Goal: Task Accomplishment & Management: Complete application form

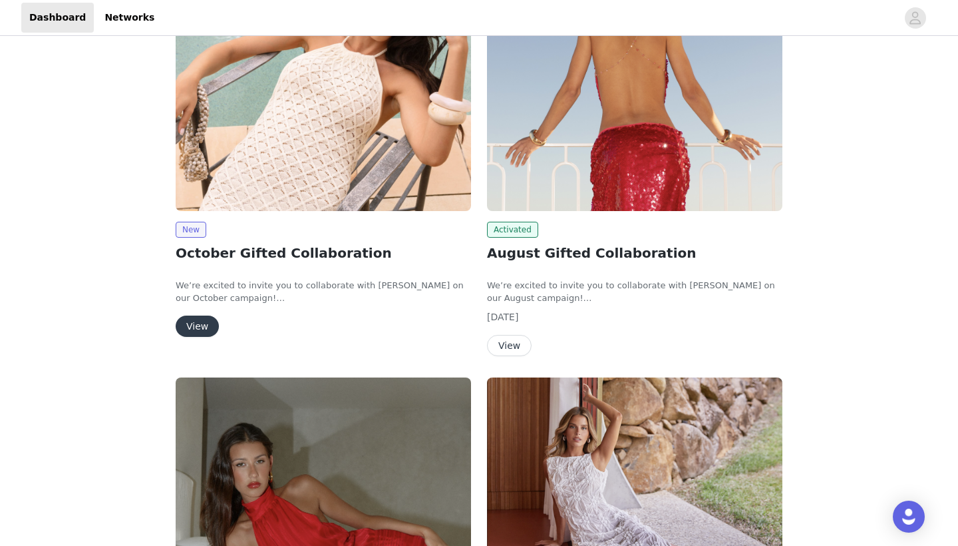
scroll to position [231, 0]
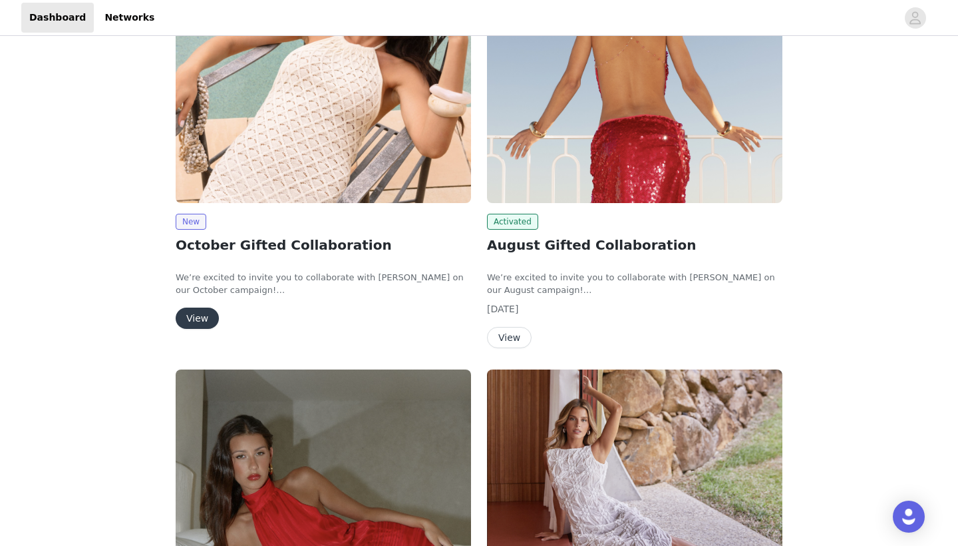
click at [196, 320] on button "View" at bounding box center [197, 317] width 43 height 21
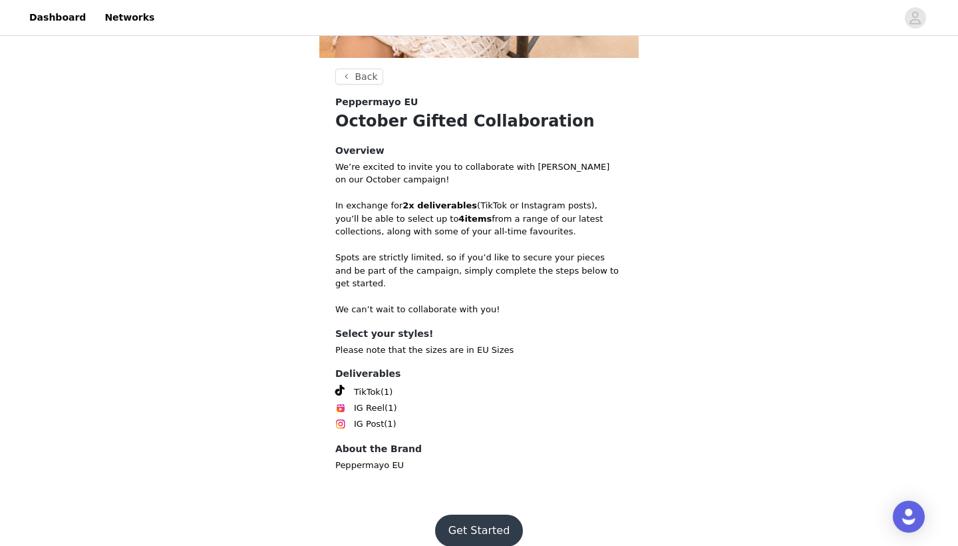
scroll to position [327, 0]
click at [476, 520] on button "Get Started" at bounding box center [479, 531] width 89 height 32
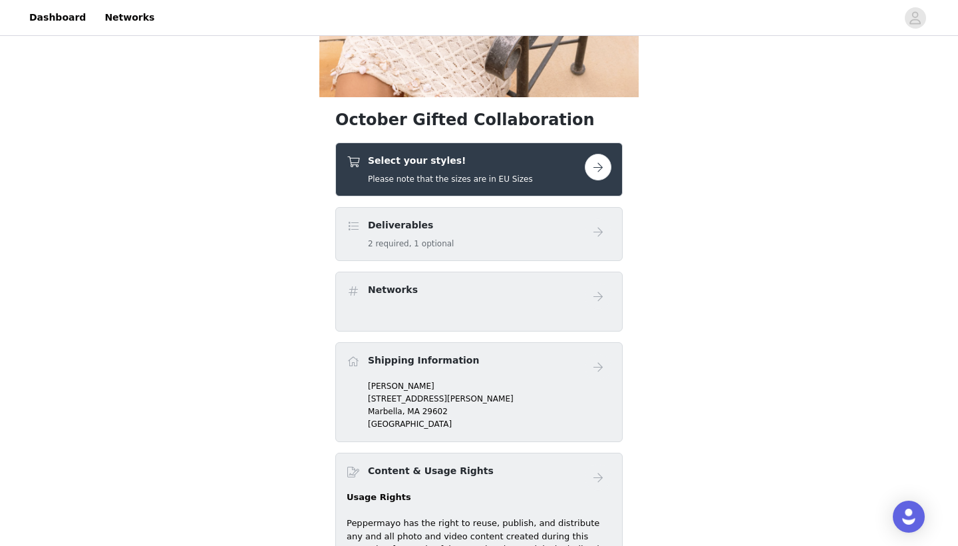
scroll to position [289, 0]
click at [597, 172] on button "button" at bounding box center [598, 167] width 27 height 27
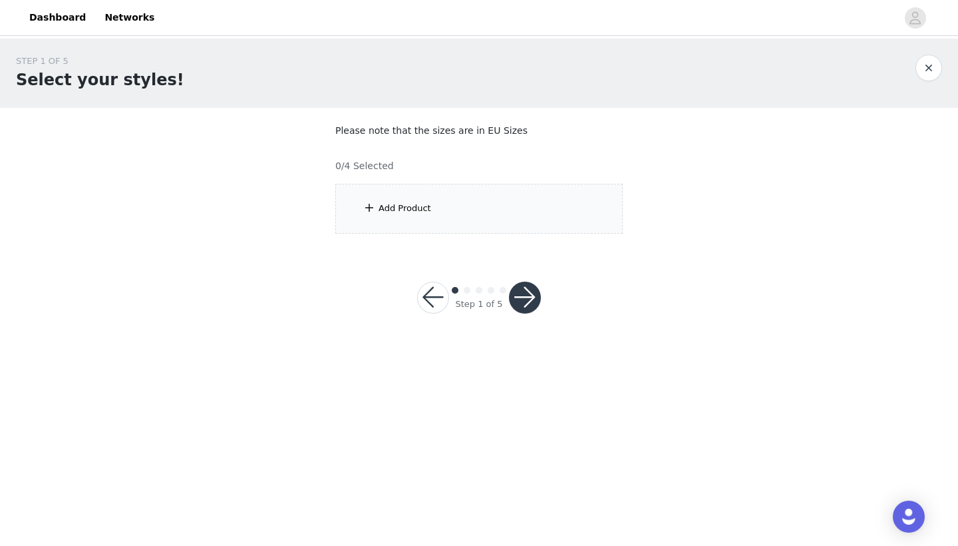
click at [445, 218] on div "Add Product" at bounding box center [478, 209] width 287 height 50
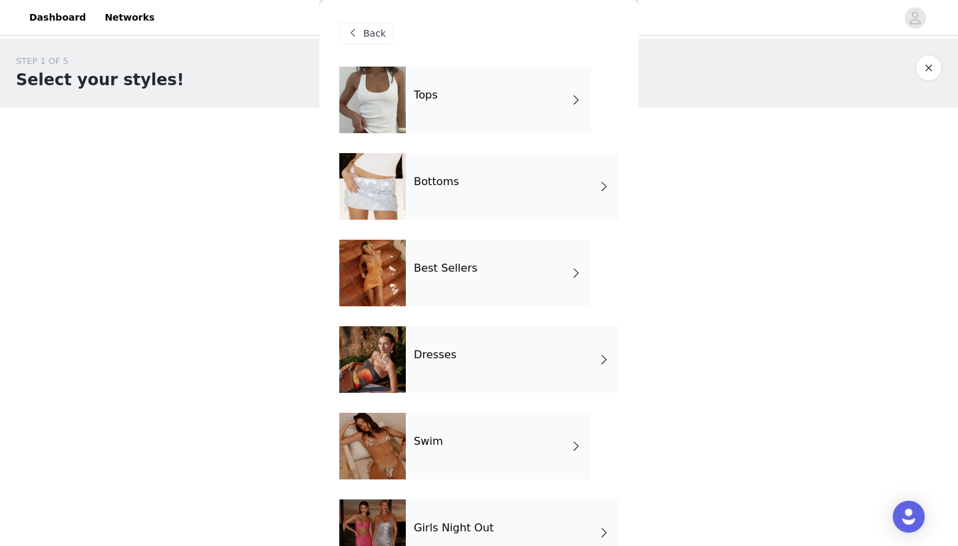
click at [498, 96] on div "Tops" at bounding box center [498, 100] width 185 height 67
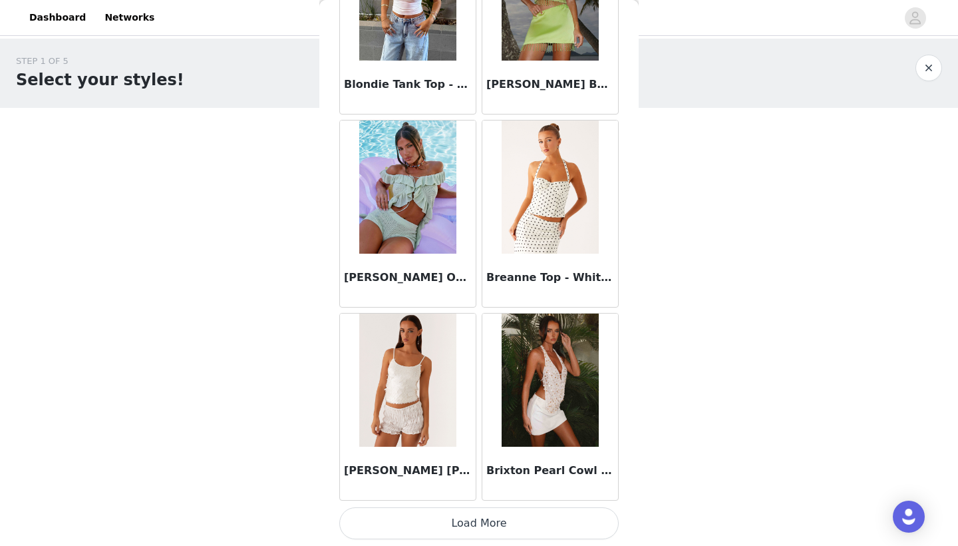
scroll to position [1491, 0]
click at [503, 522] on button "Load More" at bounding box center [478, 523] width 279 height 32
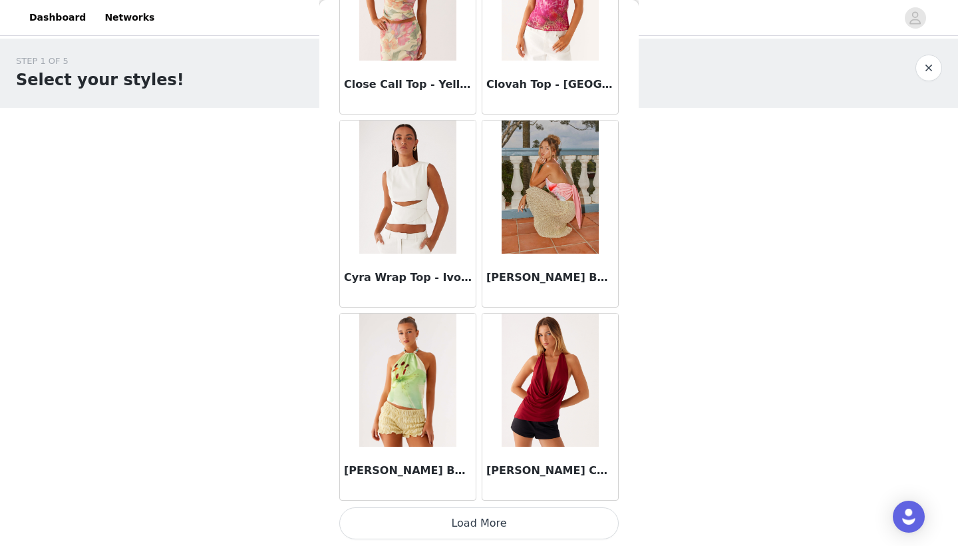
scroll to position [0, 0]
click at [495, 524] on button "Load More" at bounding box center [478, 523] width 279 height 32
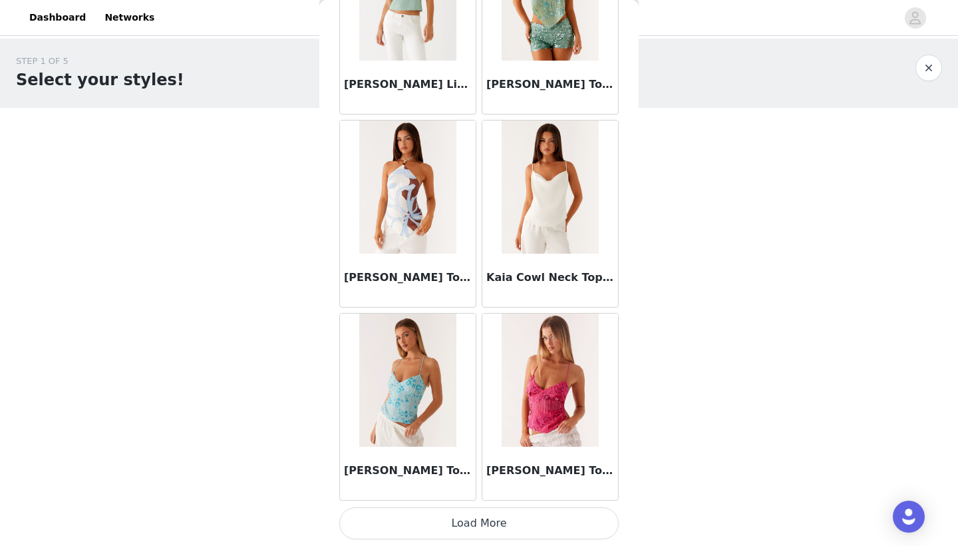
click at [494, 518] on button "Load More" at bounding box center [478, 523] width 279 height 32
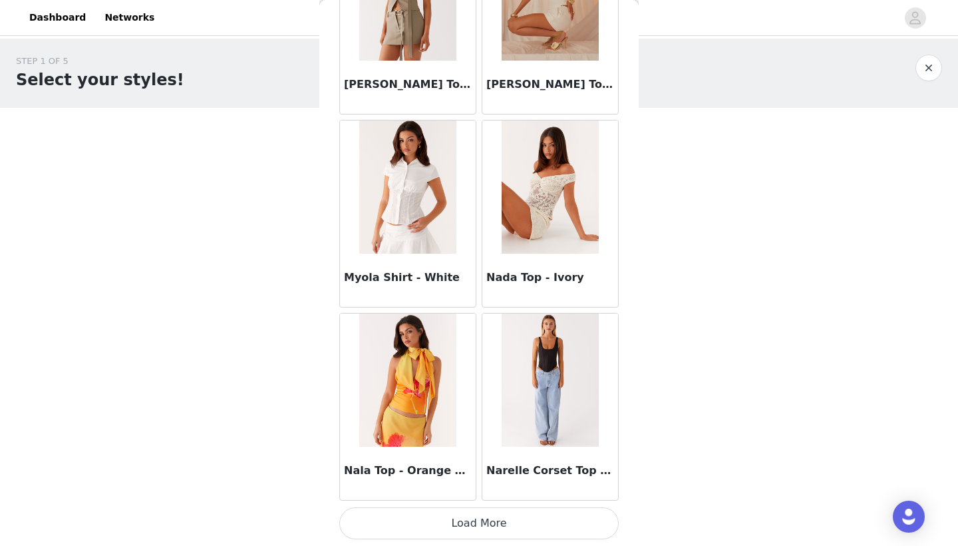
click at [484, 522] on button "Load More" at bounding box center [478, 523] width 279 height 32
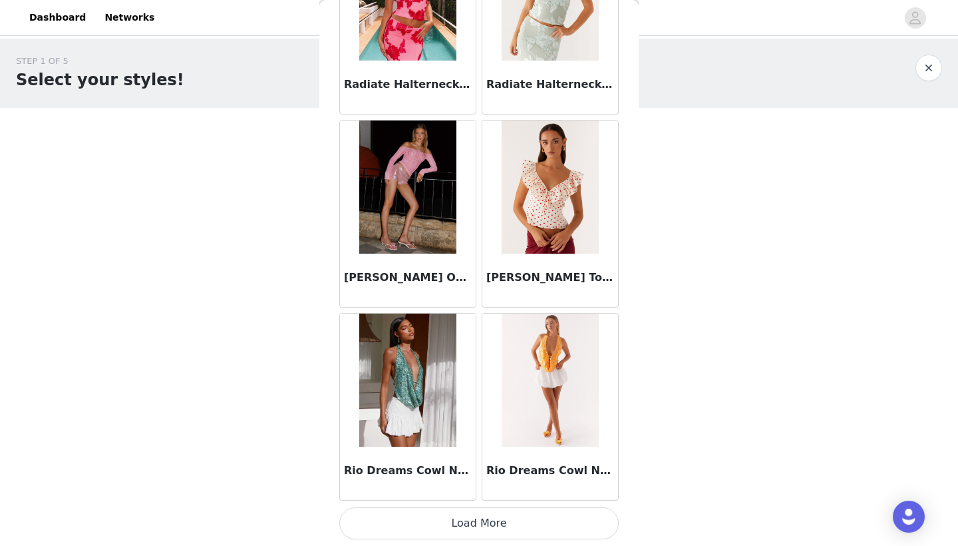
scroll to position [9210, 0]
click at [474, 520] on button "Load More" at bounding box center [478, 523] width 279 height 32
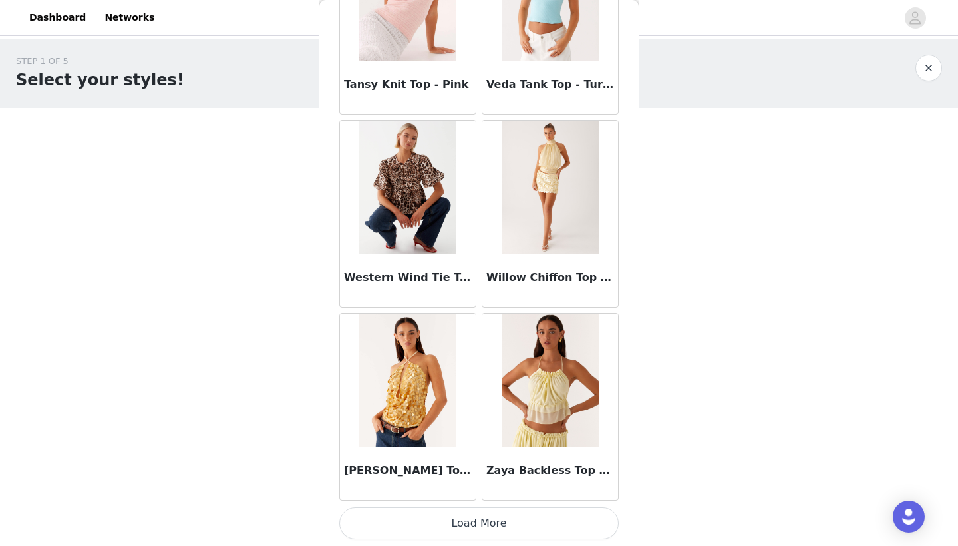
scroll to position [0, 0]
click at [482, 520] on button "Load More" at bounding box center [478, 523] width 279 height 32
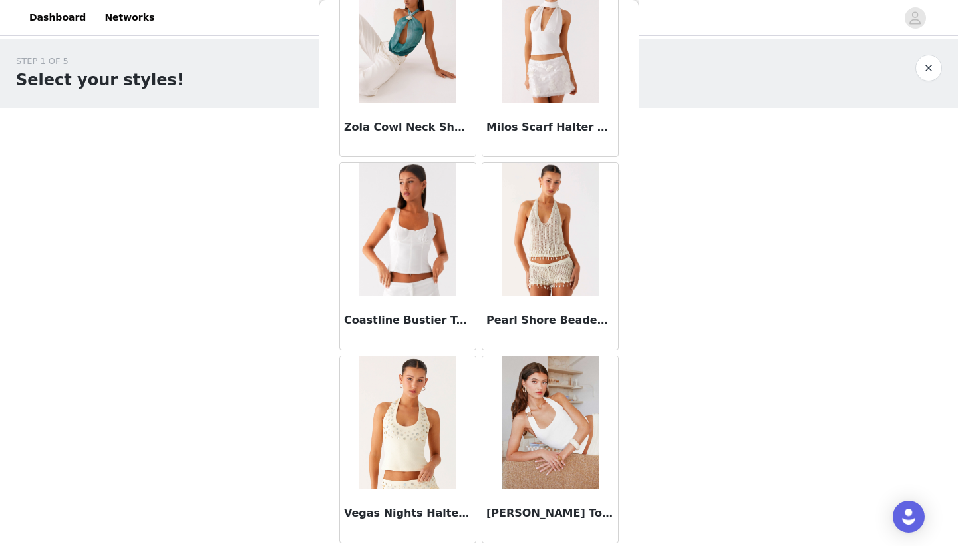
scroll to position [1, 0]
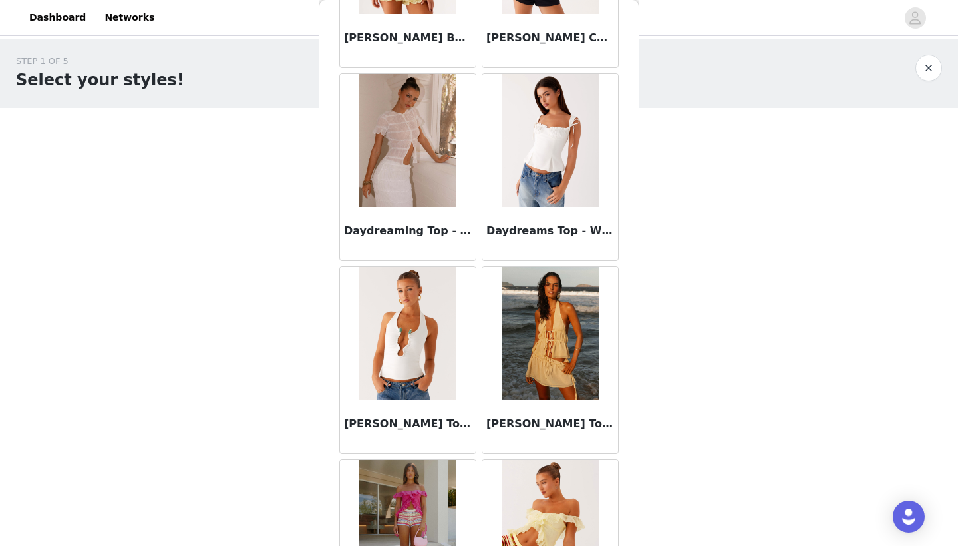
click at [933, 63] on button "button" at bounding box center [929, 68] width 27 height 27
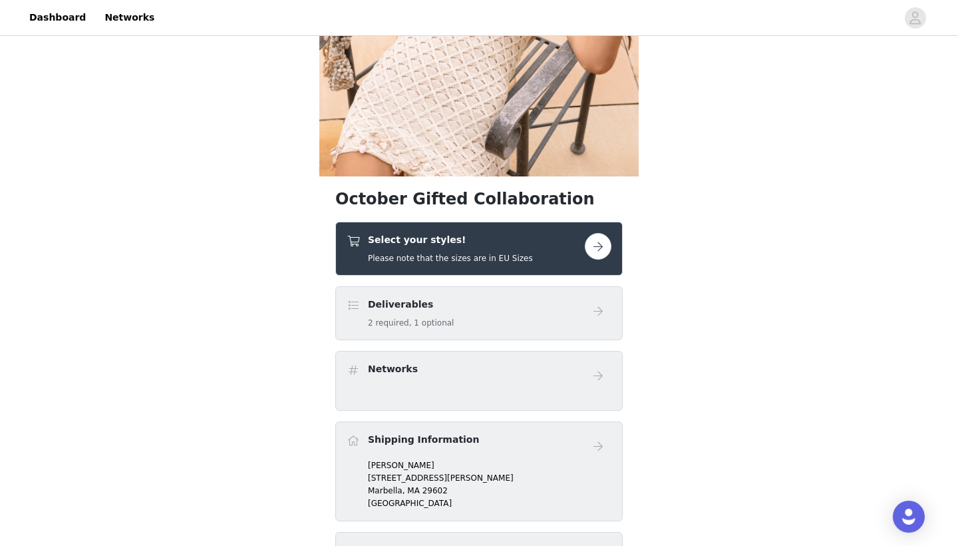
click at [594, 250] on button "button" at bounding box center [598, 246] width 27 height 27
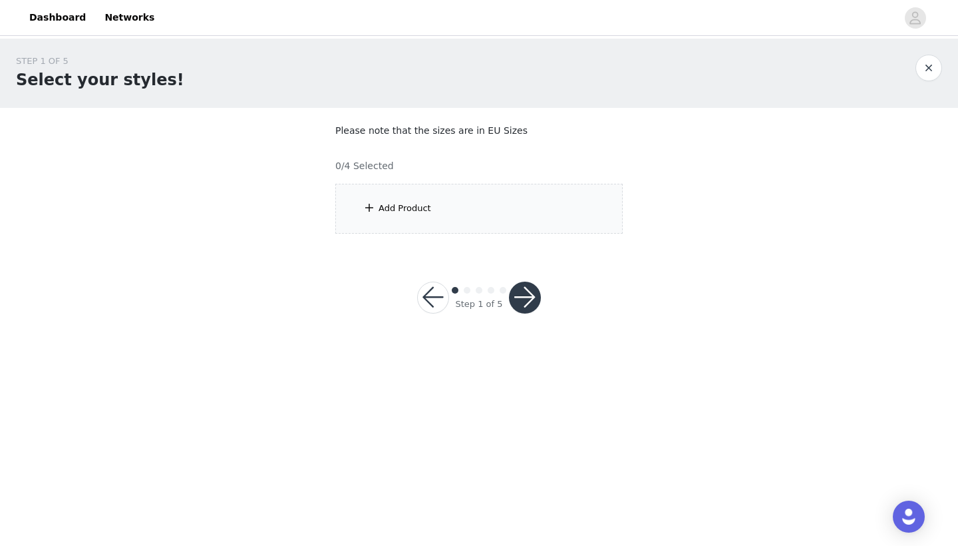
click at [441, 213] on div "Add Product" at bounding box center [478, 209] width 287 height 50
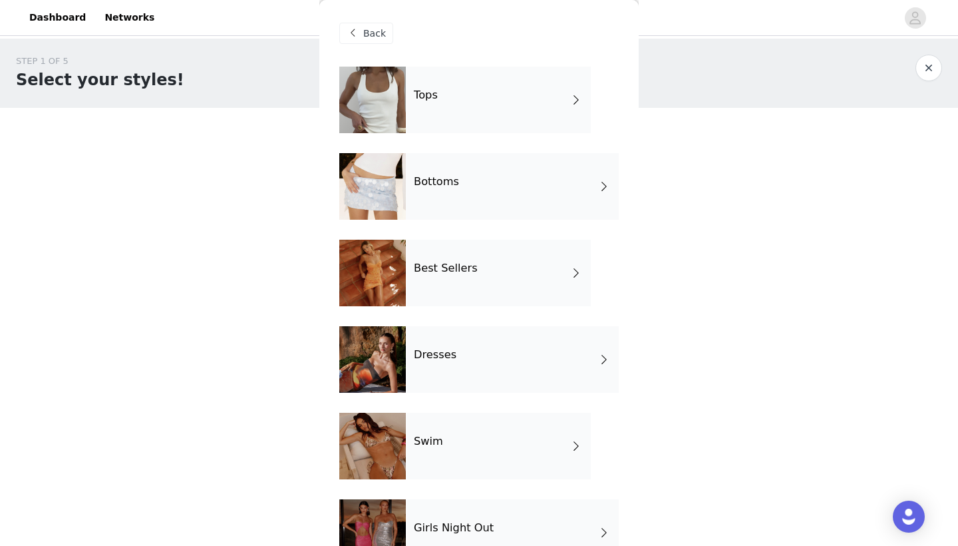
click at [563, 191] on div "Bottoms" at bounding box center [512, 186] width 213 height 67
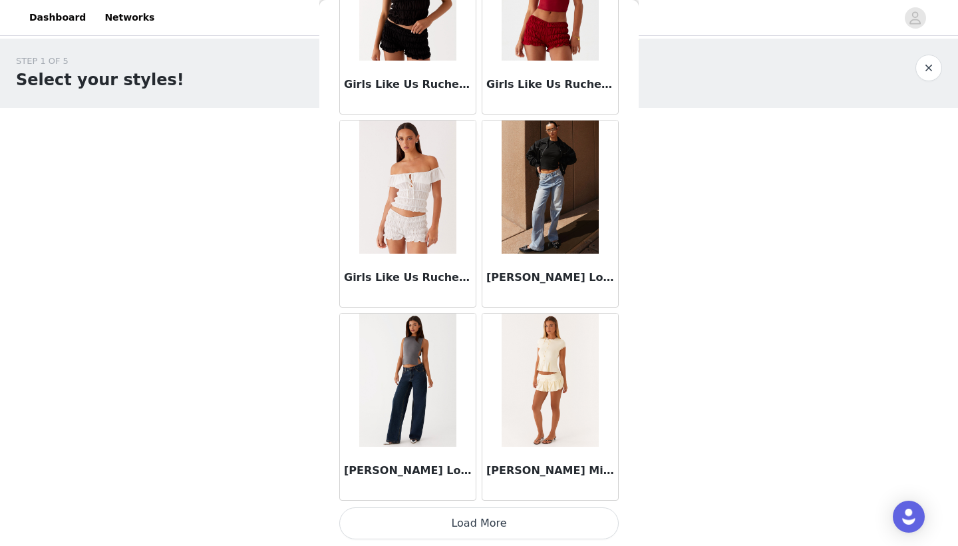
click at [467, 523] on button "Load More" at bounding box center [478, 523] width 279 height 32
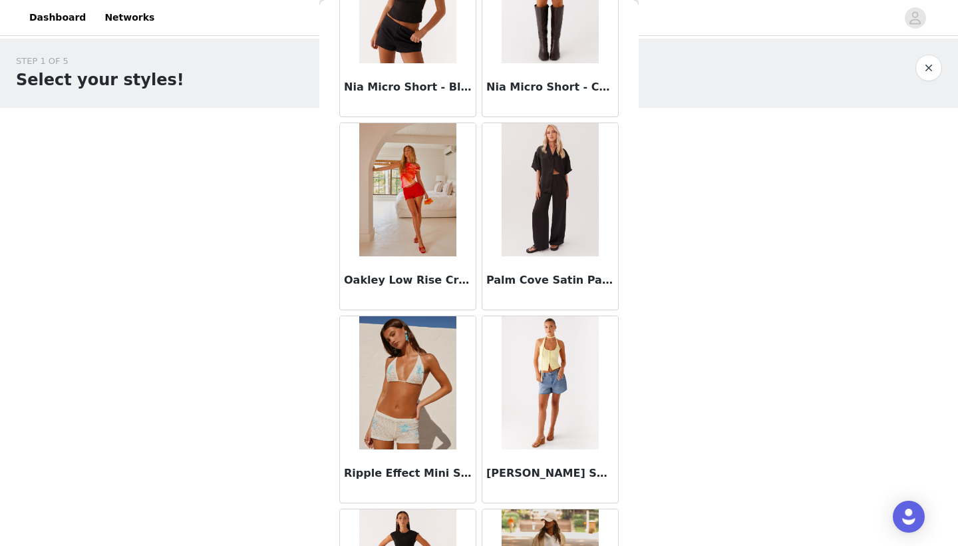
click at [544, 206] on img at bounding box center [550, 189] width 96 height 133
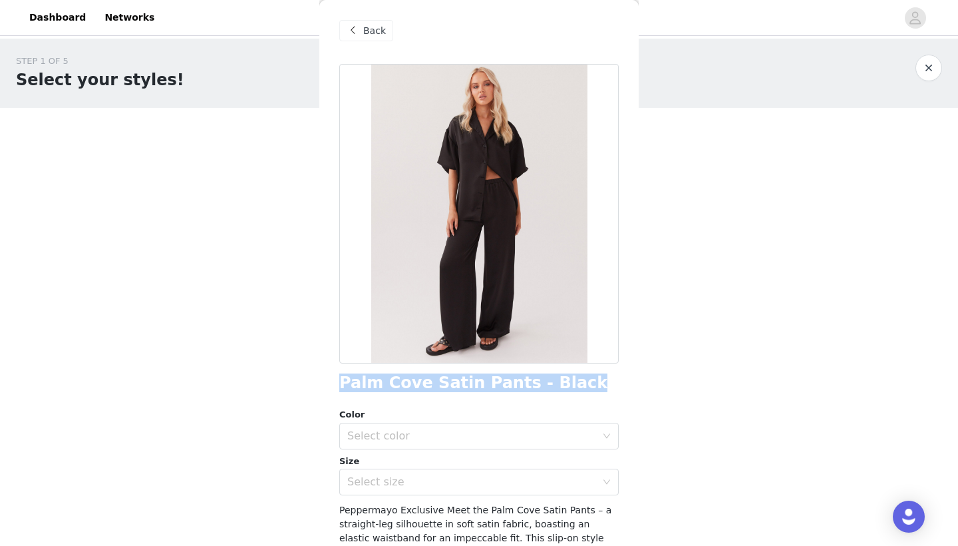
drag, startPoint x: 343, startPoint y: 380, endPoint x: 558, endPoint y: 383, distance: 215.6
click at [558, 383] on div "Palm Cove Satin Pants - Black" at bounding box center [478, 383] width 279 height 18
copy h1 "Palm Cove Satin Pants - Black"
click at [389, 29] on div "Back" at bounding box center [366, 30] width 54 height 21
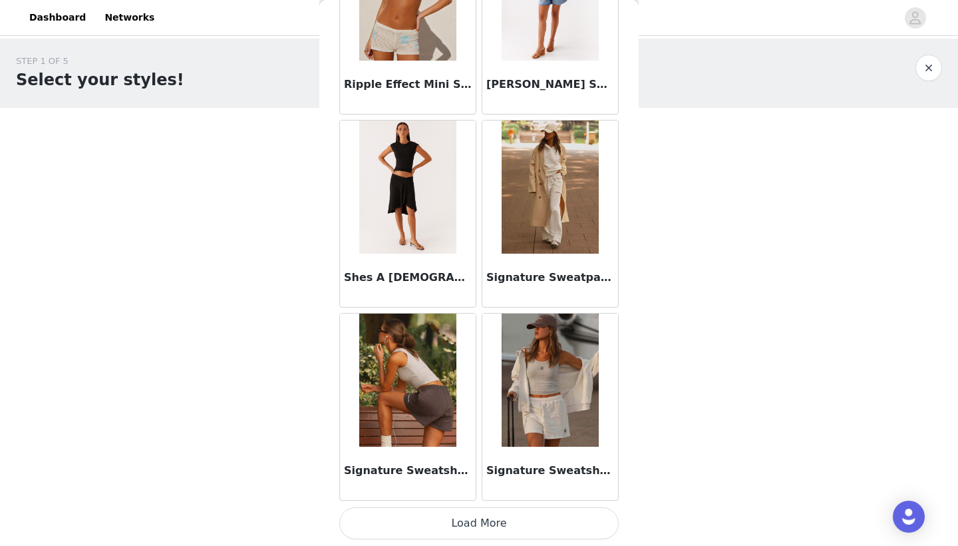
scroll to position [3420, 0]
click at [513, 523] on button "Load More" at bounding box center [478, 523] width 279 height 32
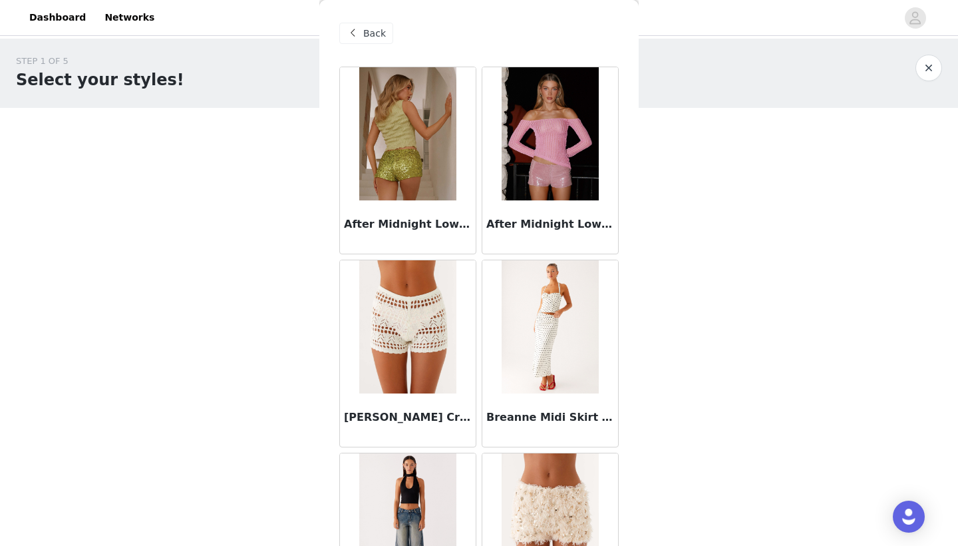
scroll to position [0, 0]
click at [371, 38] on span "Back" at bounding box center [374, 34] width 23 height 14
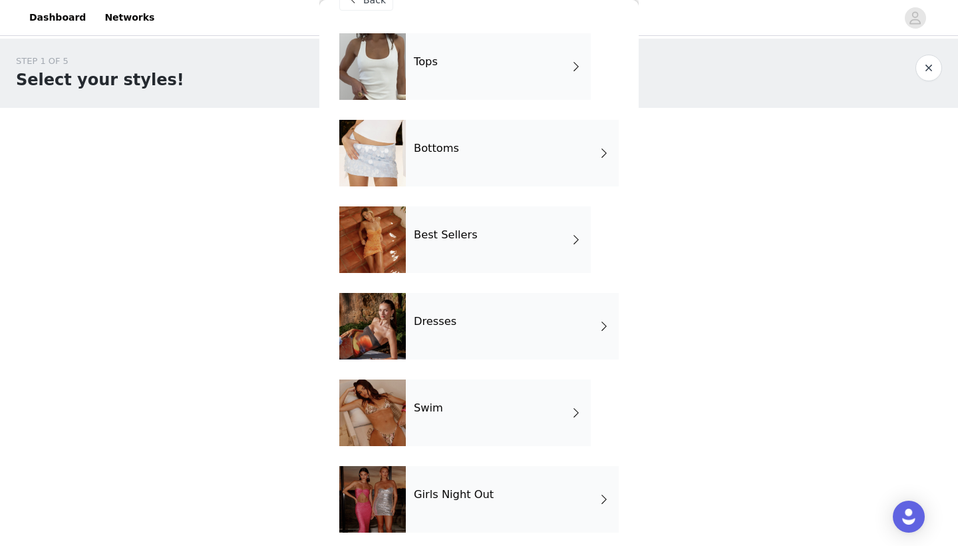
scroll to position [34, 0]
click at [469, 233] on h4 "Best Sellers" at bounding box center [446, 234] width 64 height 12
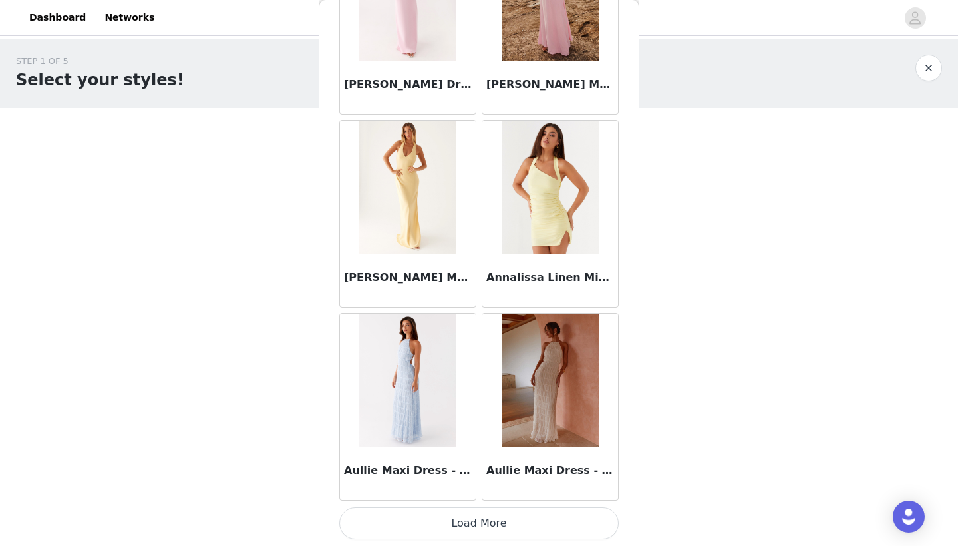
scroll to position [0, 0]
click at [473, 526] on button "Load More" at bounding box center [478, 523] width 279 height 32
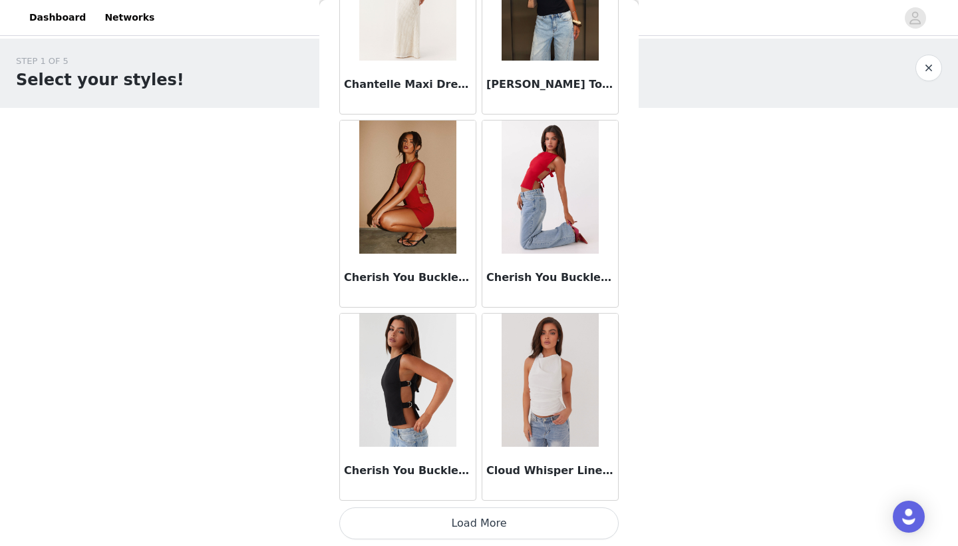
click at [479, 515] on button "Load More" at bounding box center [478, 523] width 279 height 32
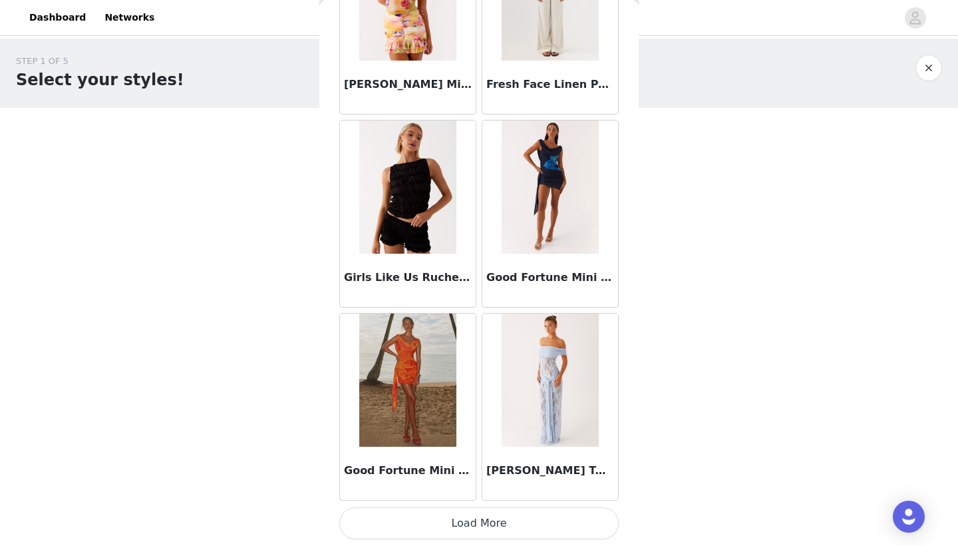
scroll to position [5350, 0]
click at [473, 529] on button "Load More" at bounding box center [478, 523] width 279 height 32
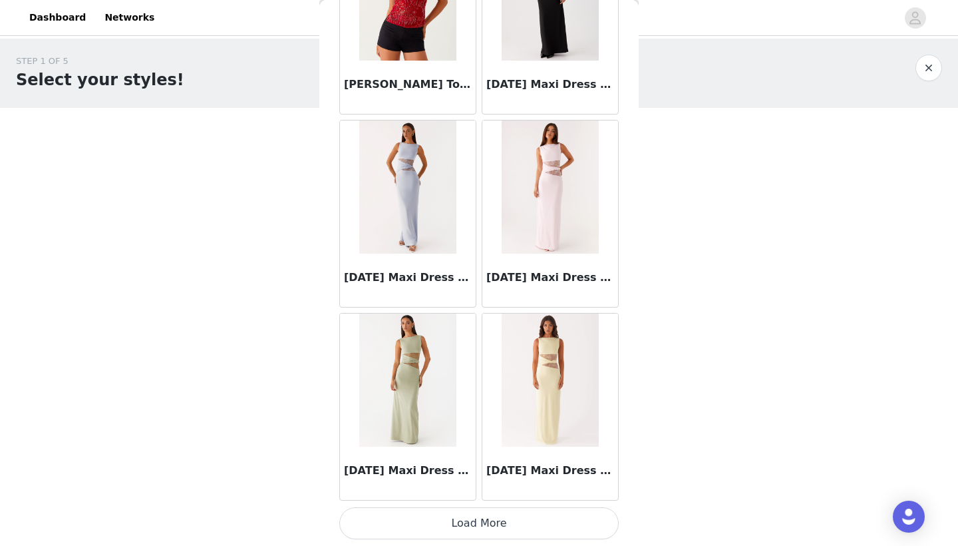
click at [501, 531] on button "Load More" at bounding box center [478, 523] width 279 height 32
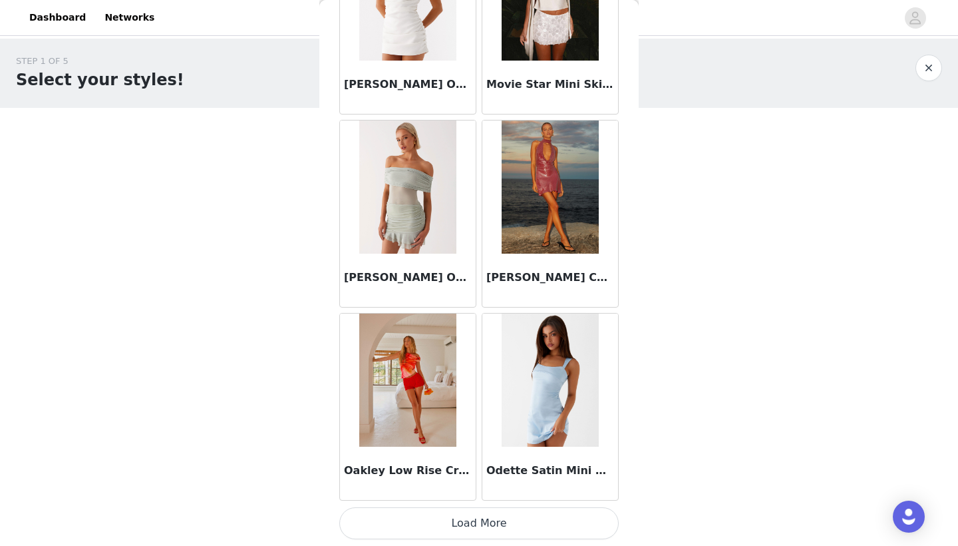
click at [475, 526] on button "Load More" at bounding box center [478, 523] width 279 height 32
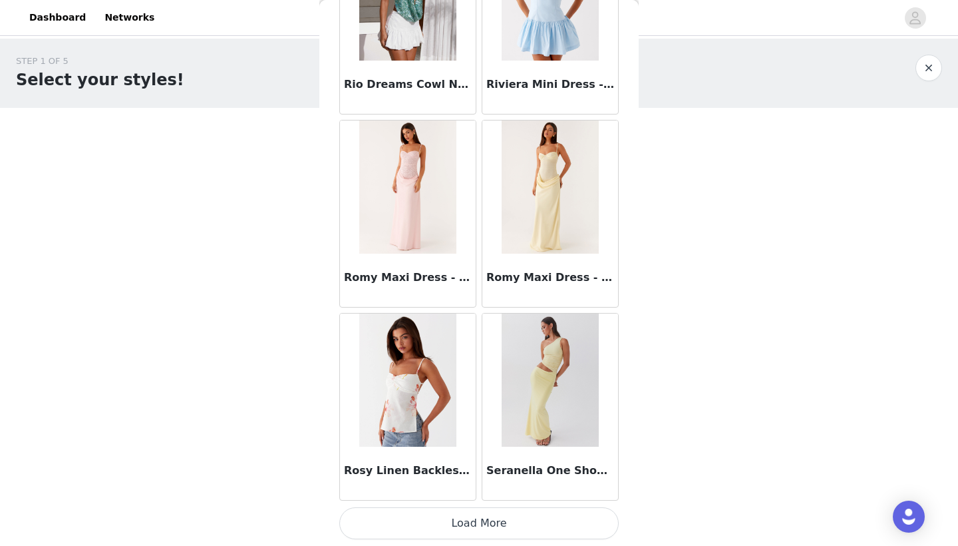
scroll to position [11139, 0]
click at [474, 526] on button "Load More" at bounding box center [478, 523] width 279 height 32
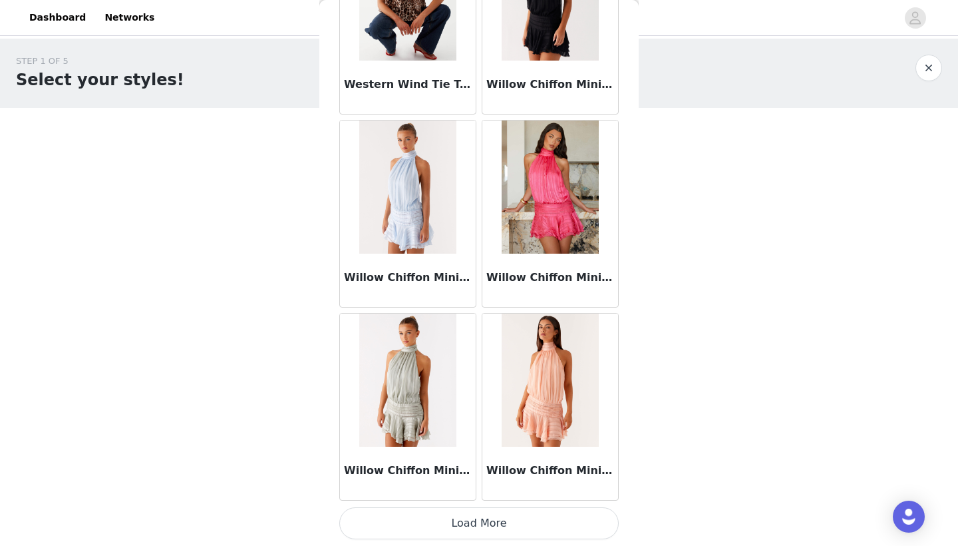
scroll to position [1, 0]
click at [474, 526] on button "Load More" at bounding box center [478, 523] width 279 height 32
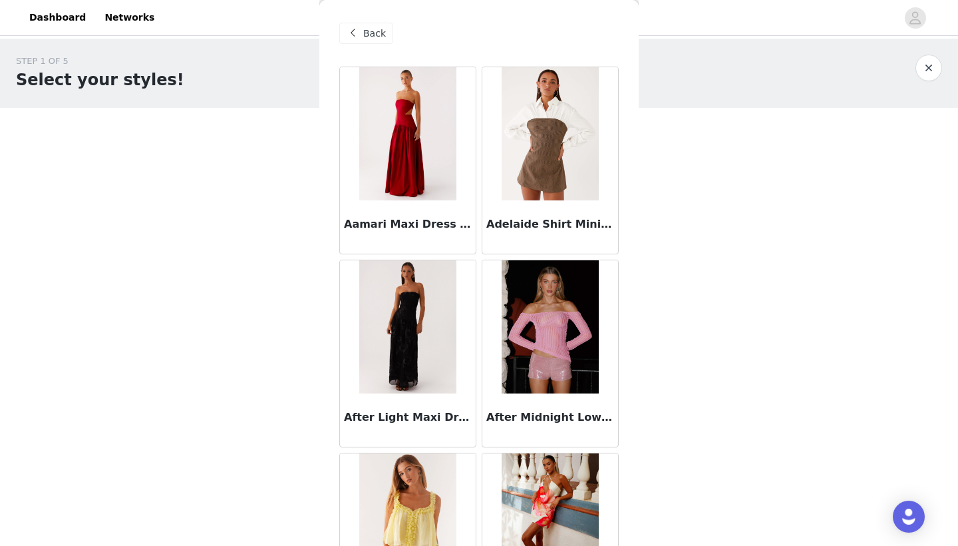
click at [380, 37] on span "Back" at bounding box center [374, 34] width 23 height 14
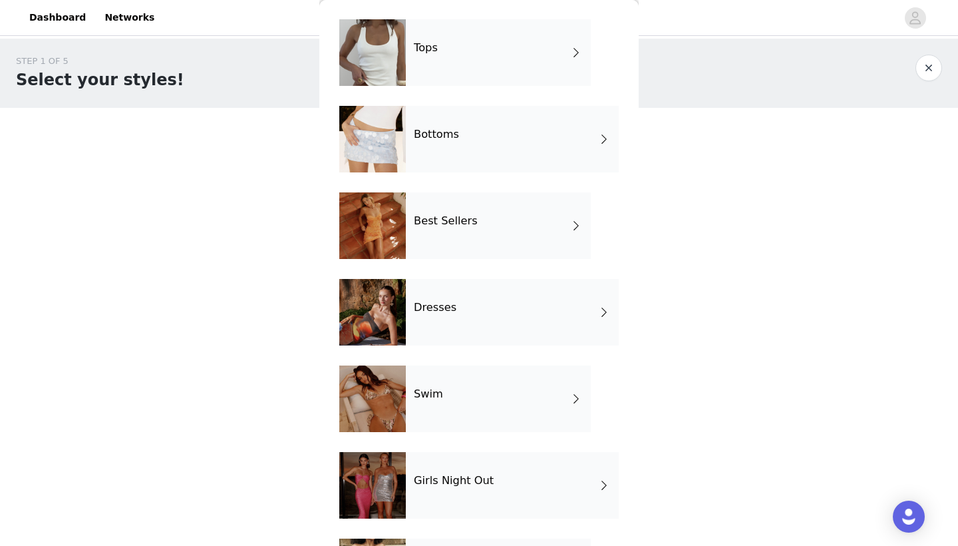
click at [472, 312] on div "Dresses" at bounding box center [512, 312] width 213 height 67
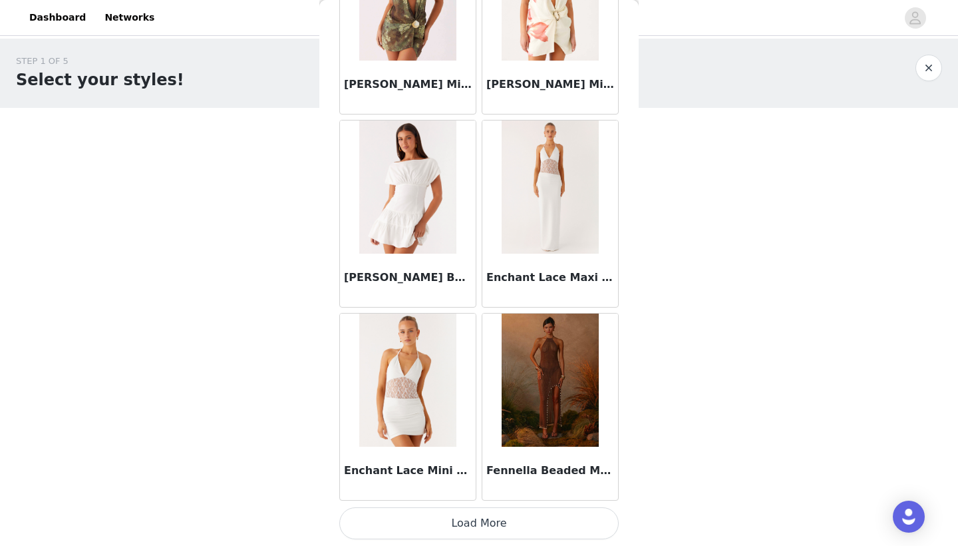
click at [480, 518] on button "Load More" at bounding box center [478, 523] width 279 height 32
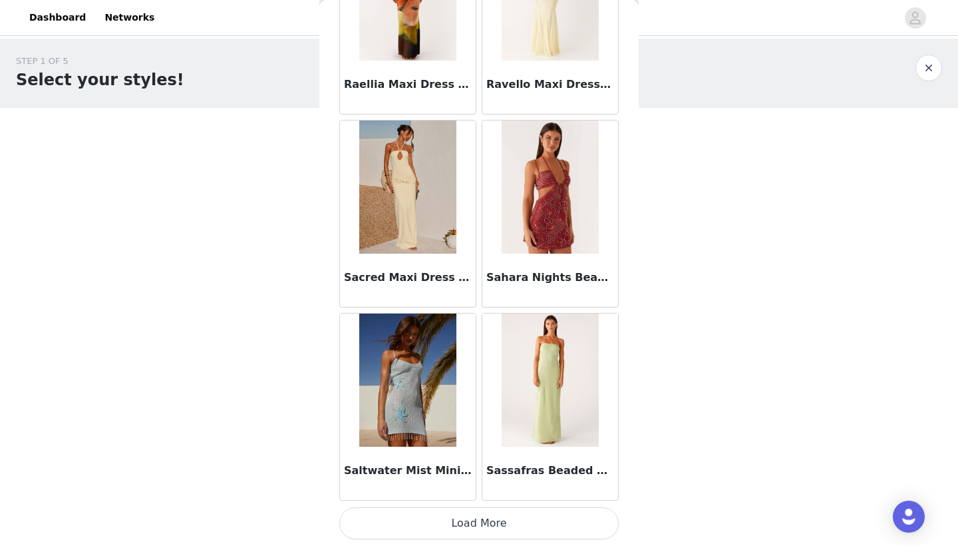
click at [467, 528] on button "Load More" at bounding box center [478, 523] width 279 height 32
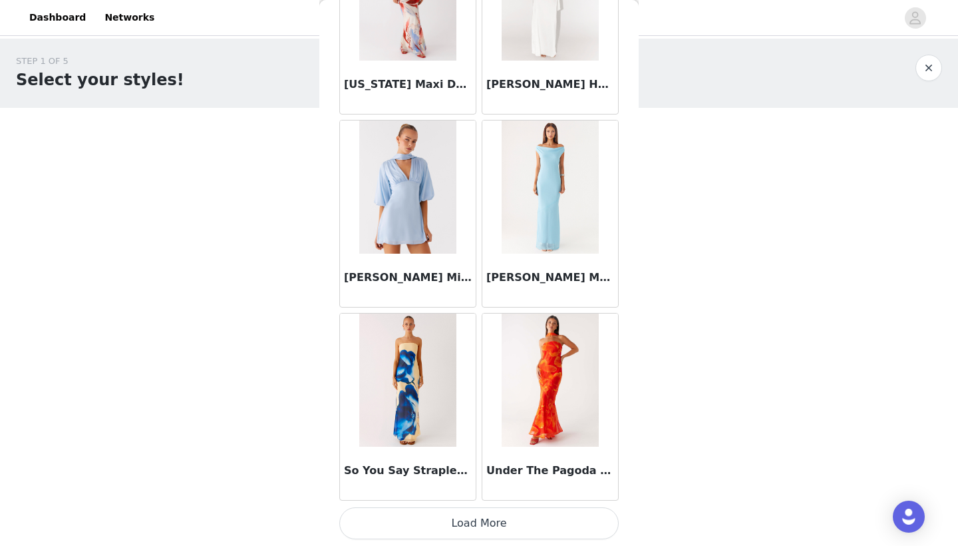
scroll to position [0, 0]
click at [474, 526] on button "Load More" at bounding box center [478, 523] width 279 height 32
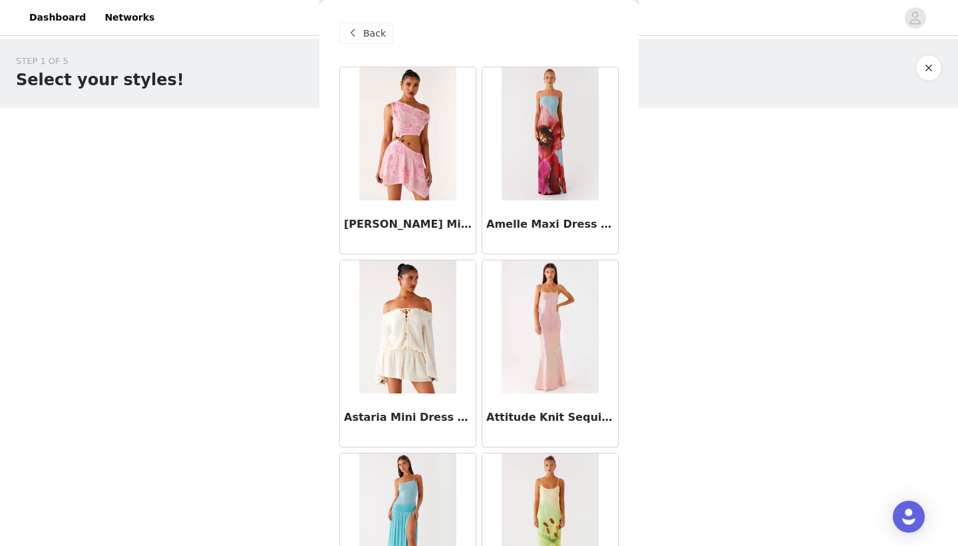
click at [371, 29] on span "Back" at bounding box center [374, 34] width 23 height 14
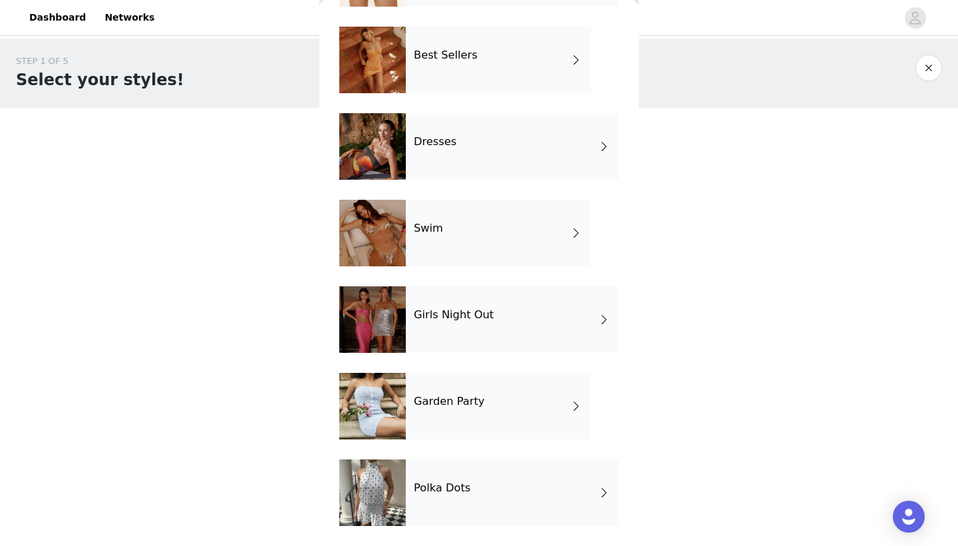
scroll to position [213, 0]
click at [496, 233] on div "Swim" at bounding box center [498, 233] width 185 height 67
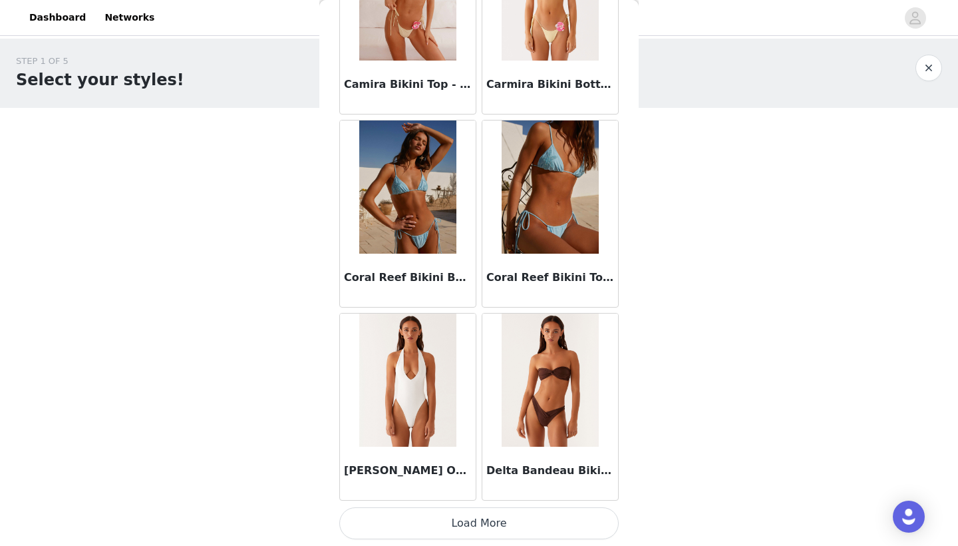
scroll to position [0, 0]
click at [488, 524] on button "Load More" at bounding box center [478, 523] width 279 height 32
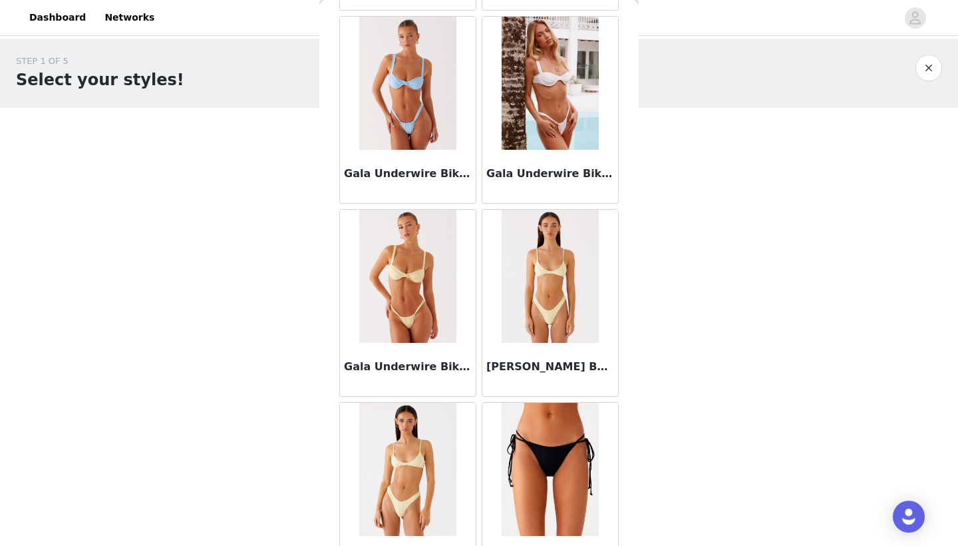
scroll to position [2753, 0]
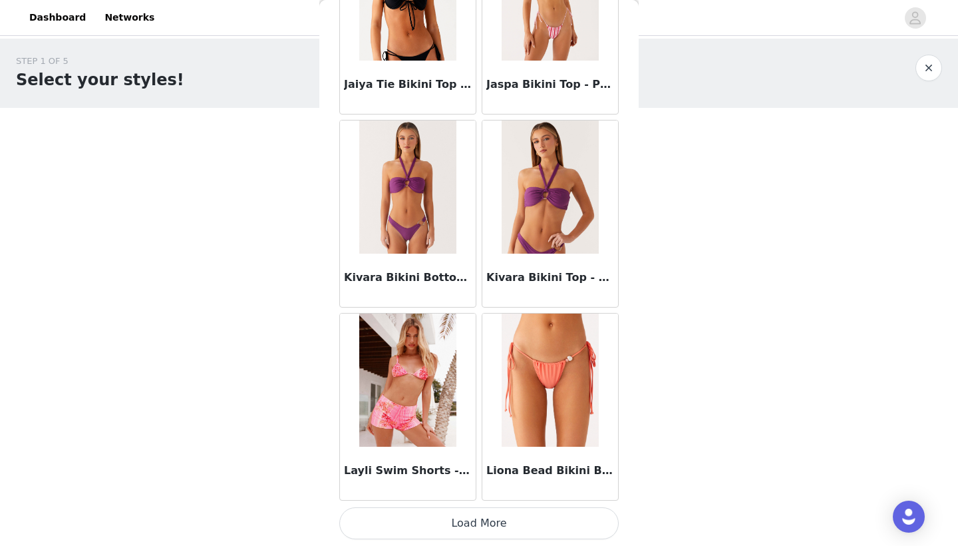
click at [480, 530] on button "Load More" at bounding box center [478, 523] width 279 height 32
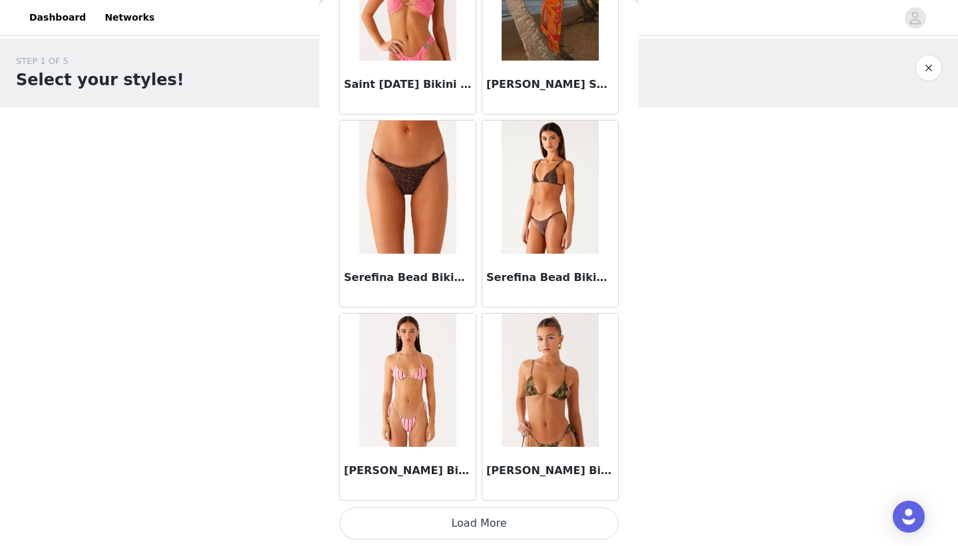
scroll to position [0, 0]
click at [484, 522] on button "Load More" at bounding box center [478, 523] width 279 height 32
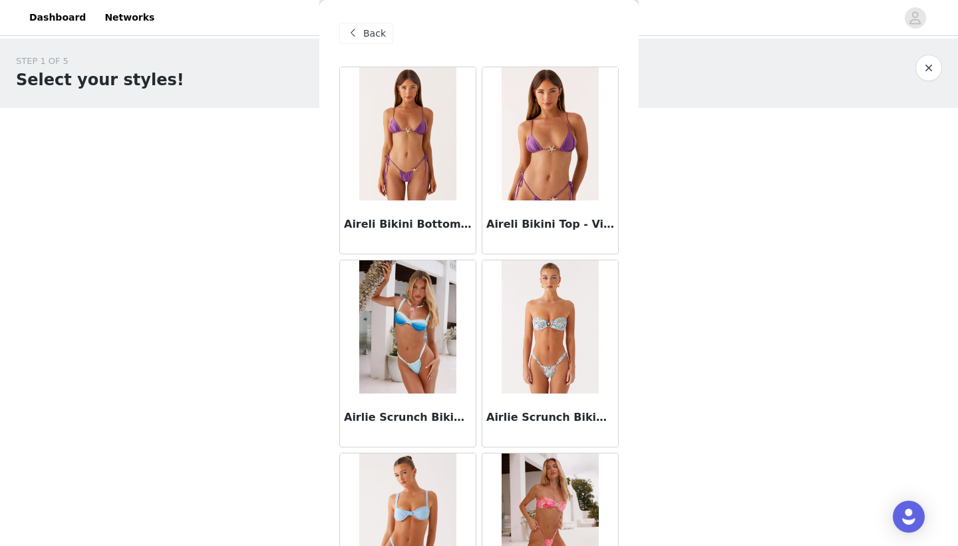
click at [366, 25] on div "Back" at bounding box center [366, 33] width 54 height 21
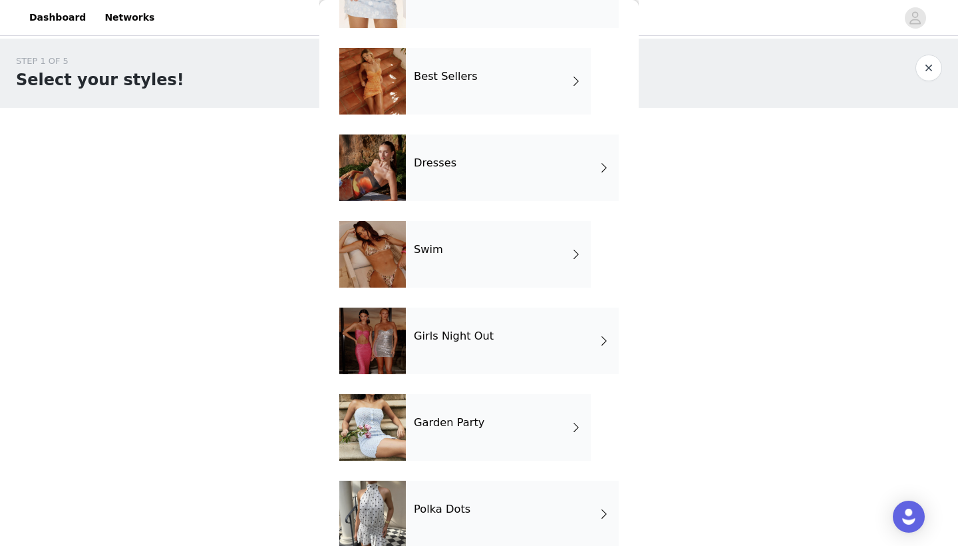
scroll to position [197, 0]
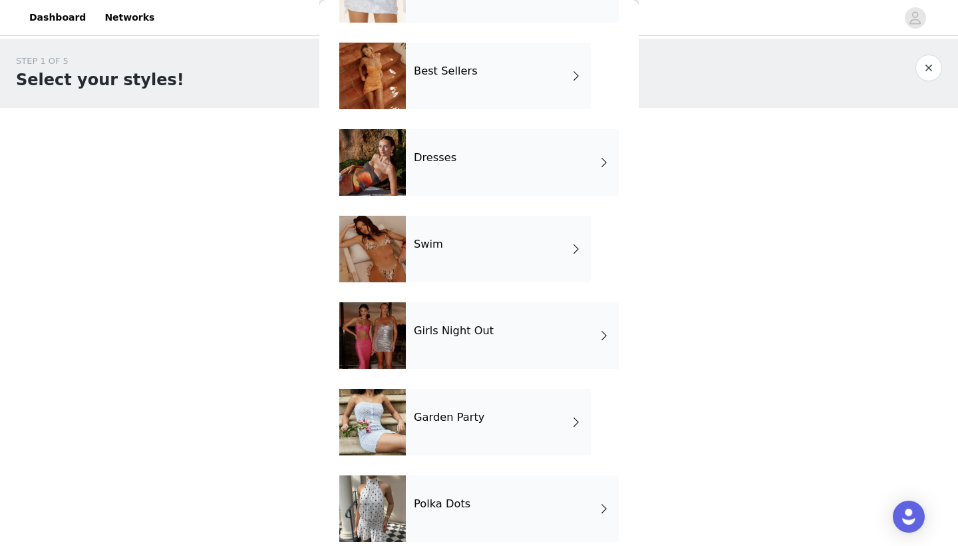
click at [447, 349] on div "Girls Night Out" at bounding box center [512, 335] width 213 height 67
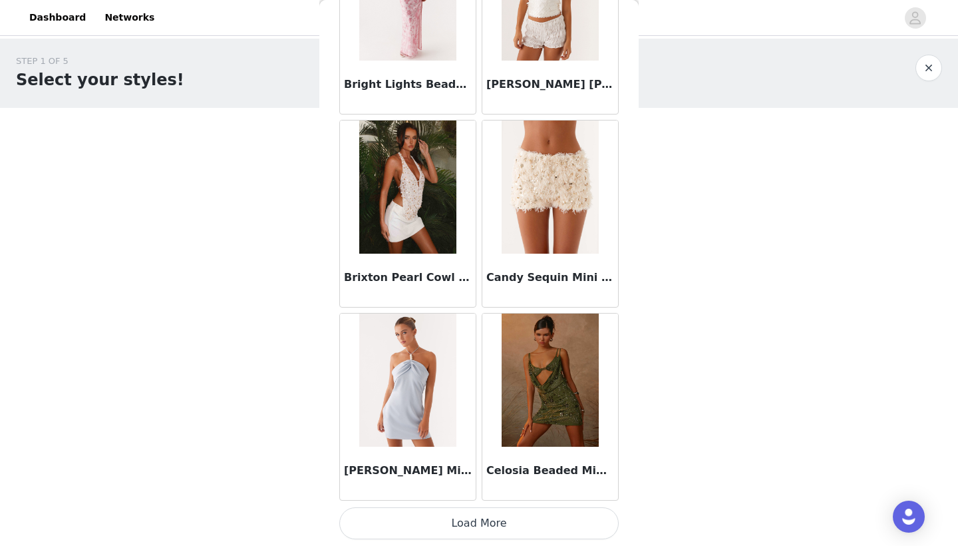
scroll to position [0, 0]
click at [435, 521] on button "Load More" at bounding box center [478, 523] width 279 height 32
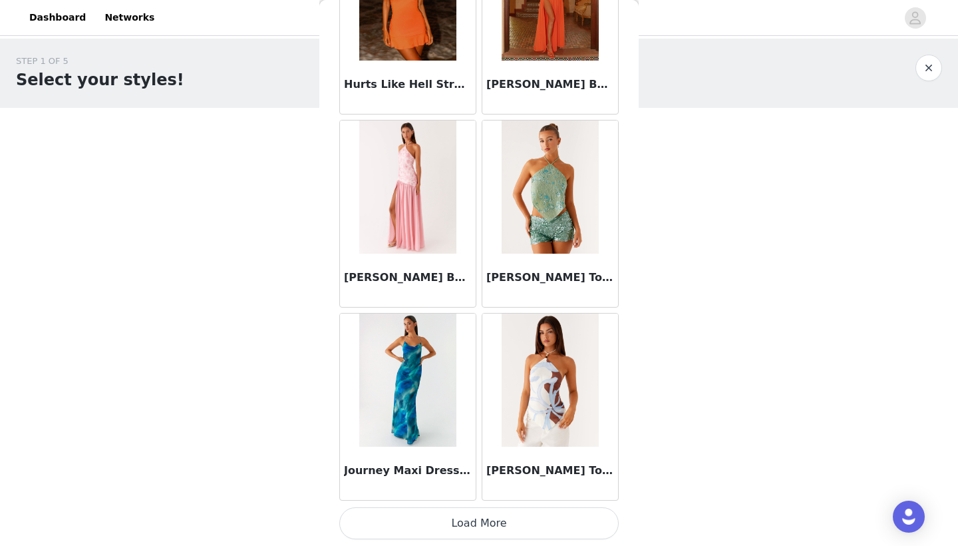
click at [476, 530] on button "Load More" at bounding box center [478, 523] width 279 height 32
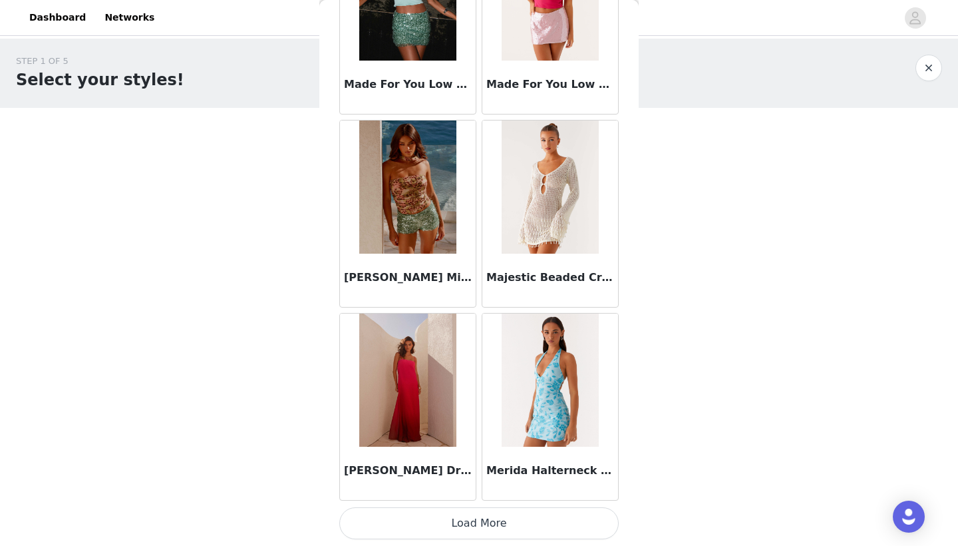
click at [461, 526] on button "Load More" at bounding box center [478, 523] width 279 height 32
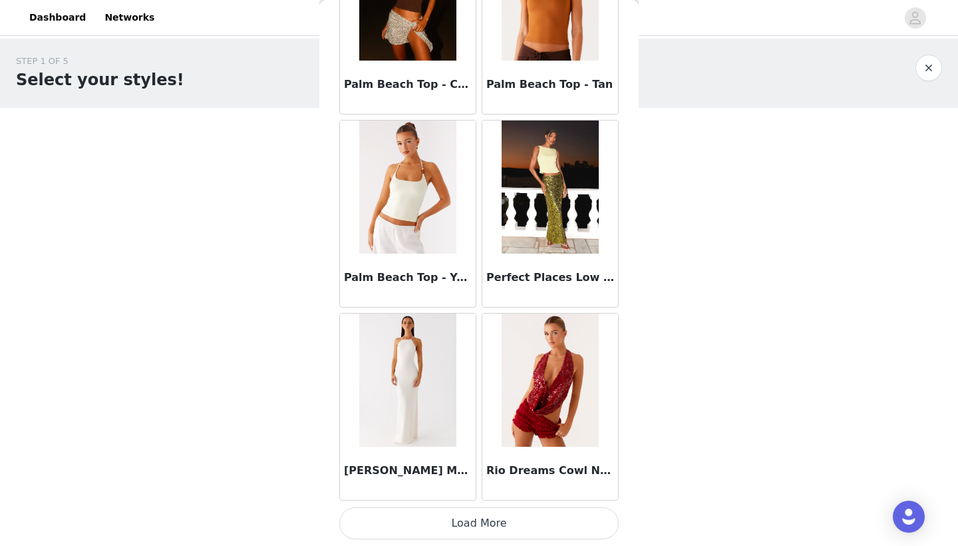
click at [457, 534] on button "Load More" at bounding box center [478, 523] width 279 height 32
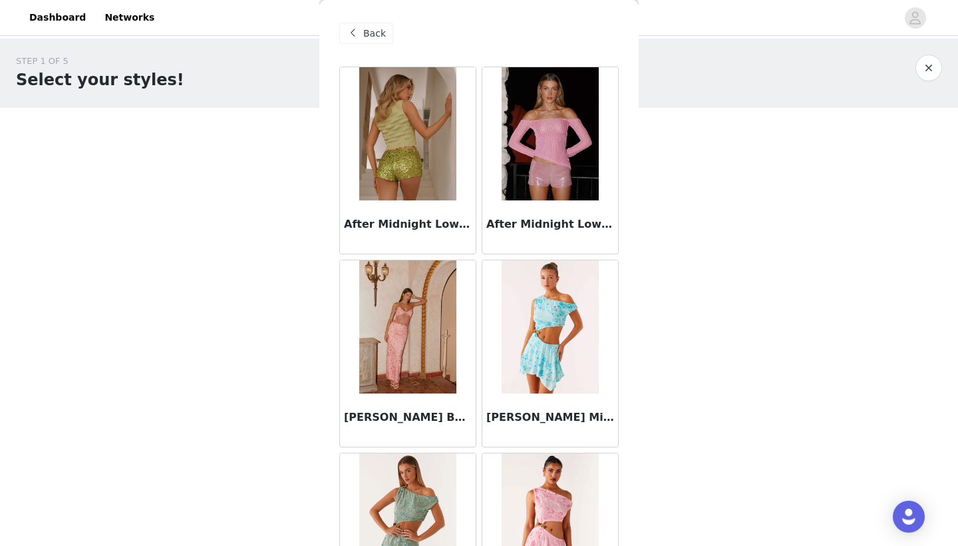
click at [379, 37] on span "Back" at bounding box center [374, 34] width 23 height 14
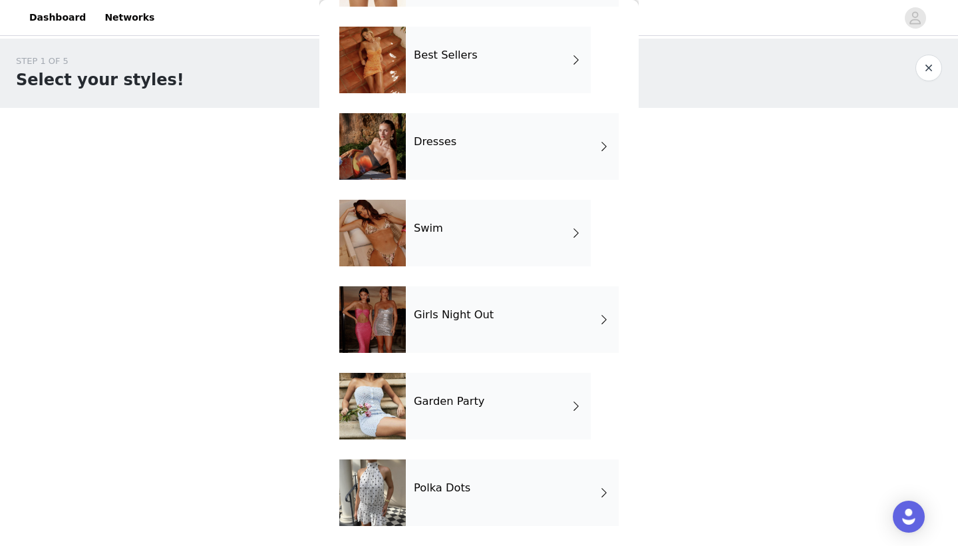
click at [474, 406] on h4 "Garden Party" at bounding box center [449, 401] width 71 height 12
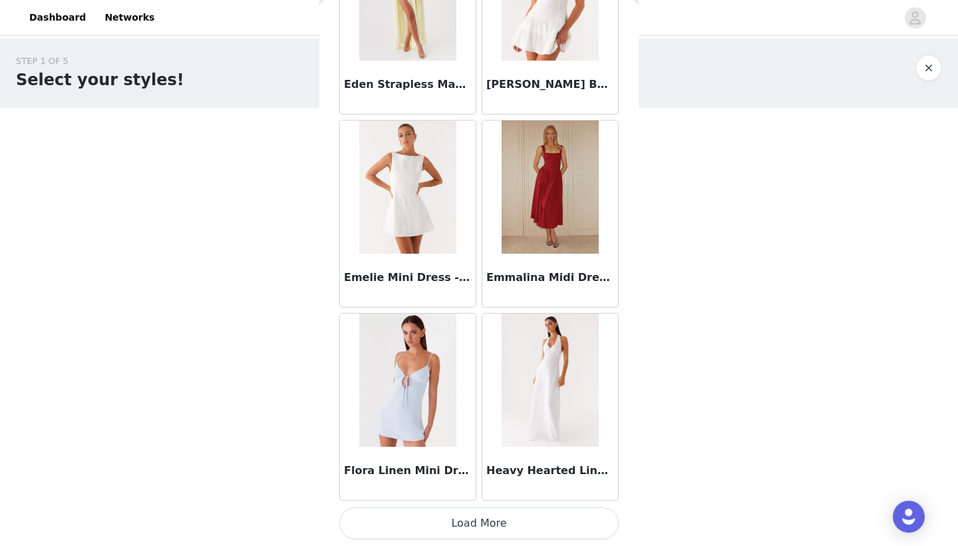
scroll to position [1491, 0]
click at [501, 520] on button "Load More" at bounding box center [478, 523] width 279 height 32
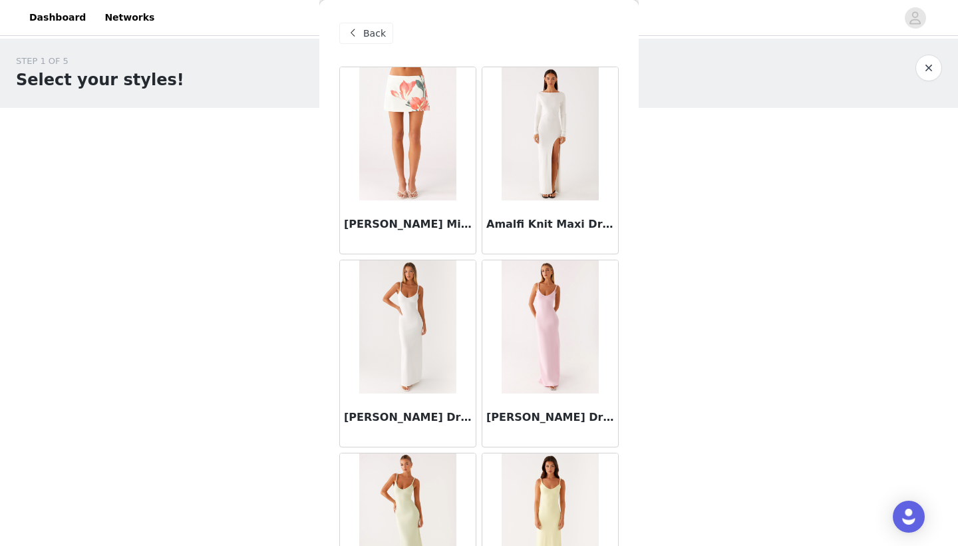
scroll to position [0, 0]
click at [381, 37] on span "Back" at bounding box center [374, 34] width 23 height 14
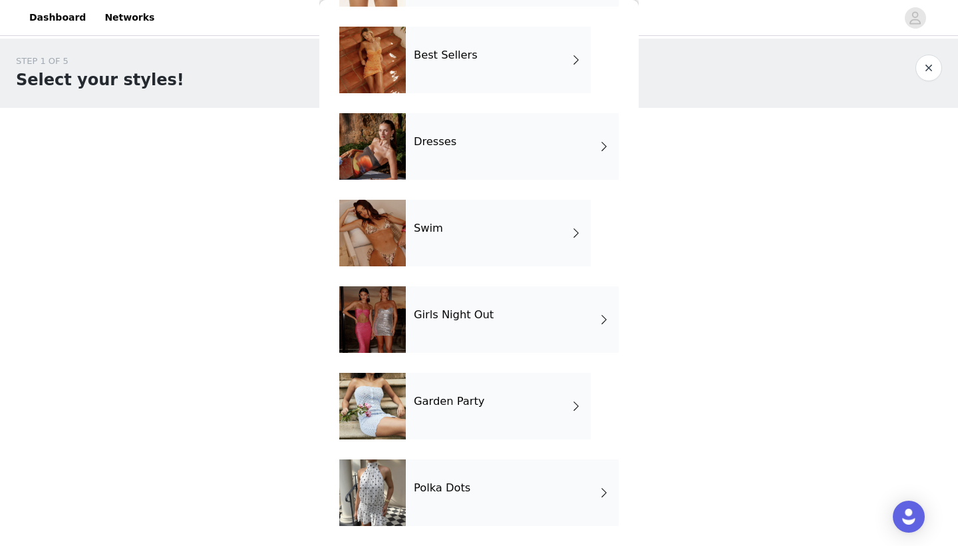
scroll to position [213, 0]
click at [435, 492] on h4 "Polka Dots" at bounding box center [442, 488] width 57 height 12
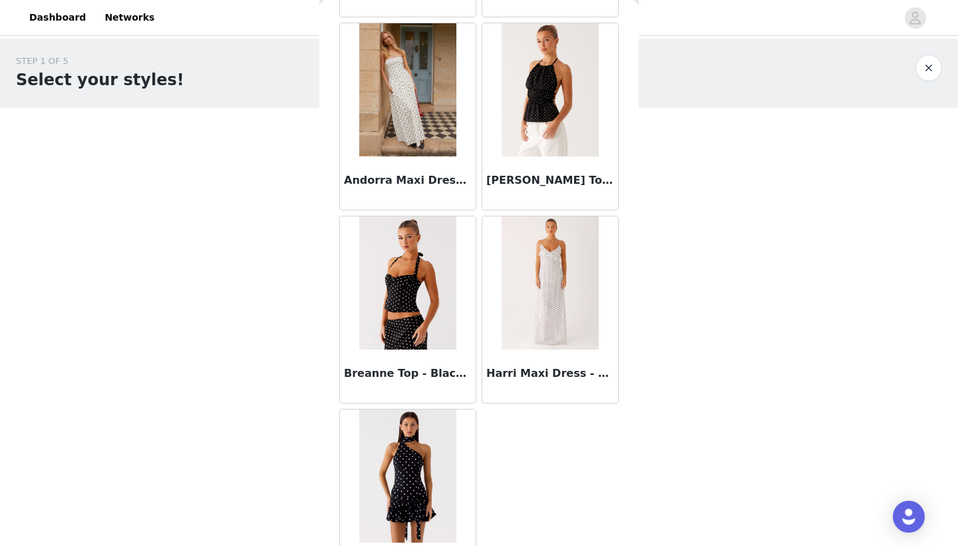
scroll to position [1009, 0]
drag, startPoint x: 487, startPoint y: 370, endPoint x: 614, endPoint y: 367, distance: 127.1
click at [614, 367] on div "Harri Maxi Dress - White Polka Dot" at bounding box center [550, 375] width 136 height 53
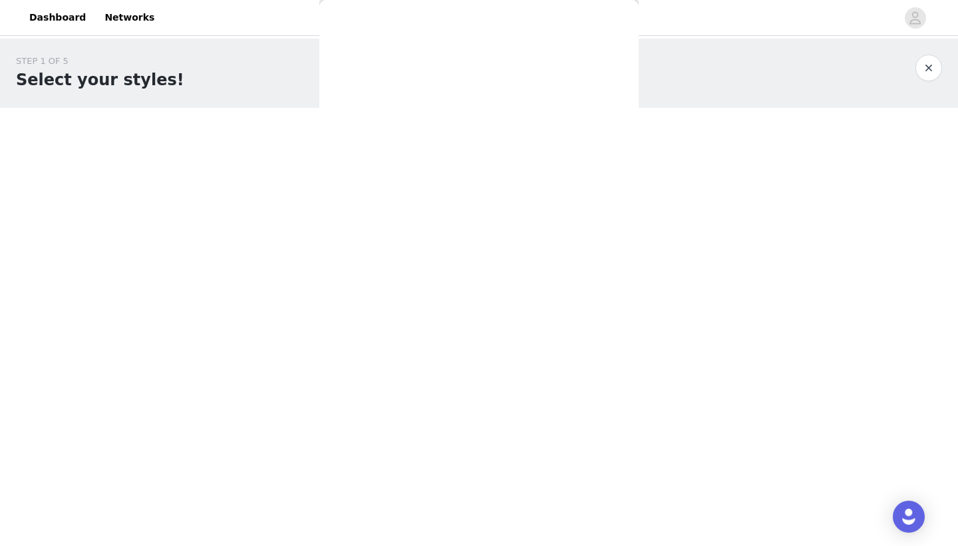
scroll to position [0, 0]
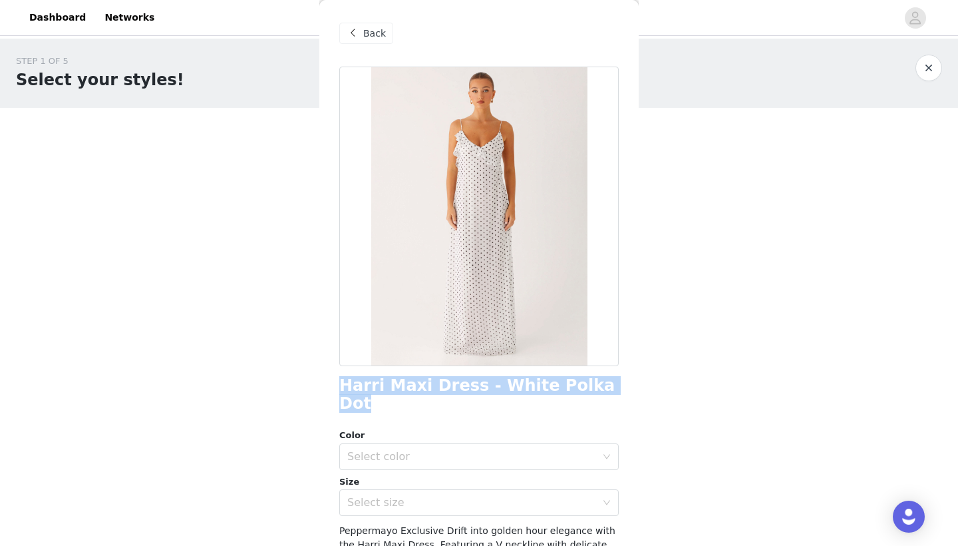
drag, startPoint x: 339, startPoint y: 387, endPoint x: 596, endPoint y: 392, distance: 256.2
click at [596, 392] on div "Harri Maxi Dress - White Polka Dot" at bounding box center [478, 395] width 279 height 36
copy h1 "Harri Maxi Dress - White Polka Dot"
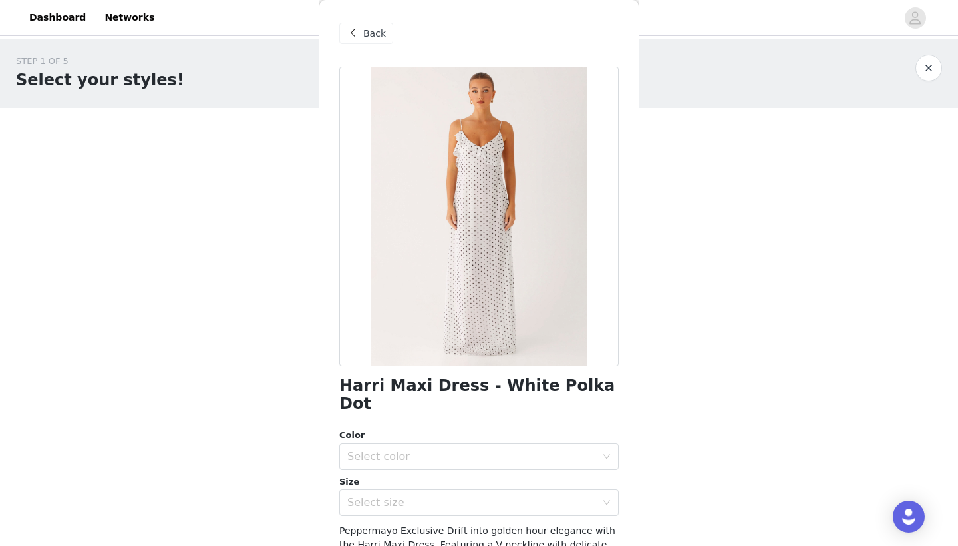
click at [357, 35] on span at bounding box center [353, 33] width 16 height 16
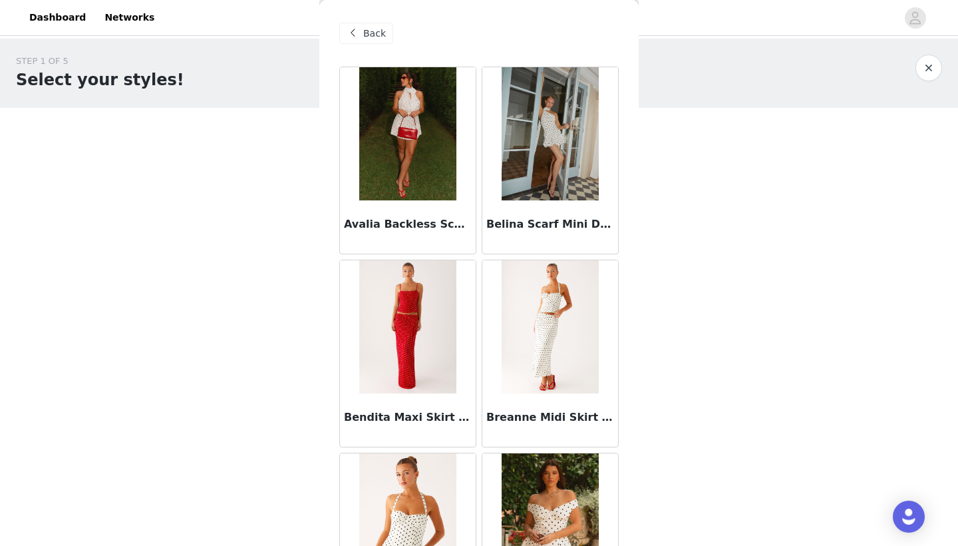
click at [950, 1] on header "Dashboard Networks" at bounding box center [479, 18] width 958 height 36
click at [370, 39] on span "Back" at bounding box center [374, 34] width 23 height 14
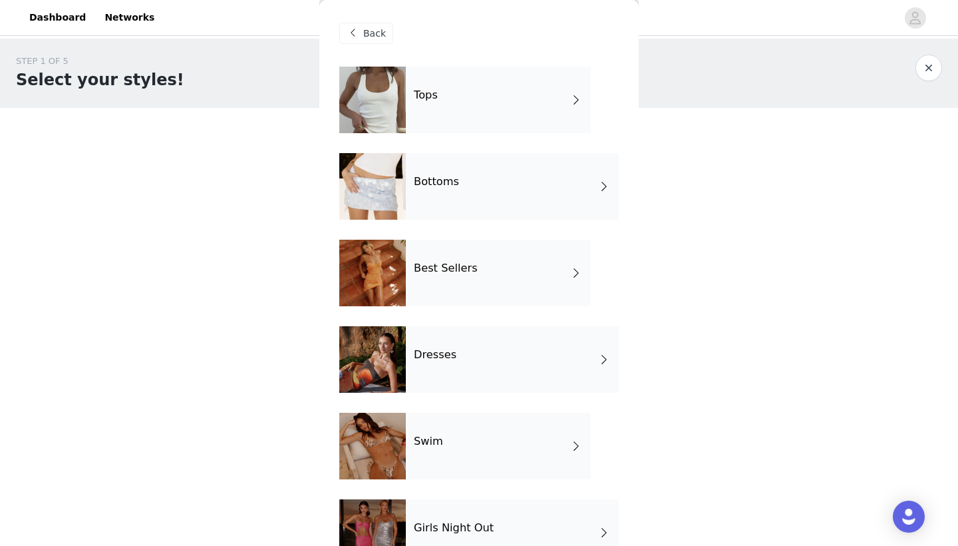
click at [458, 110] on div "Tops" at bounding box center [498, 100] width 185 height 67
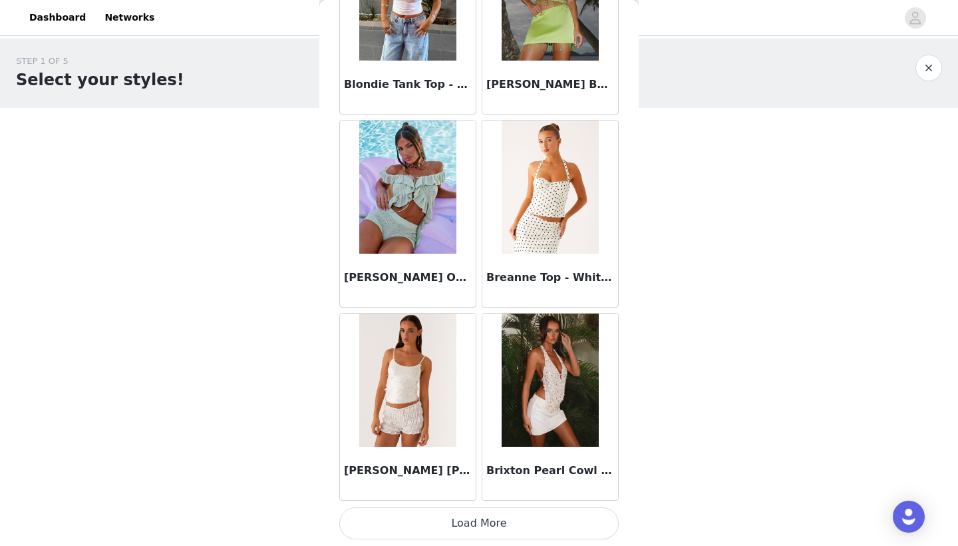
click at [494, 534] on button "Load More" at bounding box center [478, 523] width 279 height 32
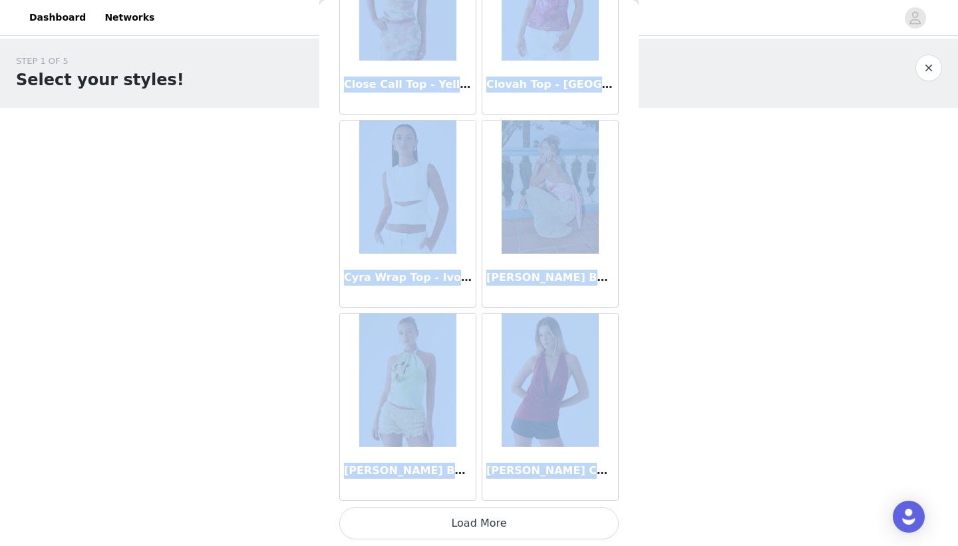
click at [470, 528] on button "Load More" at bounding box center [478, 523] width 279 height 32
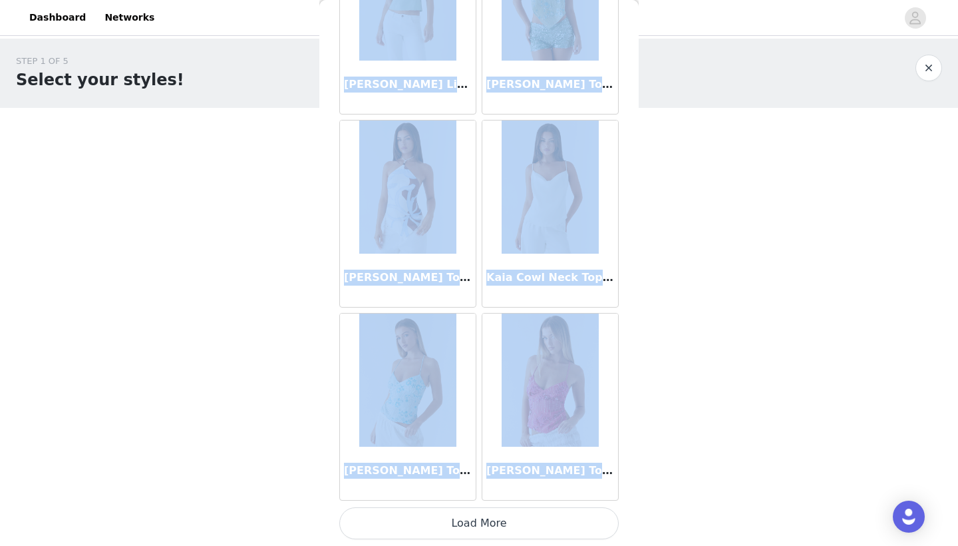
click at [478, 531] on button "Load More" at bounding box center [478, 523] width 279 height 32
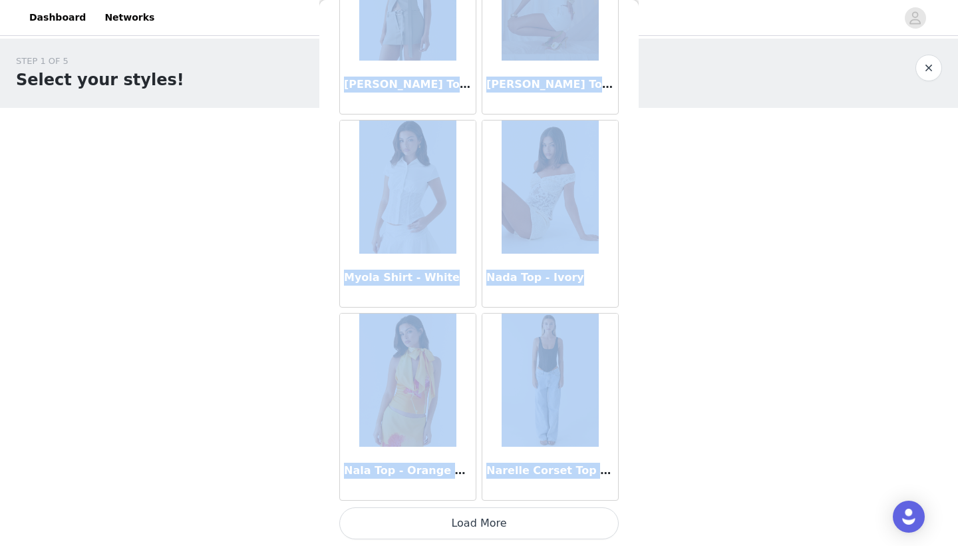
click at [498, 521] on button "Load More" at bounding box center [478, 523] width 279 height 32
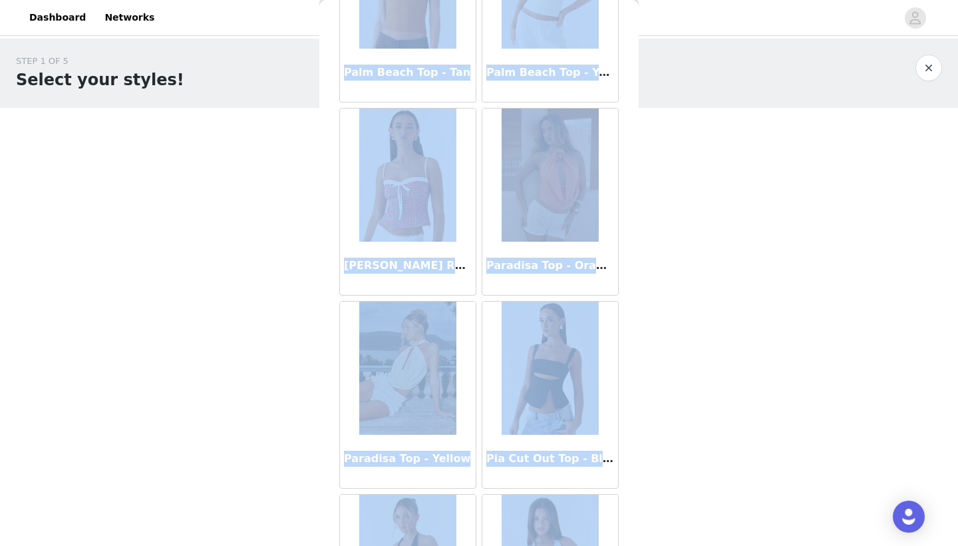
scroll to position [8468, 0]
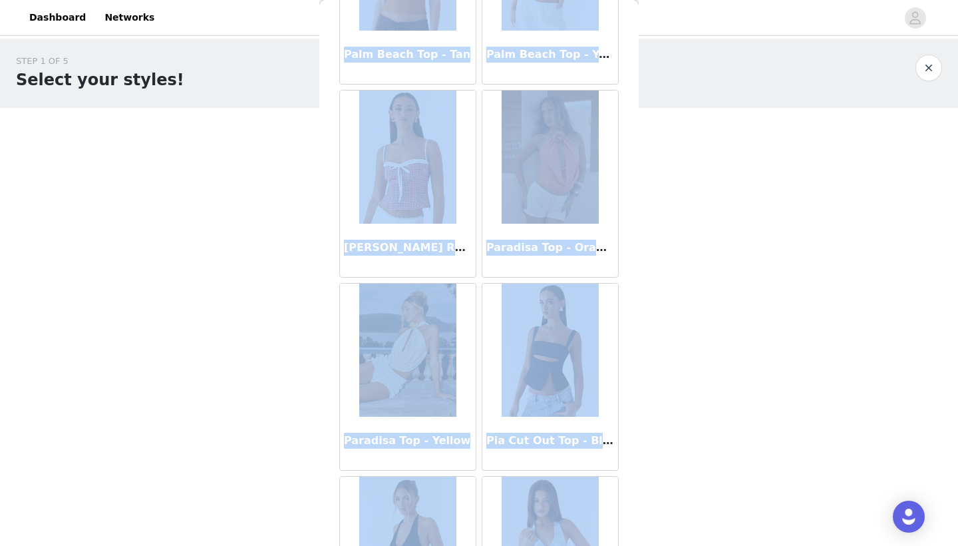
click at [541, 368] on img at bounding box center [550, 349] width 96 height 133
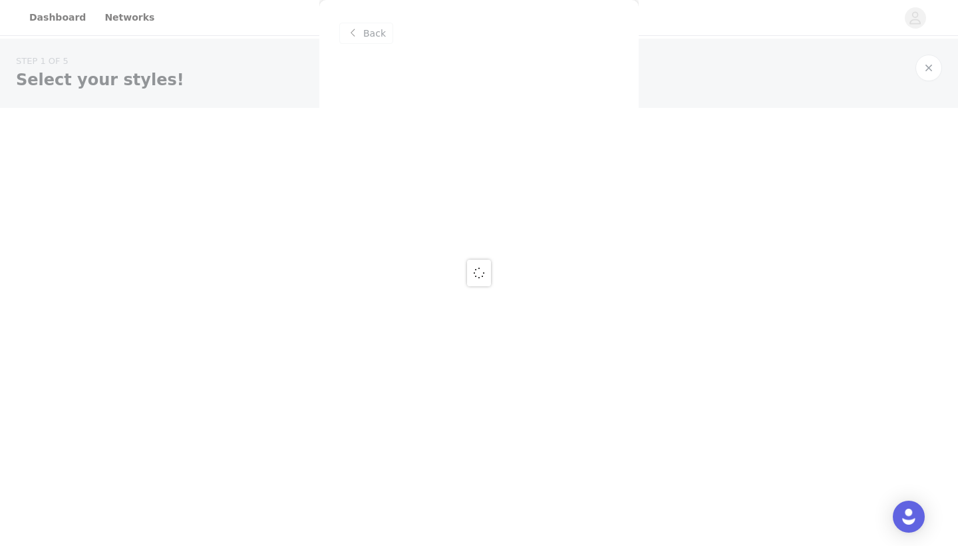
scroll to position [0, 0]
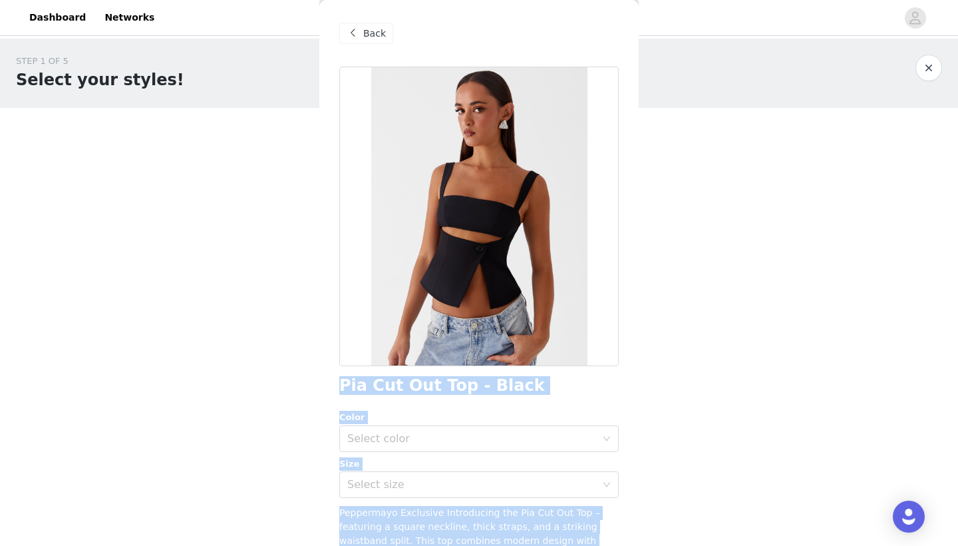
click at [745, 421] on body "Dashboard Networks STEP 1 OF 5 Select your styles! Please note that the sizes a…" at bounding box center [479, 273] width 958 height 546
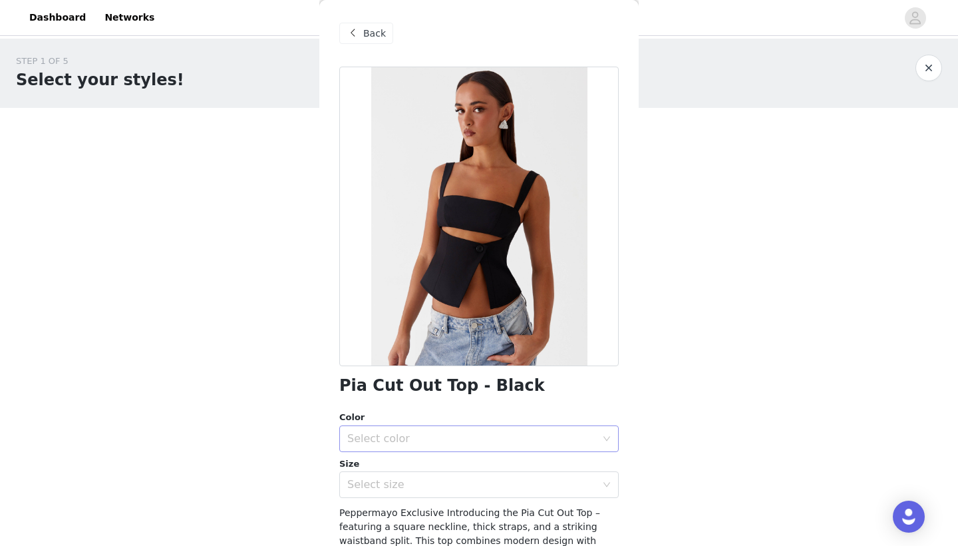
click at [543, 435] on div "Select color" at bounding box center [471, 438] width 249 height 13
click at [516, 464] on li "Black" at bounding box center [478, 466] width 279 height 21
click at [493, 491] on div "Select size" at bounding box center [474, 484] width 255 height 25
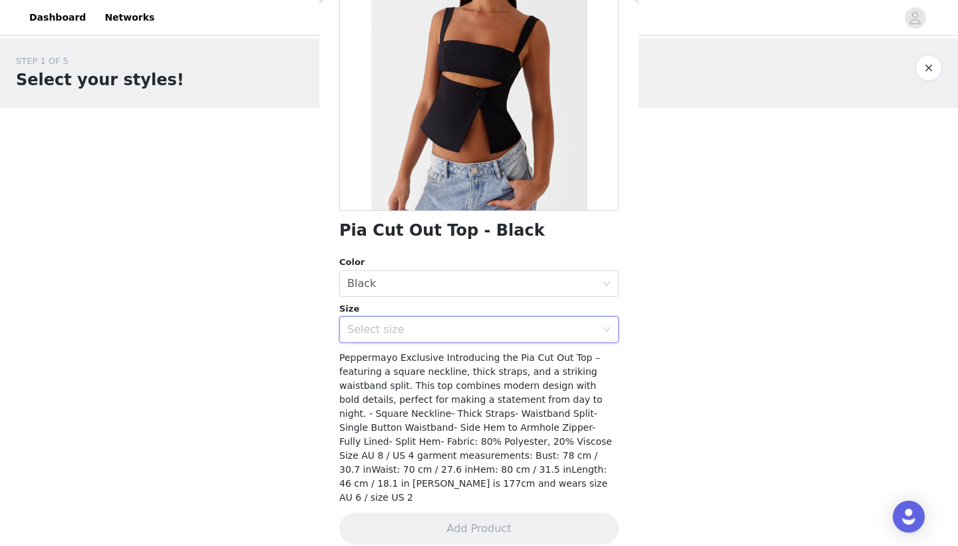
click at [504, 327] on div "Select size" at bounding box center [471, 329] width 249 height 13
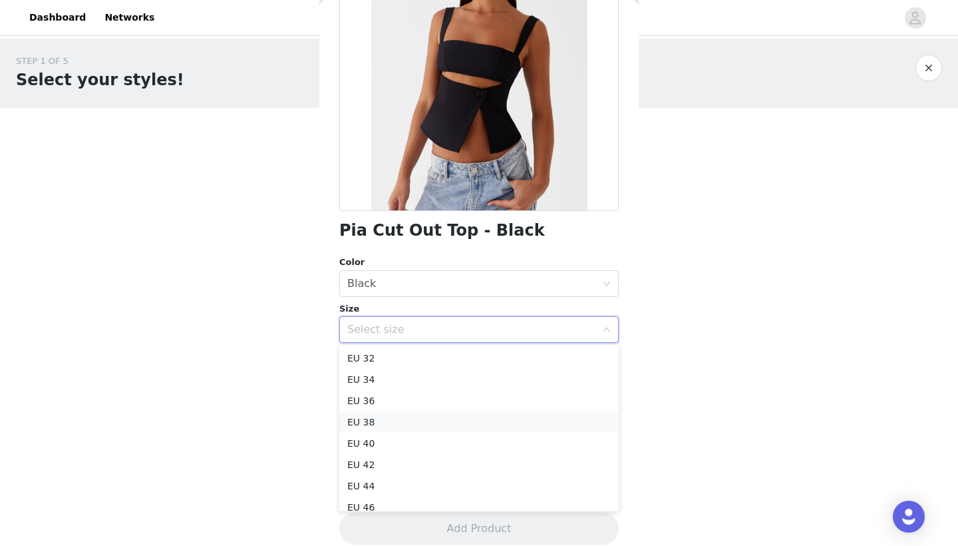
click at [374, 424] on li "EU 38" at bounding box center [478, 421] width 279 height 21
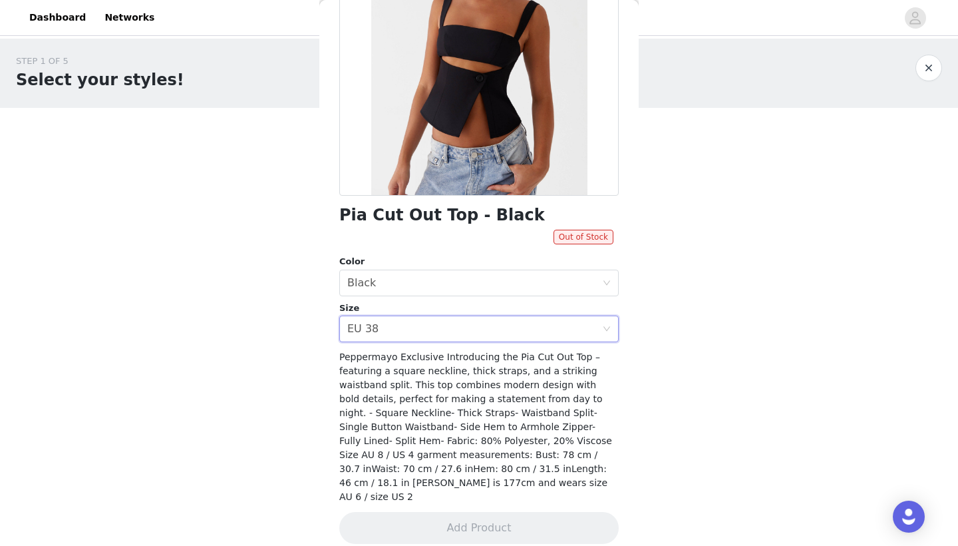
scroll to position [170, 0]
click at [559, 325] on div "Select size EU 38" at bounding box center [474, 329] width 255 height 25
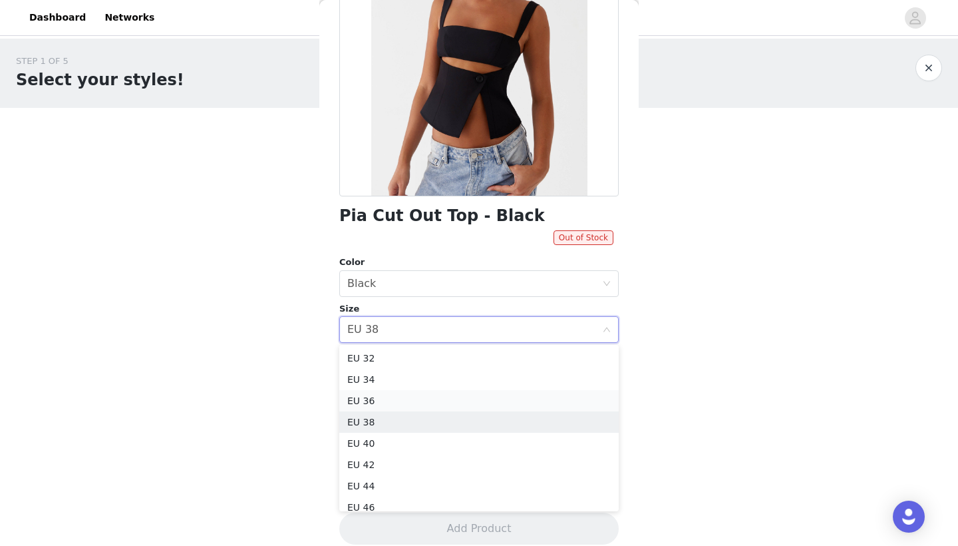
click at [456, 402] on li "EU 36" at bounding box center [478, 400] width 279 height 21
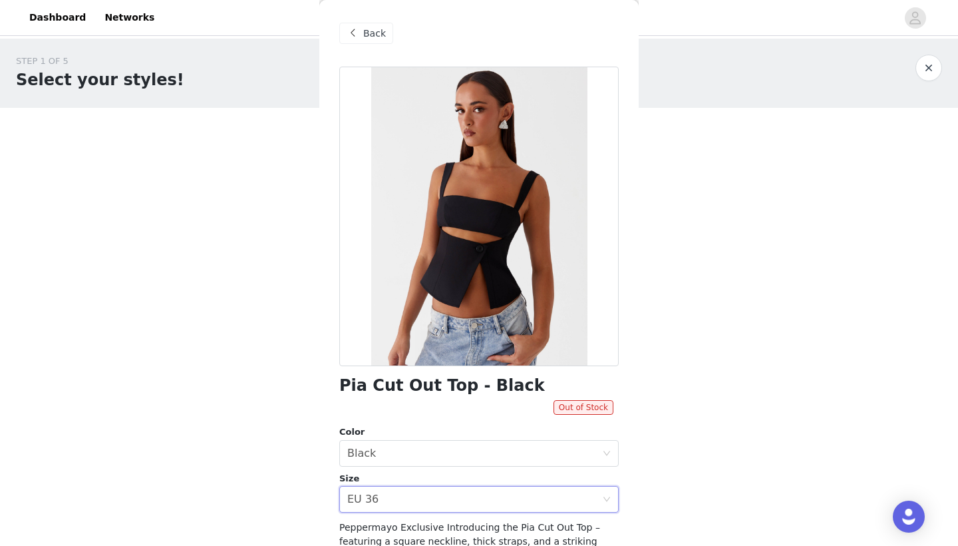
scroll to position [0, 0]
click at [373, 34] on span "Back" at bounding box center [374, 34] width 23 height 14
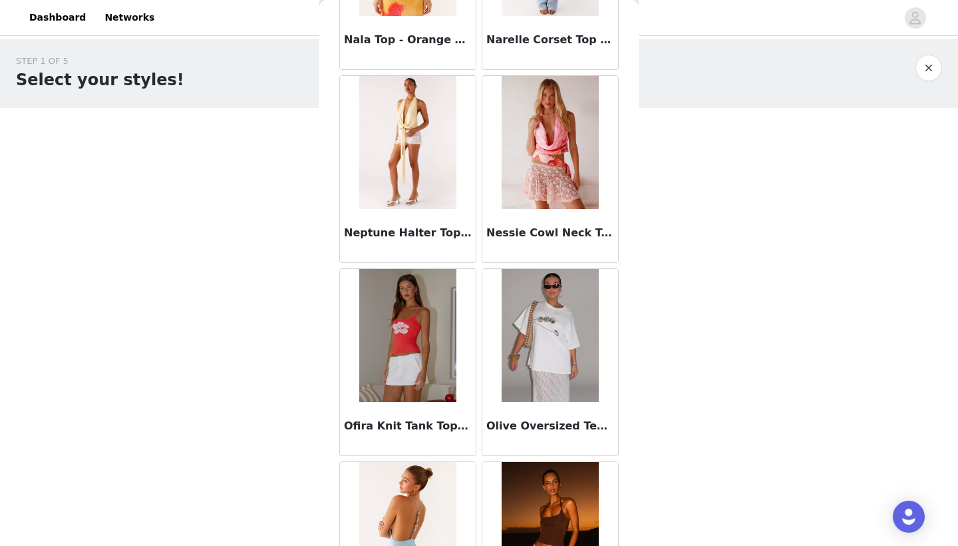
scroll to position [7710, 0]
click at [555, 361] on img at bounding box center [550, 335] width 96 height 133
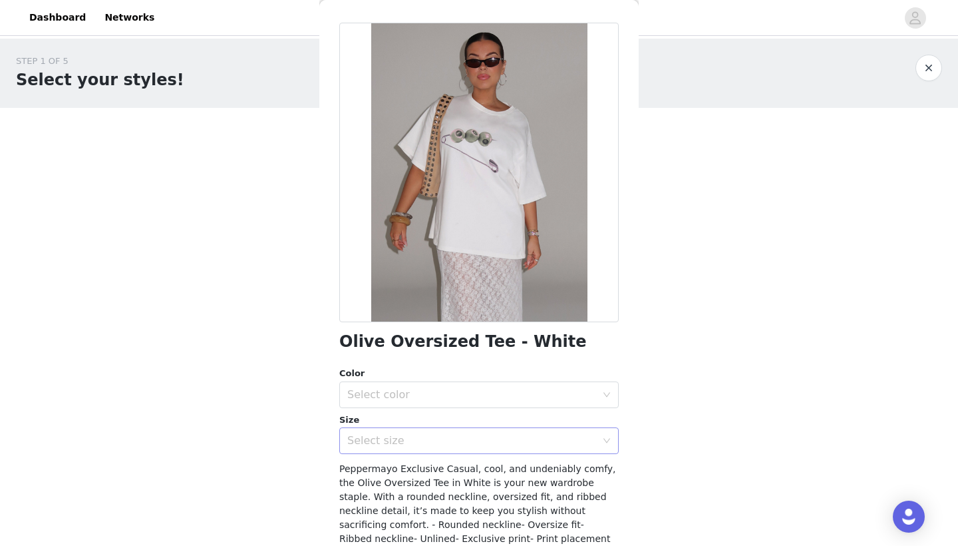
scroll to position [45, 0]
click at [510, 393] on div "Select color" at bounding box center [471, 393] width 249 height 13
click at [494, 425] on li "White" at bounding box center [478, 422] width 279 height 21
click at [486, 448] on div "Select size" at bounding box center [474, 439] width 255 height 25
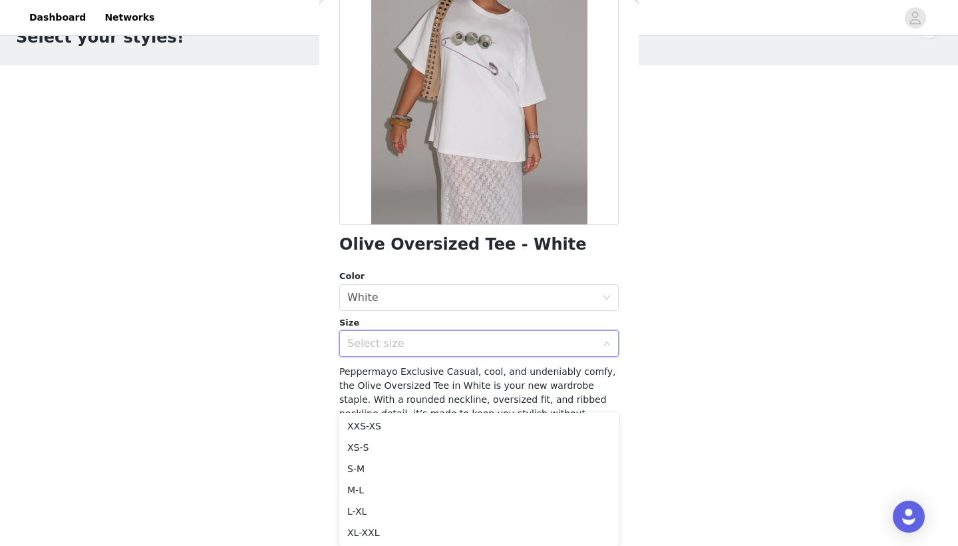
scroll to position [43, 0]
click at [604, 343] on icon "icon: down" at bounding box center [607, 343] width 8 height 8
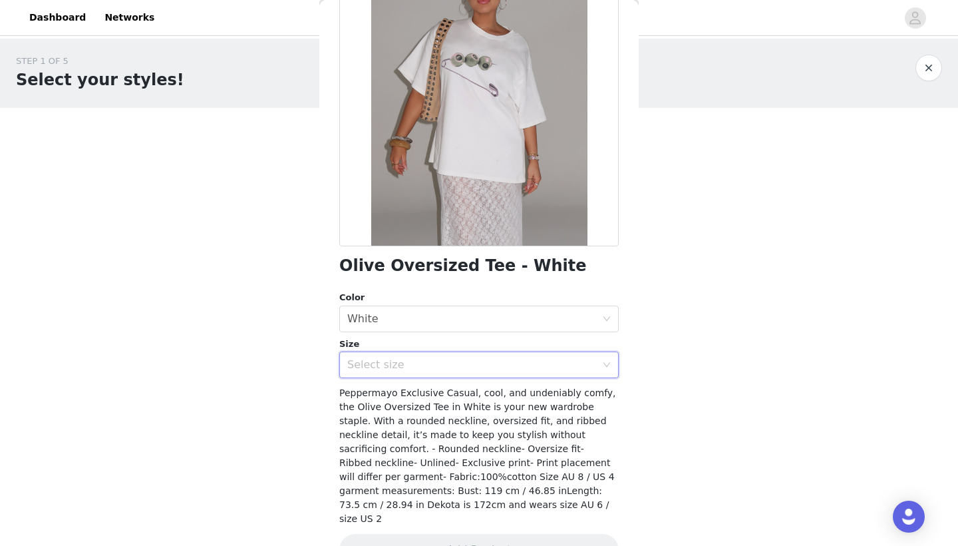
scroll to position [124, 0]
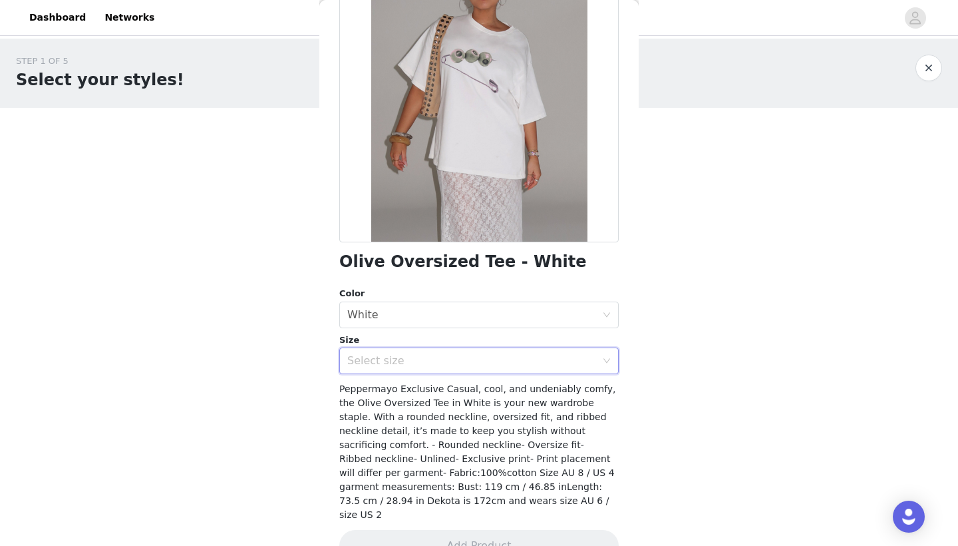
click at [507, 361] on div "Select size" at bounding box center [471, 360] width 249 height 13
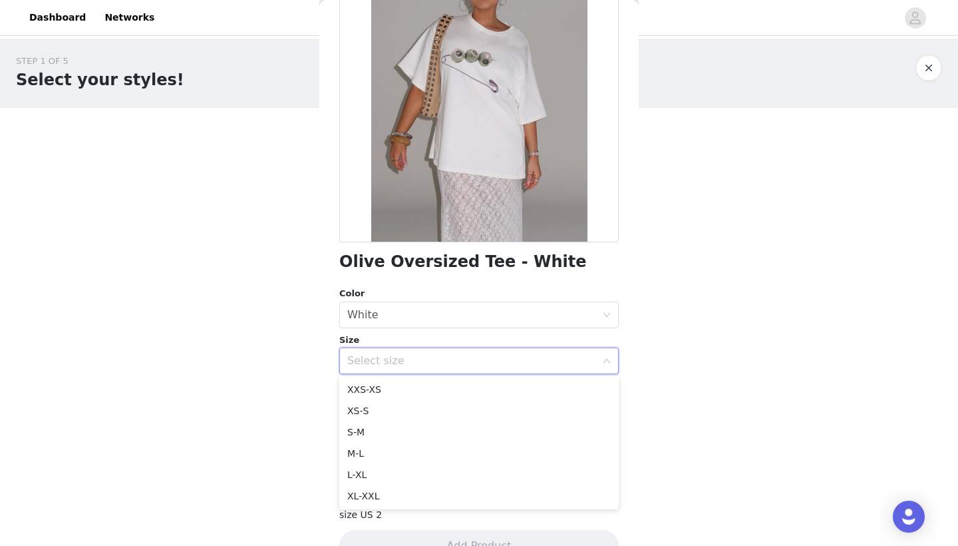
click at [852, 222] on div "STEP 1 OF 5 Select your styles! Please note that the sizes are in EU Sizes 0/4 …" at bounding box center [479, 144] width 958 height 211
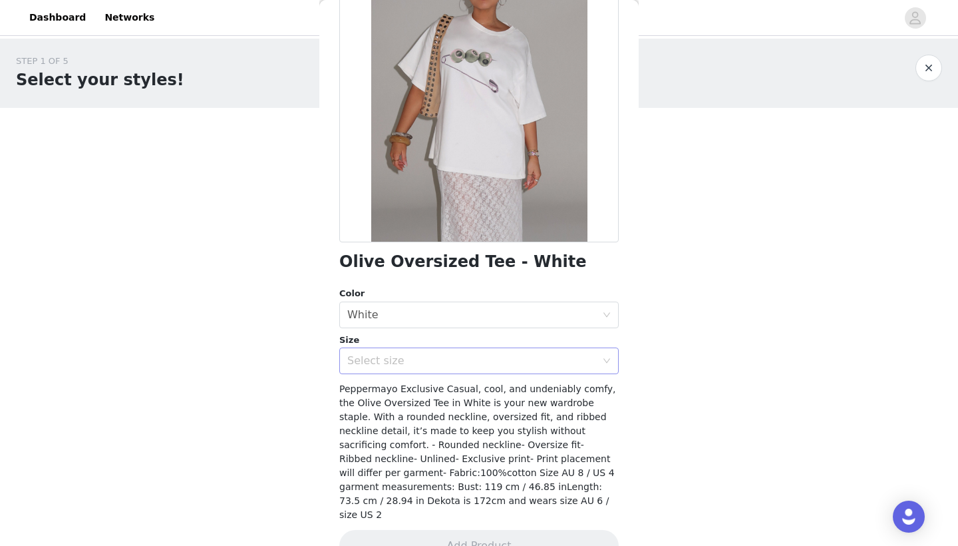
click at [566, 353] on div "Select size" at bounding box center [474, 360] width 255 height 25
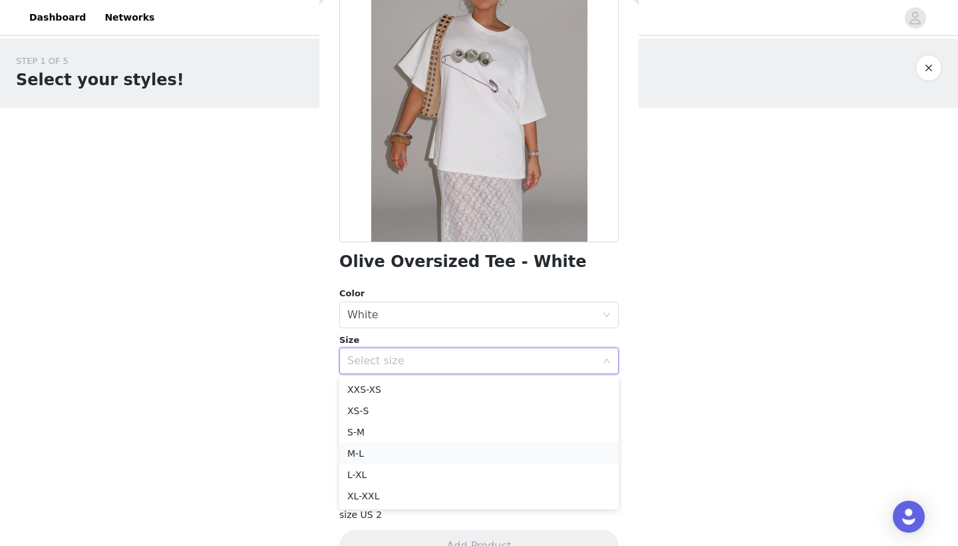
click at [469, 451] on li "M-L" at bounding box center [478, 453] width 279 height 21
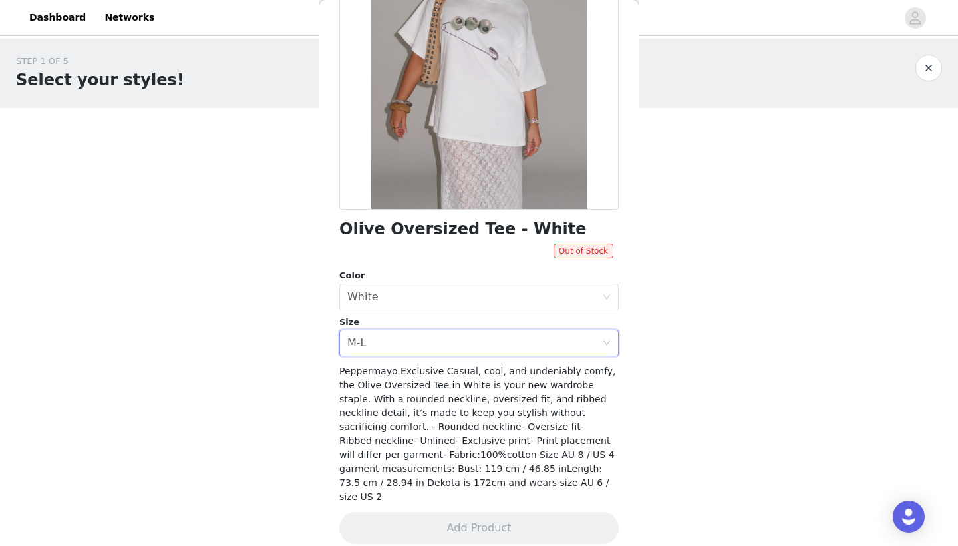
scroll to position [156, 0]
click at [508, 355] on div "Select size M-L" at bounding box center [474, 343] width 255 height 25
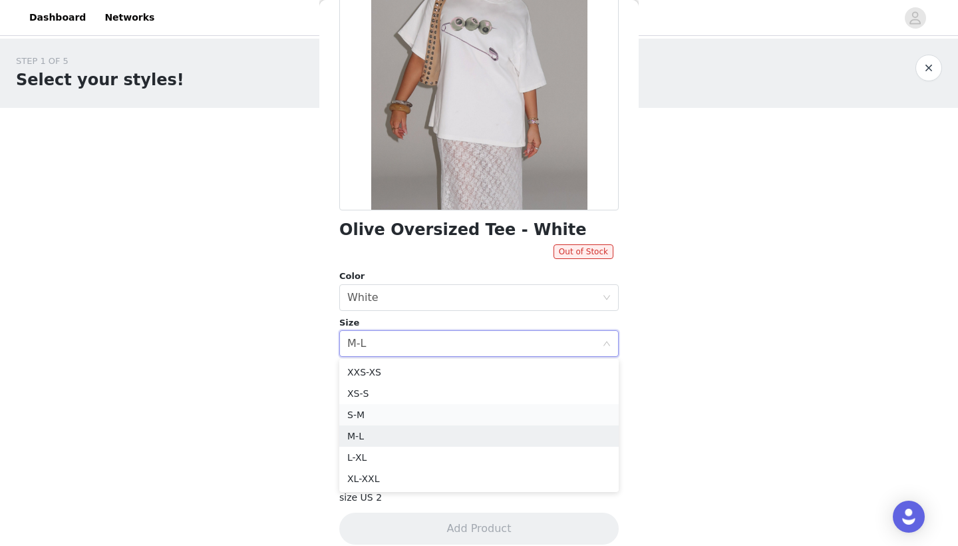
click at [421, 414] on li "S-M" at bounding box center [478, 414] width 279 height 21
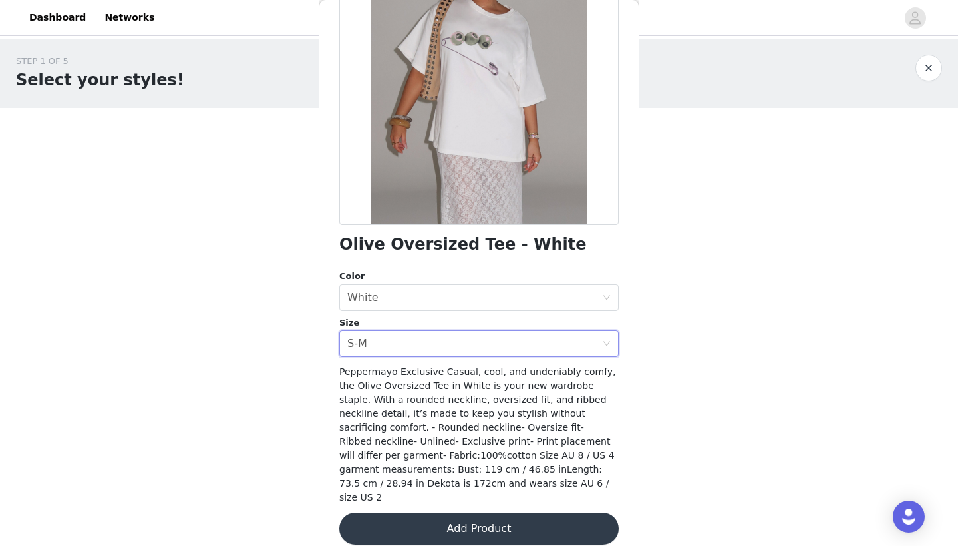
scroll to position [136, 0]
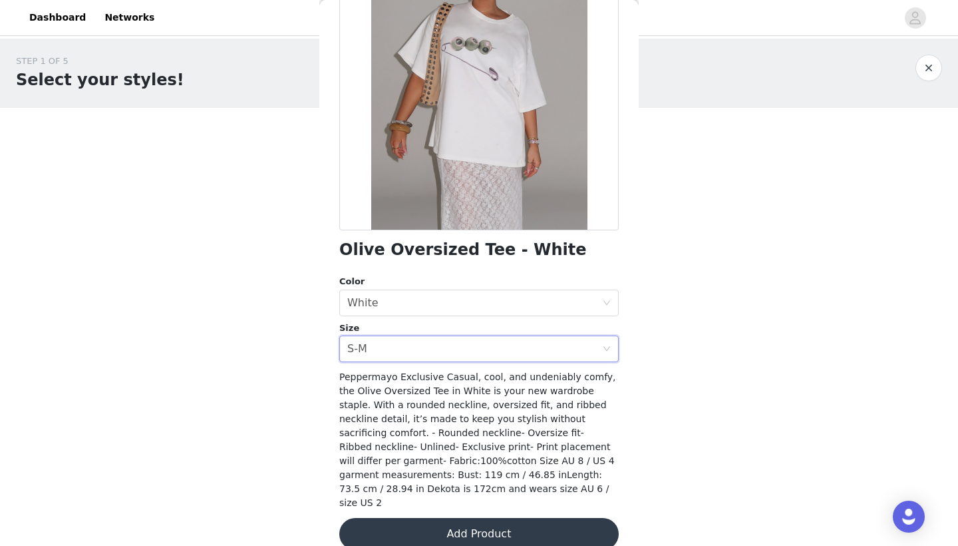
click at [491, 523] on button "Add Product" at bounding box center [478, 534] width 279 height 32
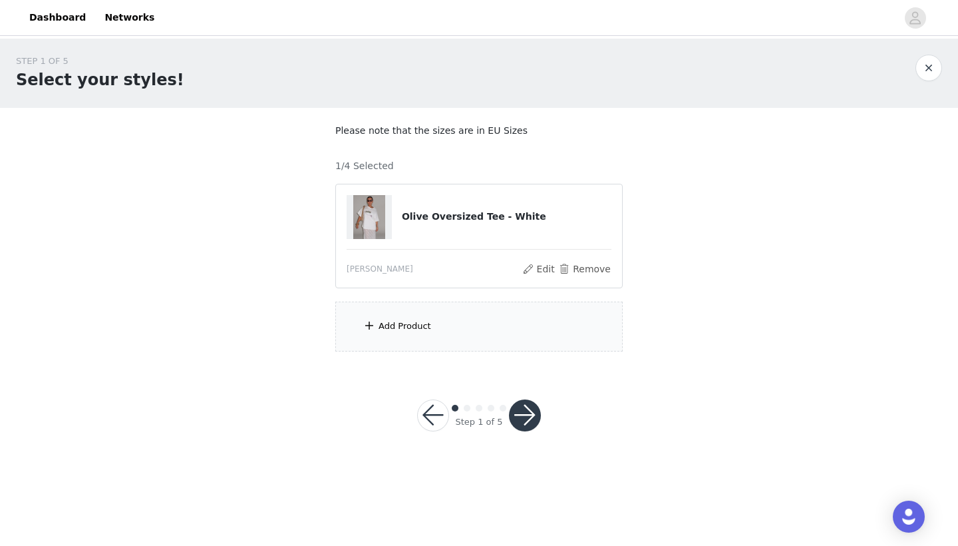
click at [436, 317] on div "Add Product" at bounding box center [478, 326] width 287 height 50
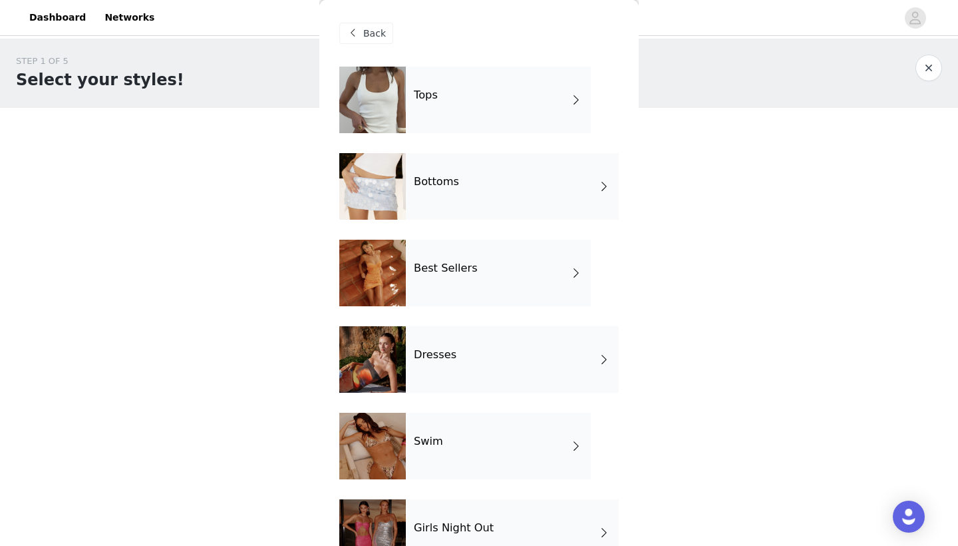
click at [468, 190] on div "Bottoms" at bounding box center [512, 186] width 213 height 67
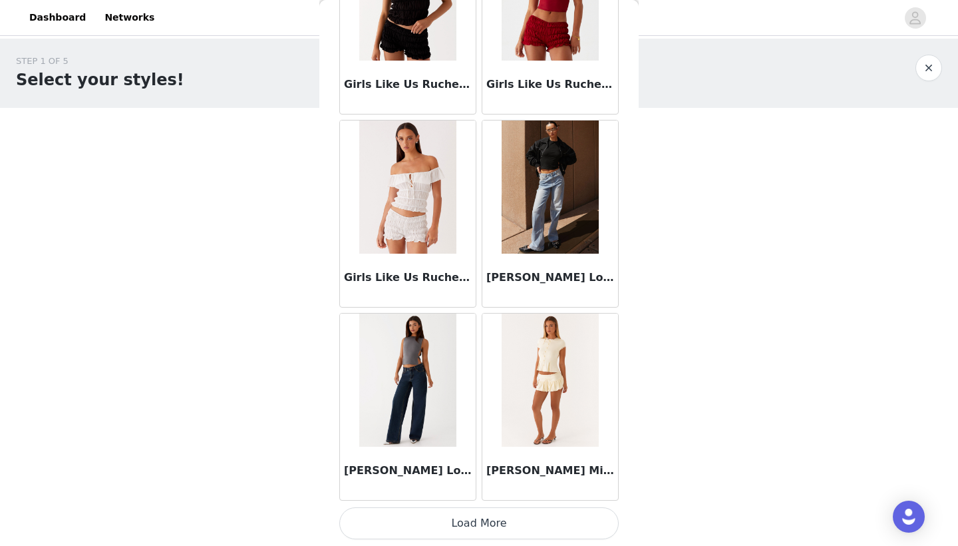
scroll to position [0, 0]
click at [494, 524] on button "Load More" at bounding box center [478, 523] width 279 height 32
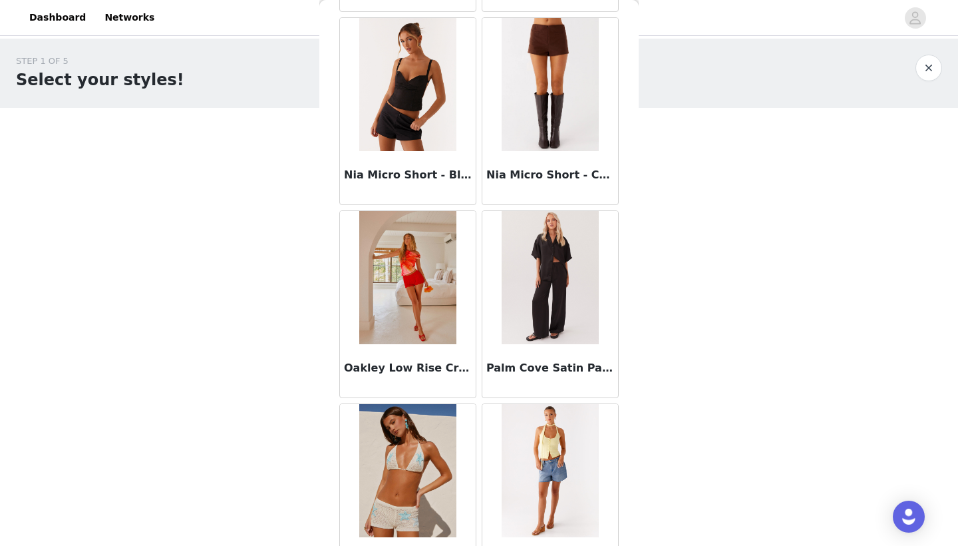
scroll to position [2953, 0]
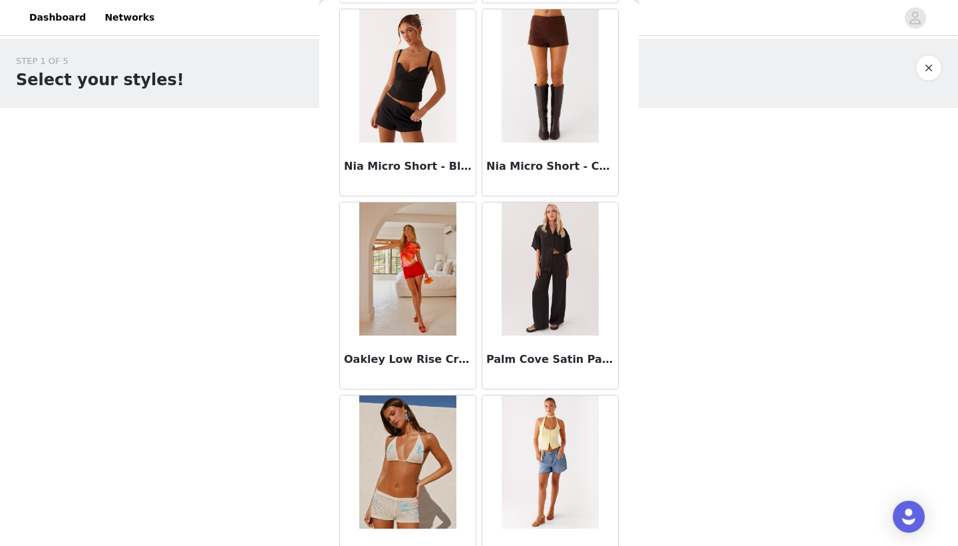
click at [554, 285] on img at bounding box center [550, 268] width 96 height 133
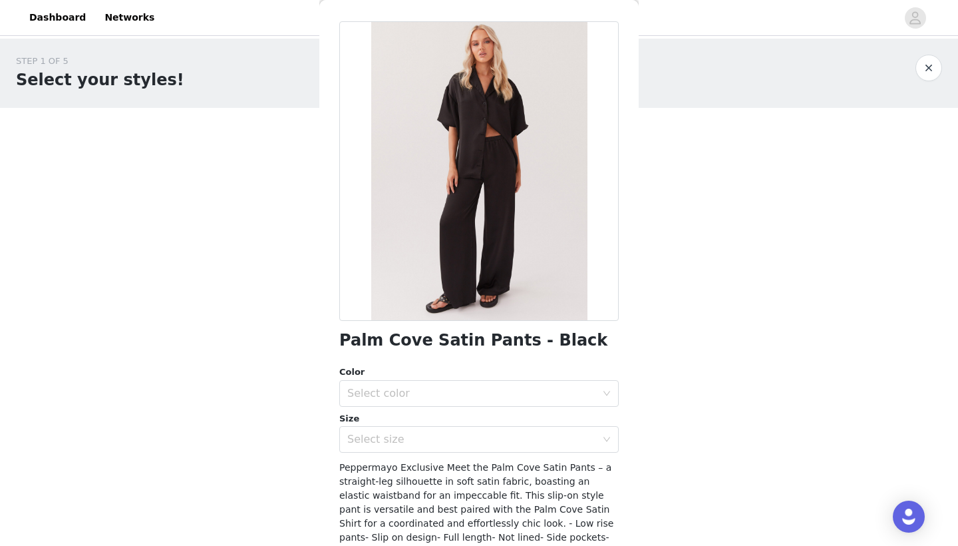
scroll to position [45, 0]
click at [483, 396] on div "Select color" at bounding box center [471, 393] width 249 height 13
click at [474, 420] on li "Black" at bounding box center [478, 421] width 279 height 21
click at [452, 441] on div "Select size" at bounding box center [471, 439] width 249 height 13
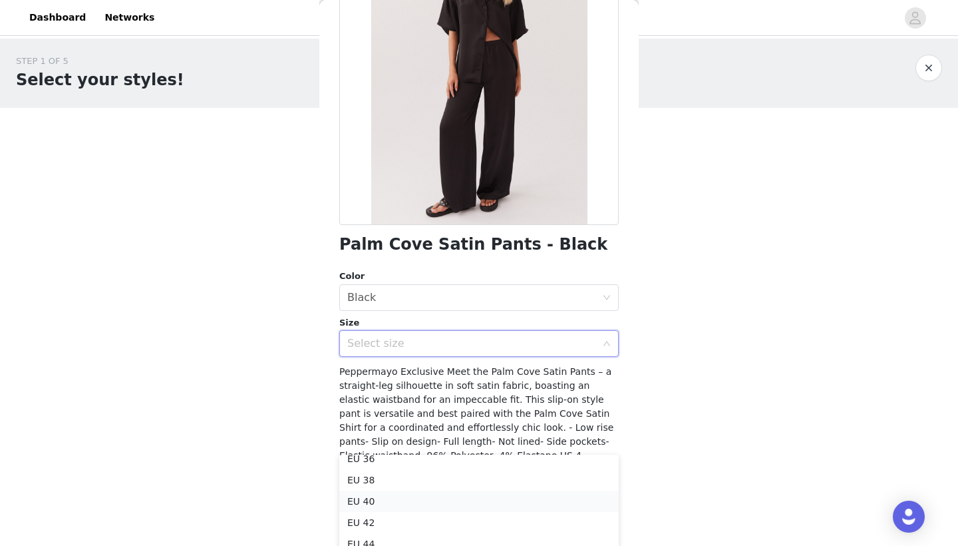
scroll to position [52, 0]
click at [388, 500] on li "EU 40" at bounding box center [478, 500] width 279 height 21
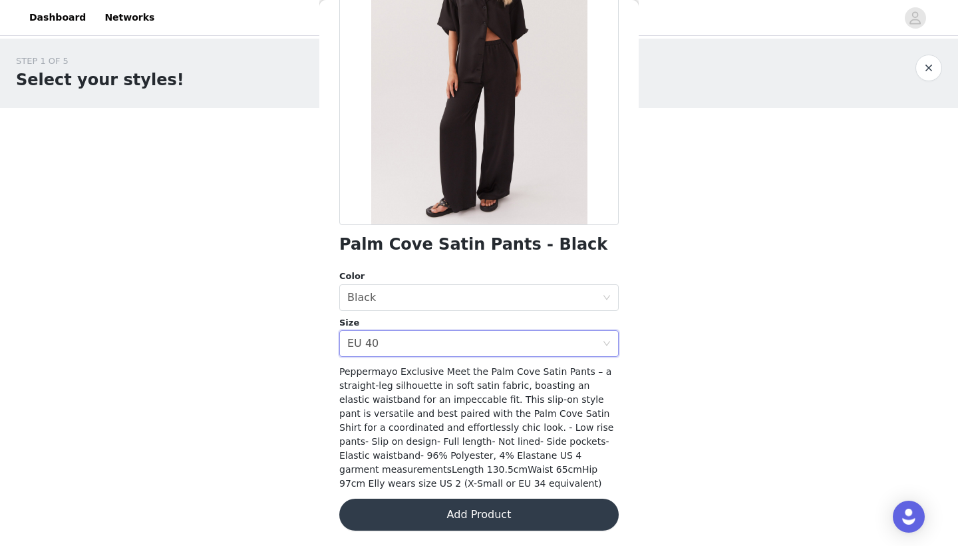
click at [487, 518] on button "Add Product" at bounding box center [478, 514] width 279 height 32
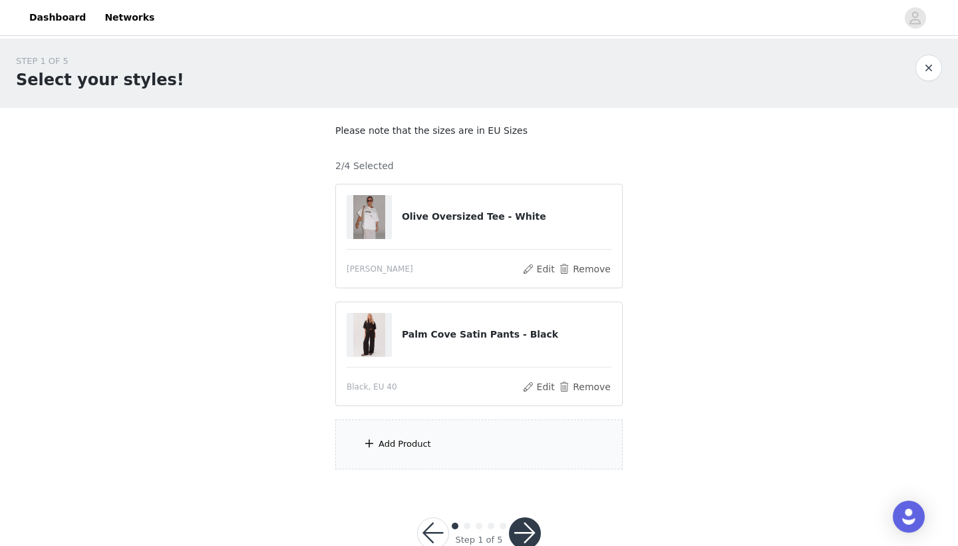
click at [413, 449] on div "Add Product" at bounding box center [405, 443] width 53 height 13
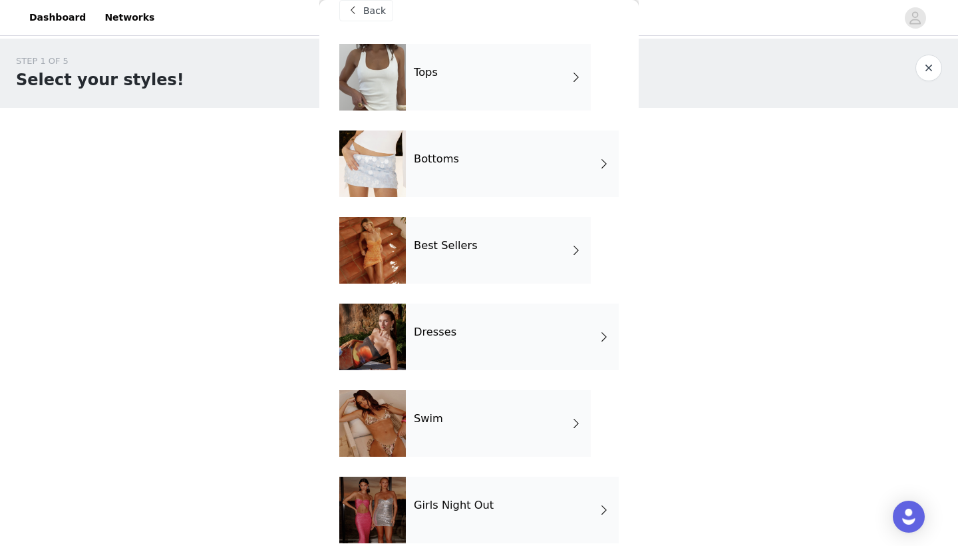
scroll to position [23, 0]
click at [476, 172] on div "Bottoms" at bounding box center [512, 163] width 213 height 67
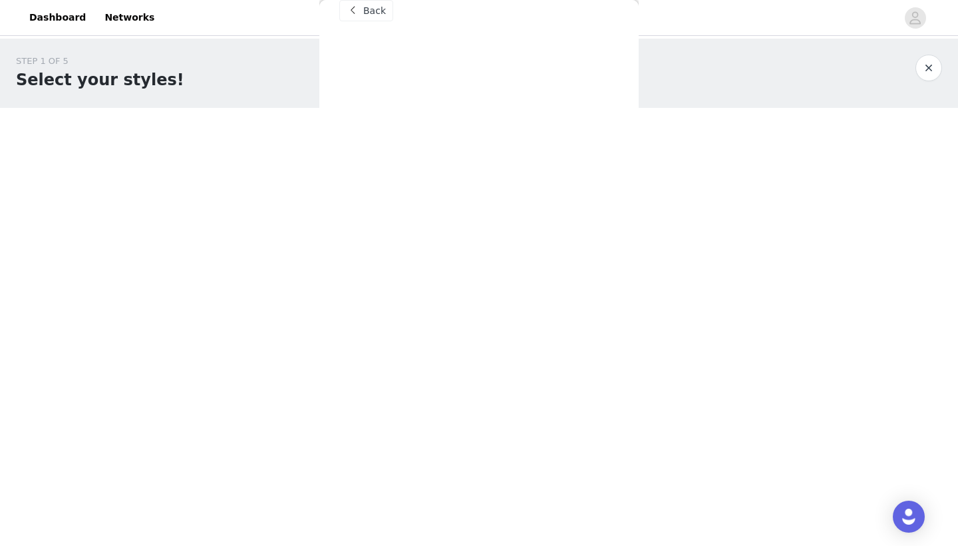
scroll to position [0, 0]
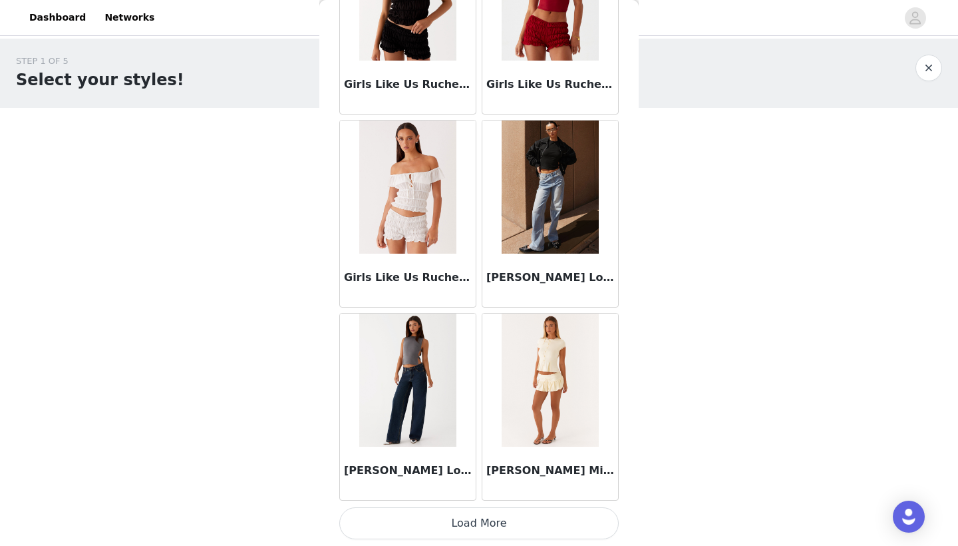
click at [442, 526] on button "Load More" at bounding box center [478, 523] width 279 height 32
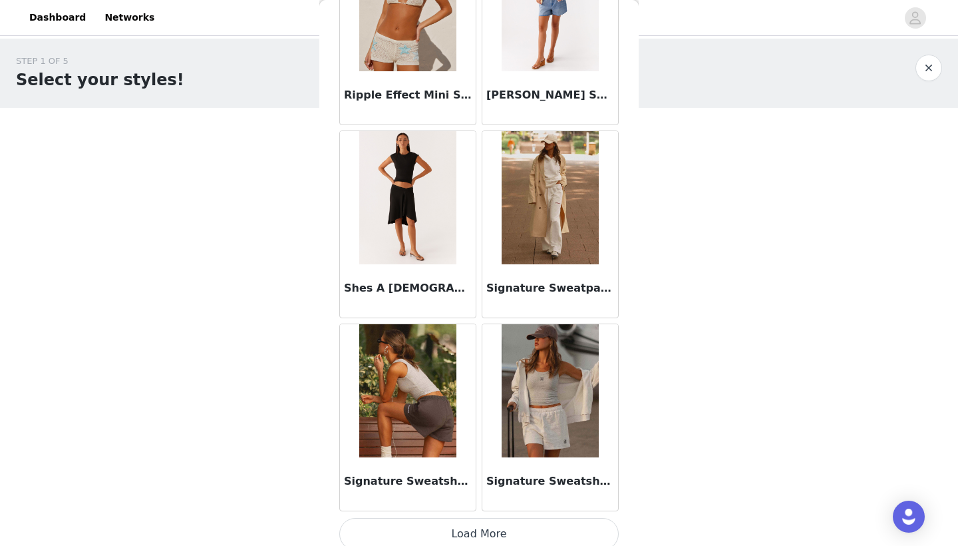
scroll to position [3408, 0]
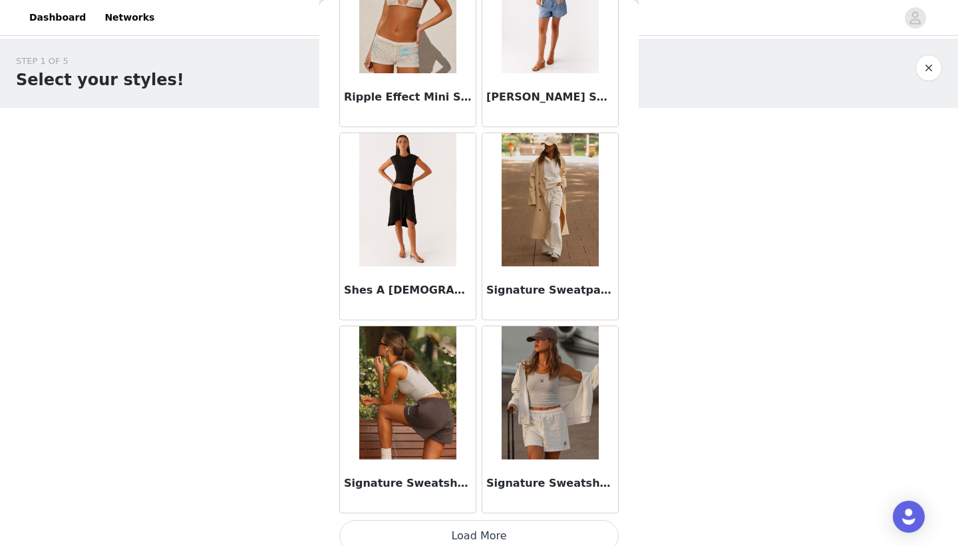
click at [546, 214] on img at bounding box center [550, 199] width 96 height 133
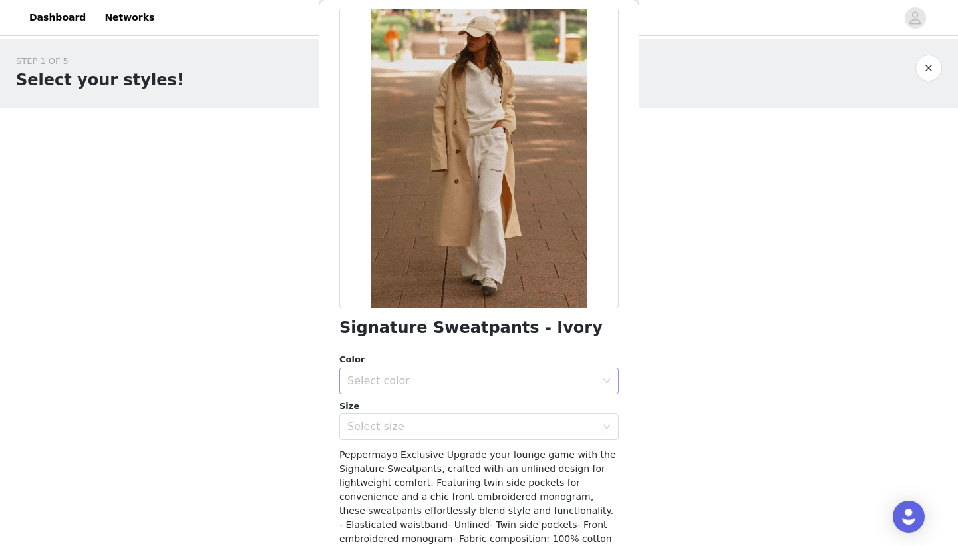
scroll to position [114, 0]
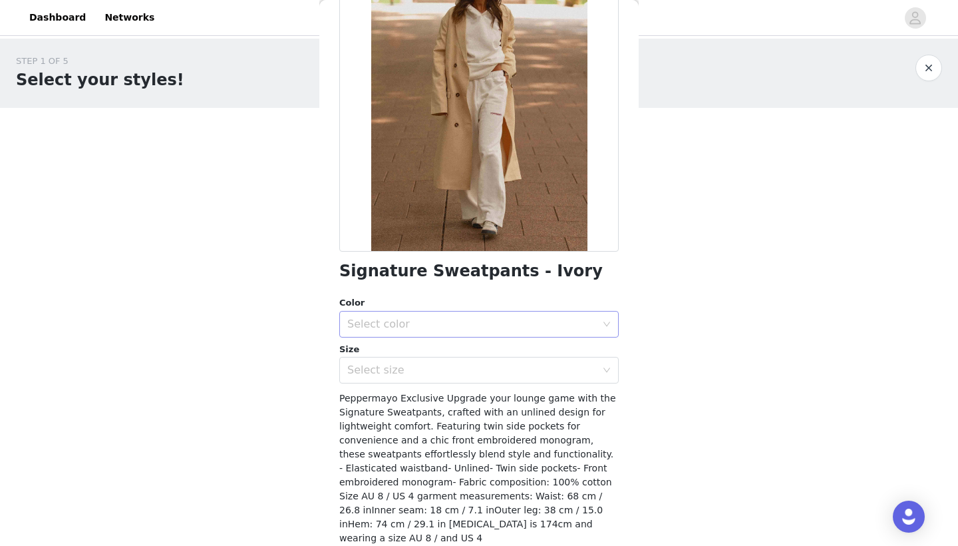
click at [499, 326] on div "Select color" at bounding box center [471, 323] width 249 height 13
click at [490, 355] on li "Ivory" at bounding box center [478, 352] width 279 height 21
click at [476, 376] on div "Select size" at bounding box center [474, 369] width 255 height 25
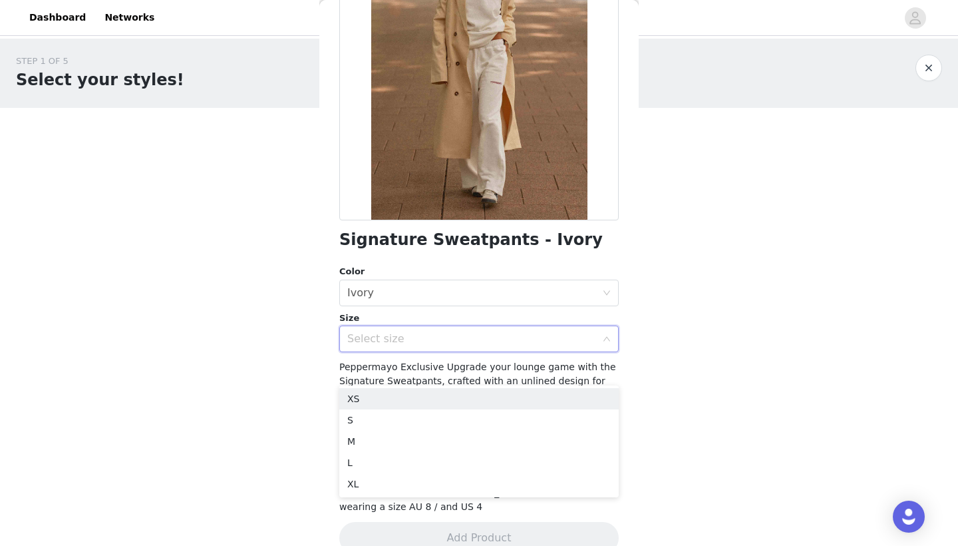
scroll to position [148, 0]
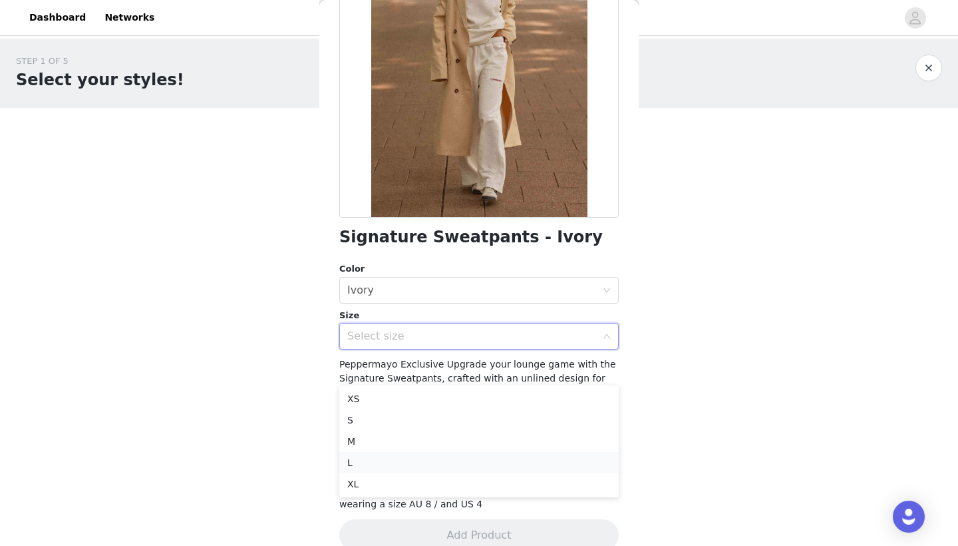
click at [381, 459] on li "L" at bounding box center [478, 462] width 279 height 21
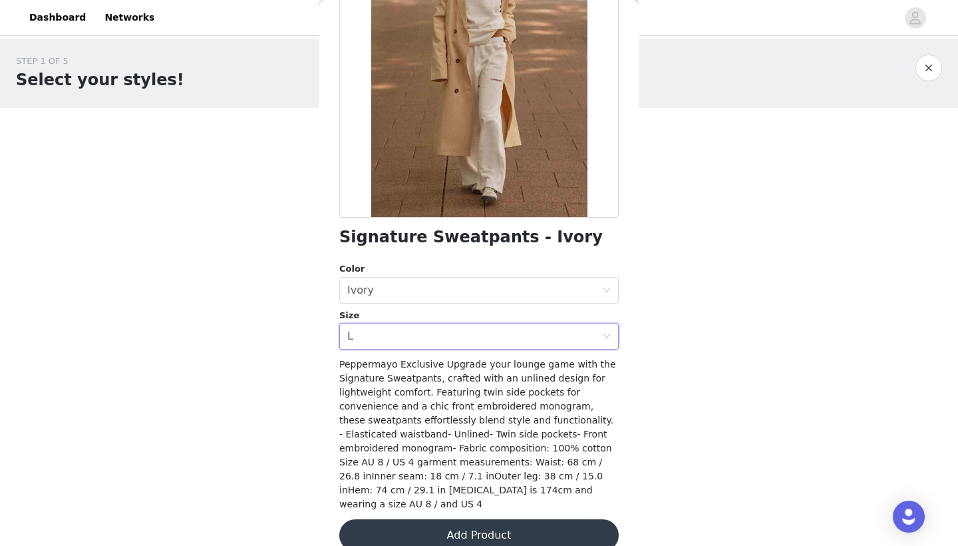
scroll to position [0, 0]
click at [493, 522] on button "Add Product" at bounding box center [478, 535] width 279 height 32
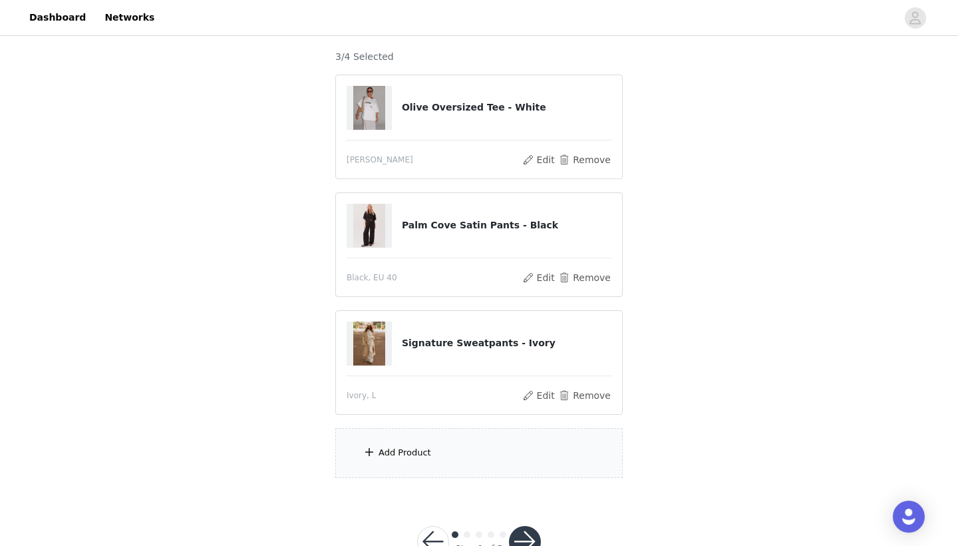
scroll to position [125, 0]
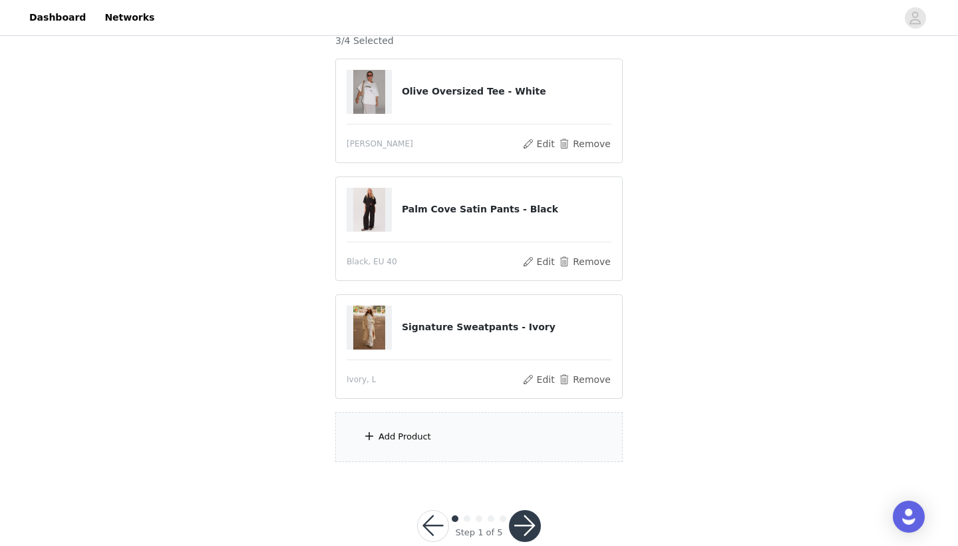
click at [446, 442] on div "Add Product" at bounding box center [478, 437] width 287 height 50
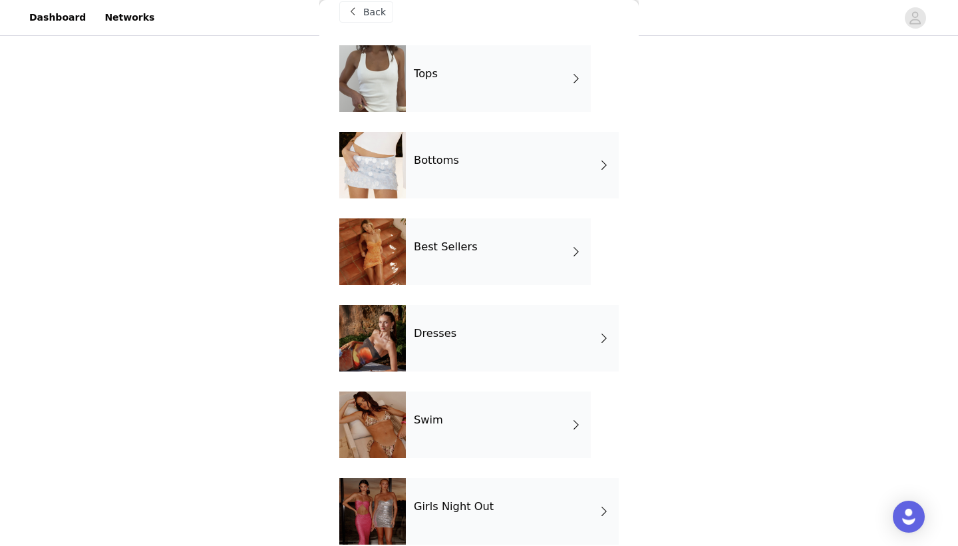
scroll to position [26, 0]
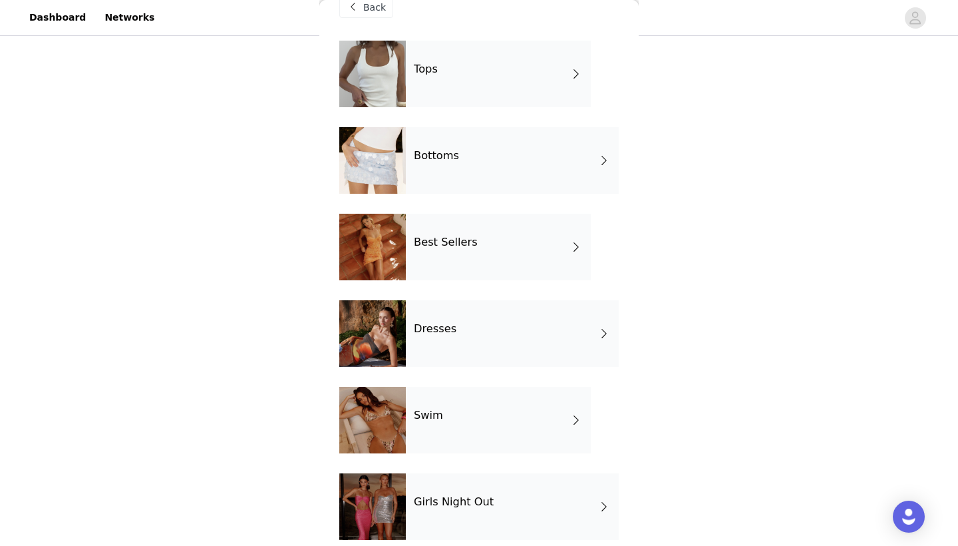
click at [487, 260] on div "Best Sellers" at bounding box center [498, 247] width 185 height 67
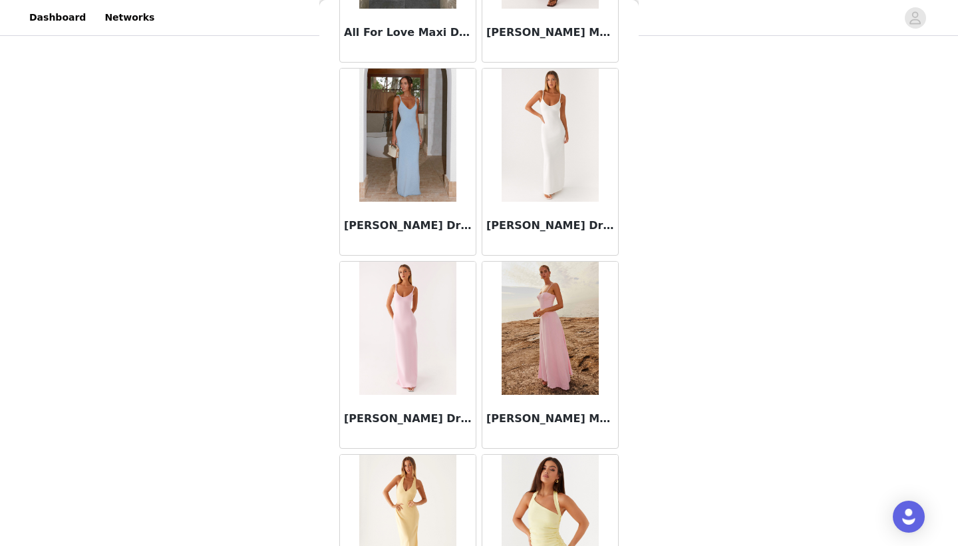
scroll to position [152, 0]
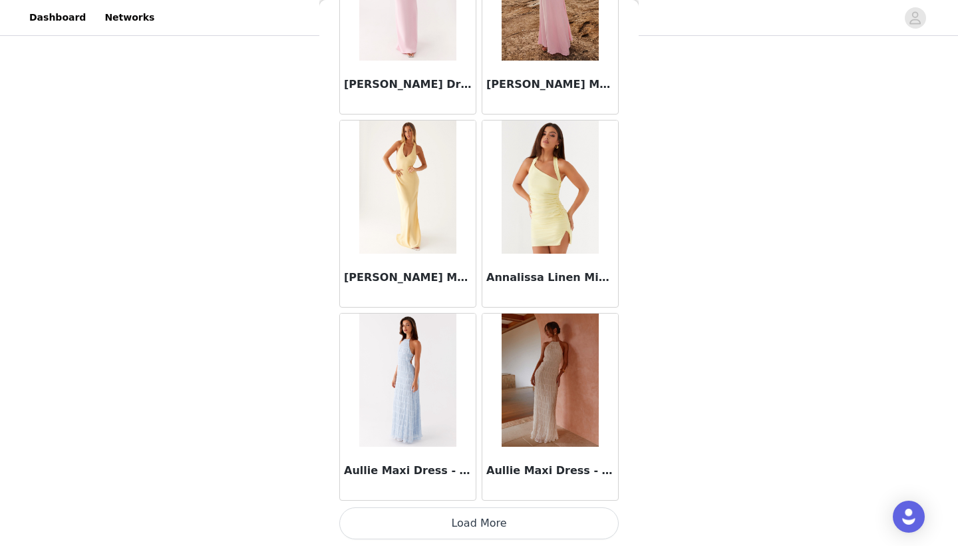
click at [491, 520] on button "Load More" at bounding box center [478, 523] width 279 height 32
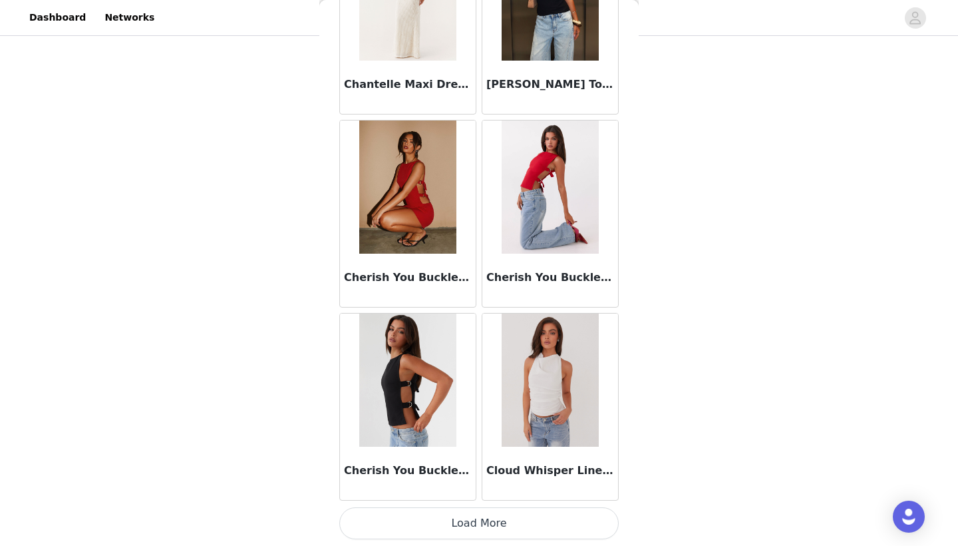
click at [478, 529] on button "Load More" at bounding box center [478, 523] width 279 height 32
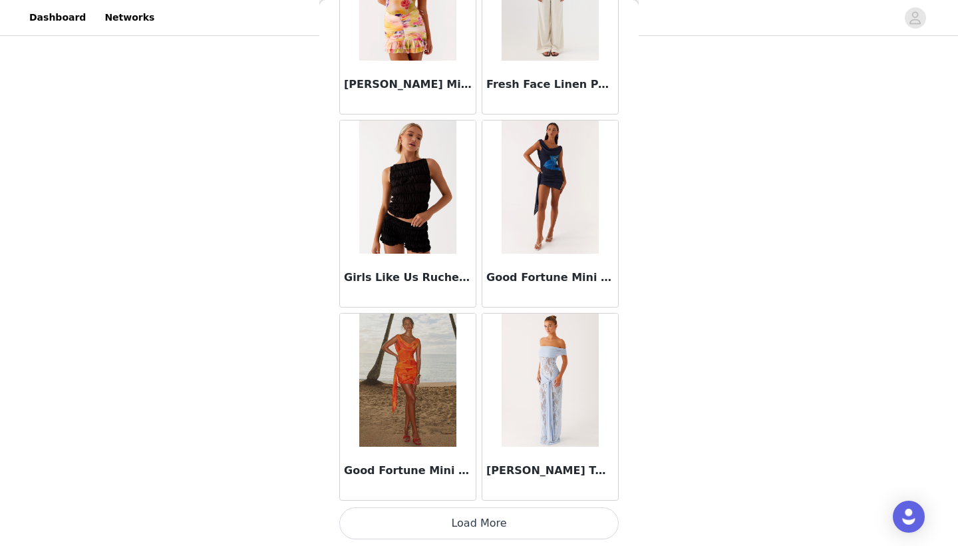
click at [521, 517] on button "Load More" at bounding box center [478, 523] width 279 height 32
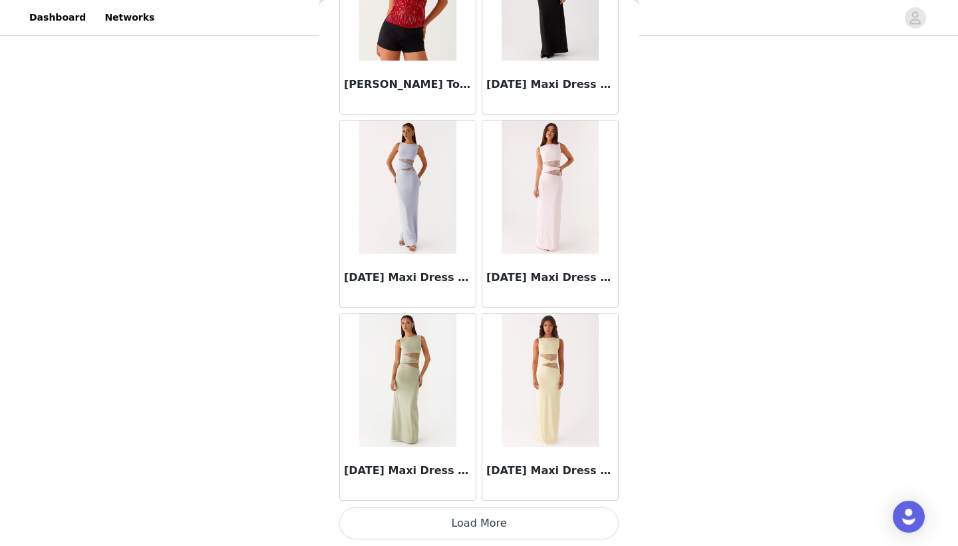
click at [493, 521] on button "Load More" at bounding box center [478, 523] width 279 height 32
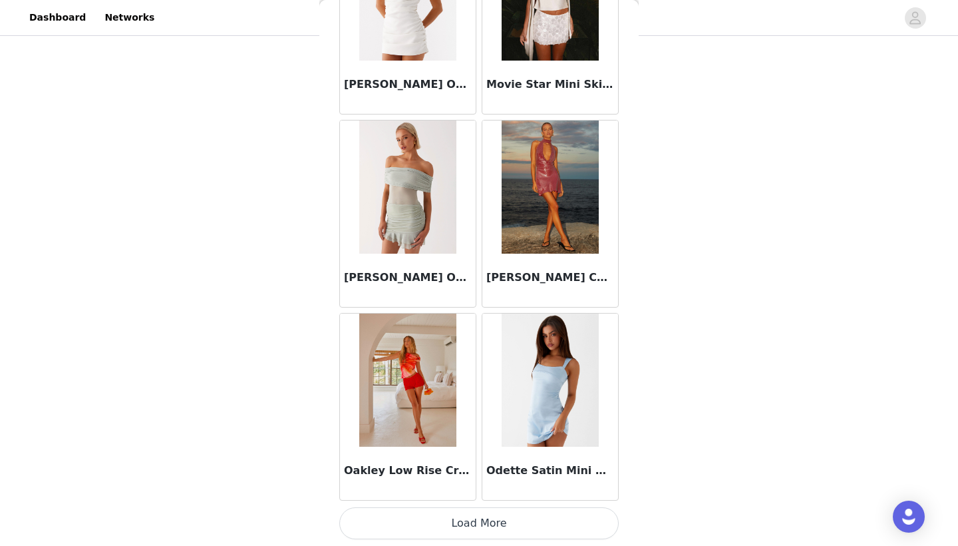
click at [493, 517] on button "Load More" at bounding box center [478, 523] width 279 height 32
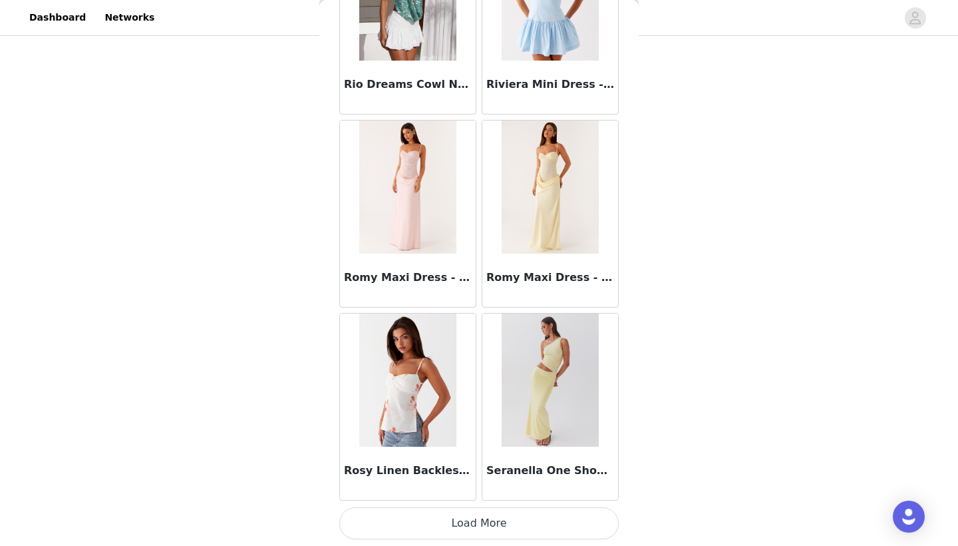
click at [470, 528] on button "Load More" at bounding box center [478, 523] width 279 height 32
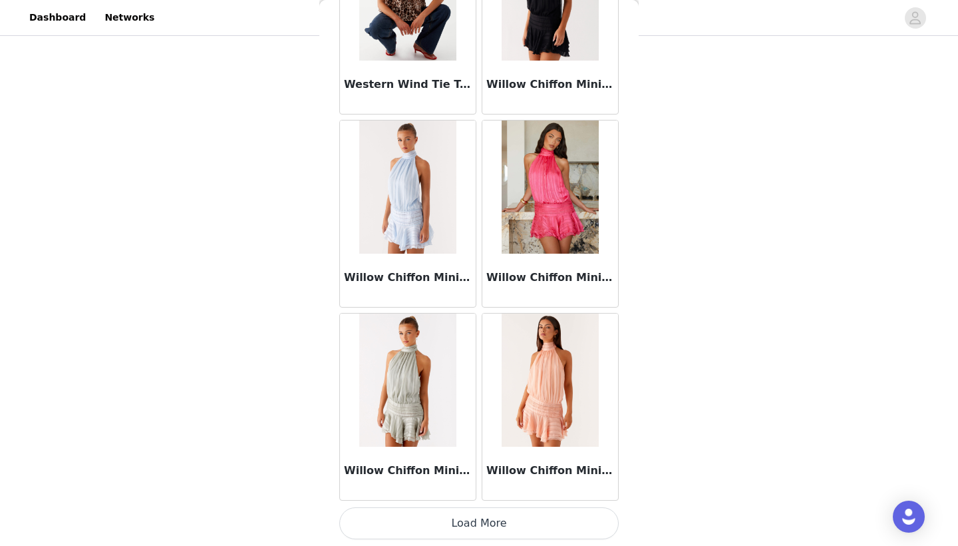
click at [478, 530] on button "Load More" at bounding box center [478, 523] width 279 height 32
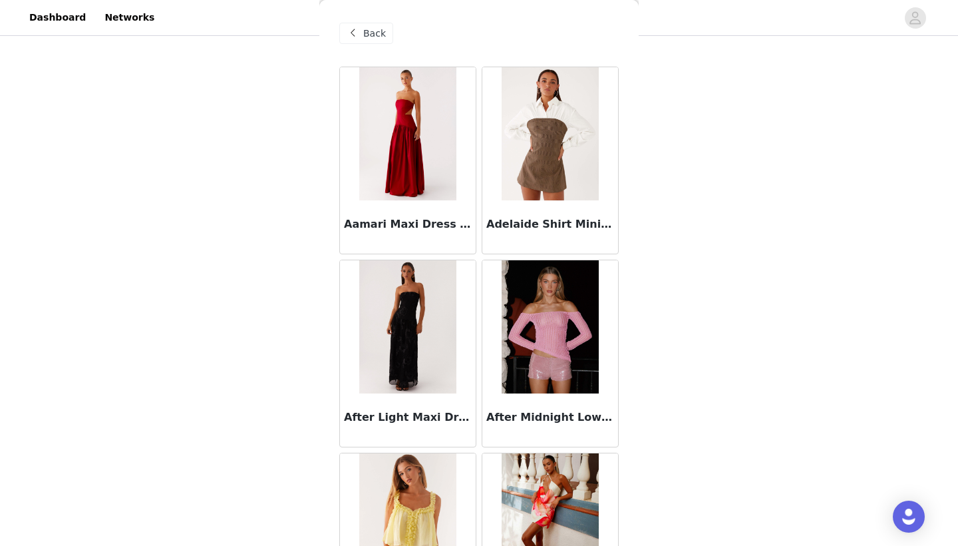
scroll to position [0, 0]
click at [375, 25] on div "Back" at bounding box center [366, 33] width 54 height 21
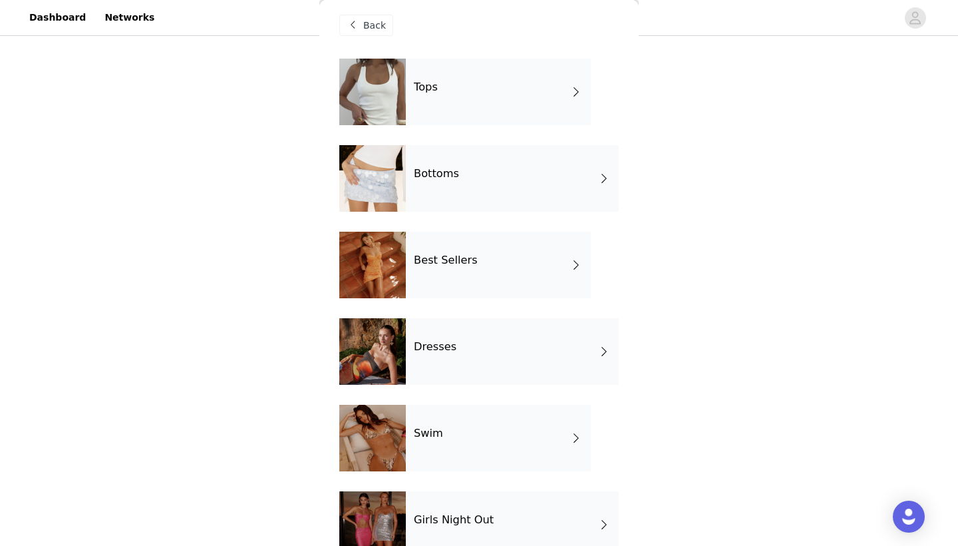
scroll to position [8, 0]
click at [495, 356] on div "Dresses" at bounding box center [512, 351] width 213 height 67
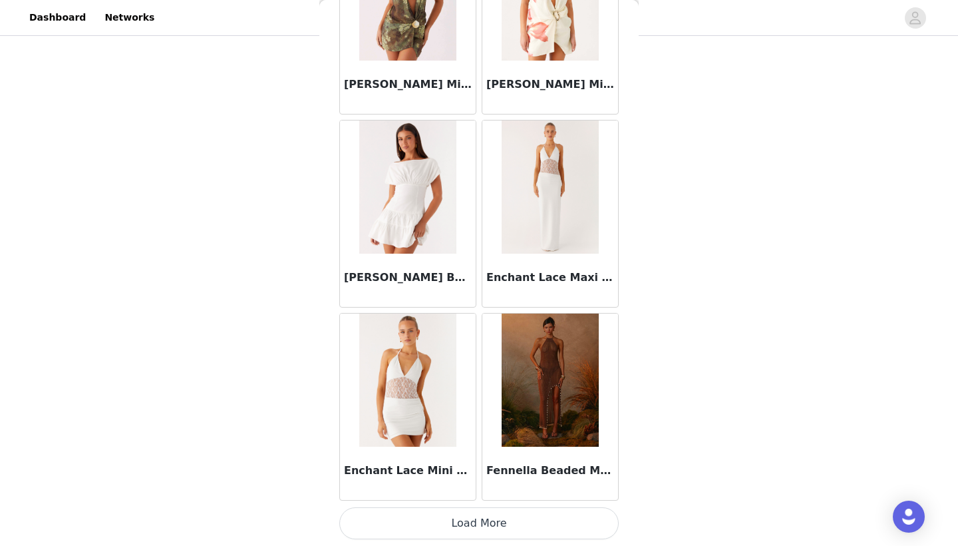
scroll to position [152, 0]
click at [503, 524] on button "Load More" at bounding box center [478, 523] width 279 height 32
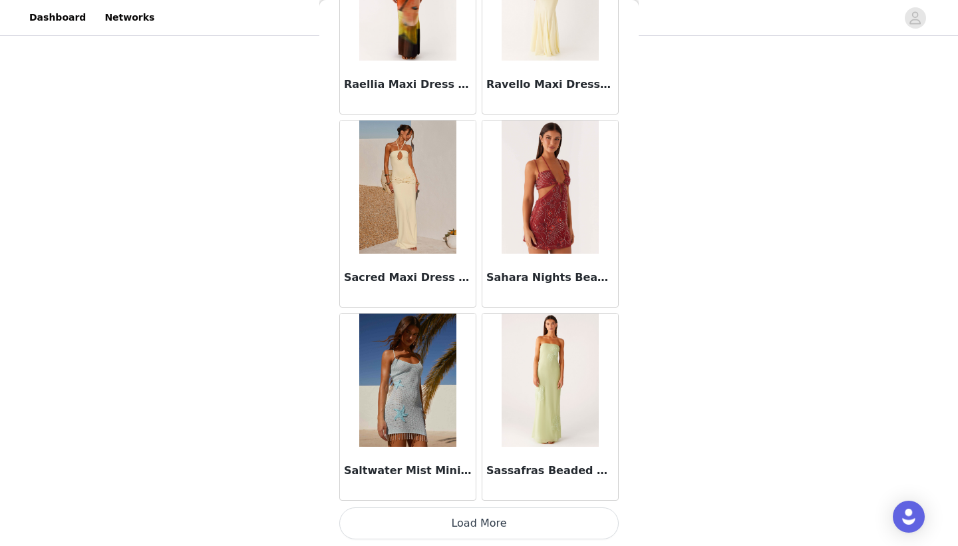
click at [505, 532] on button "Load More" at bounding box center [478, 523] width 279 height 32
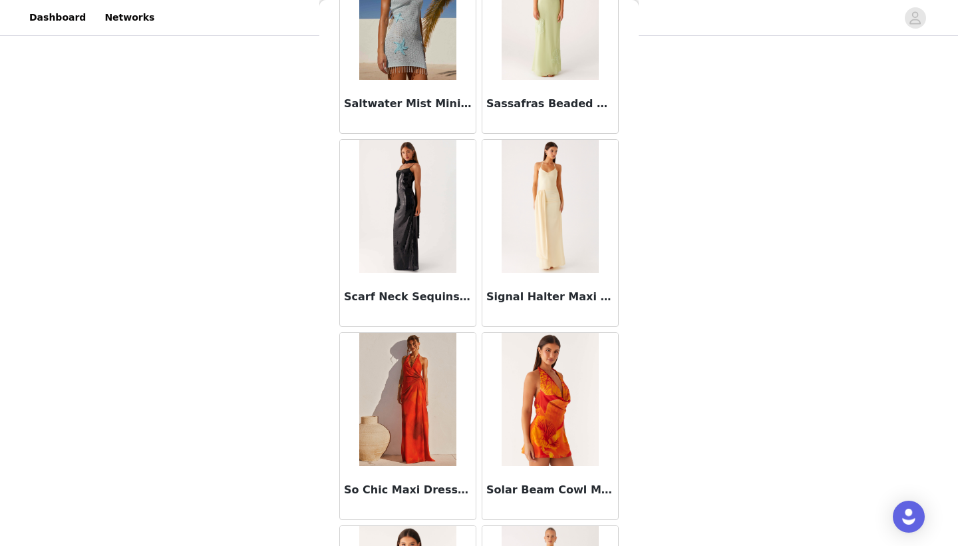
scroll to position [3795, 0]
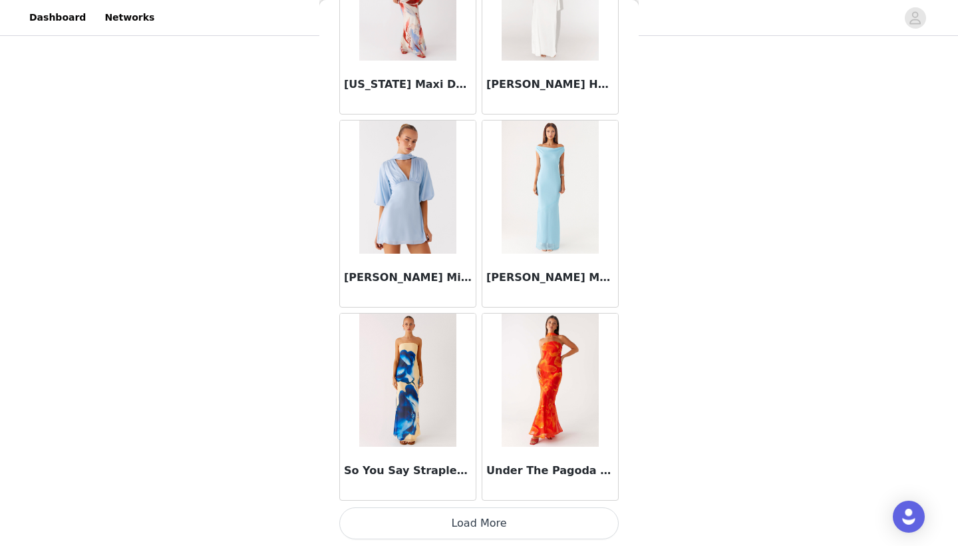
click at [499, 519] on button "Load More" at bounding box center [478, 523] width 279 height 32
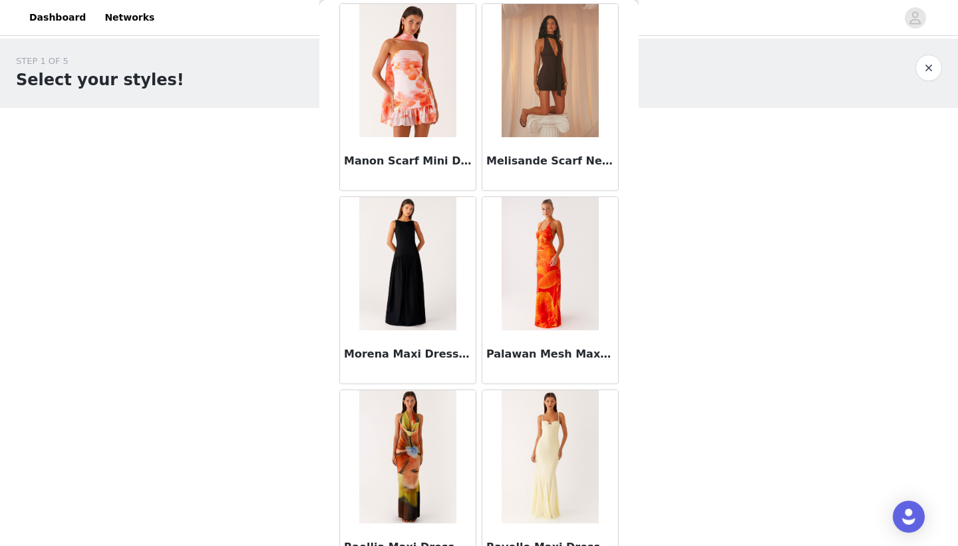
scroll to position [2955, 0]
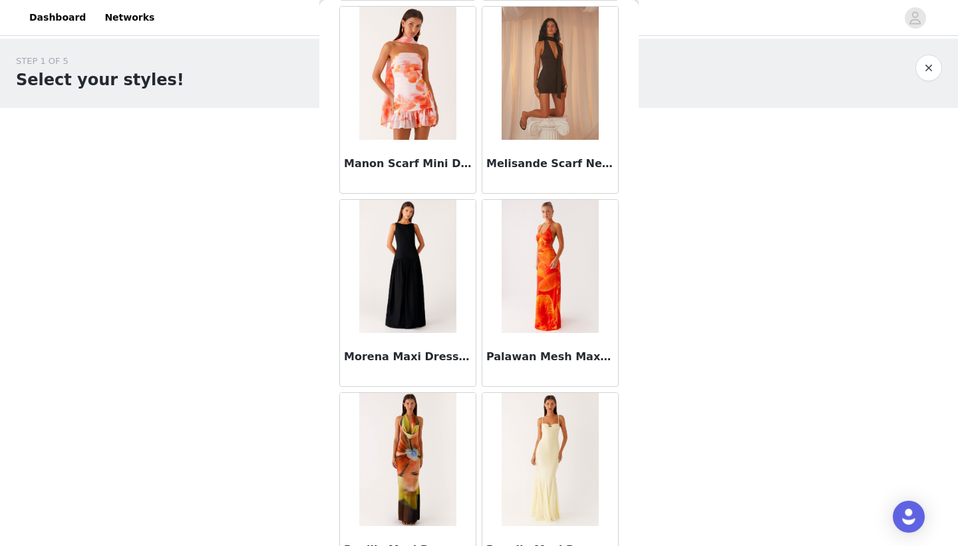
click at [423, 292] on img at bounding box center [407, 266] width 96 height 133
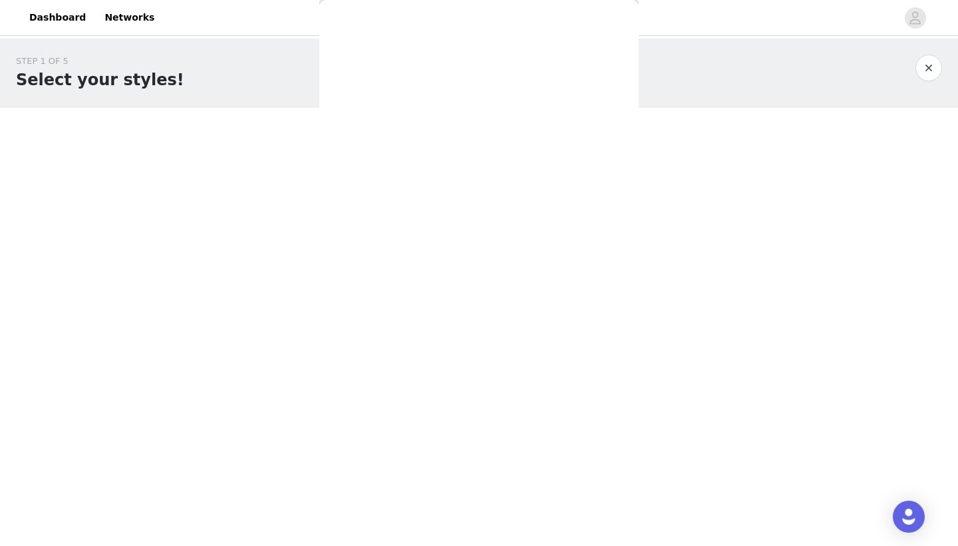
scroll to position [0, 0]
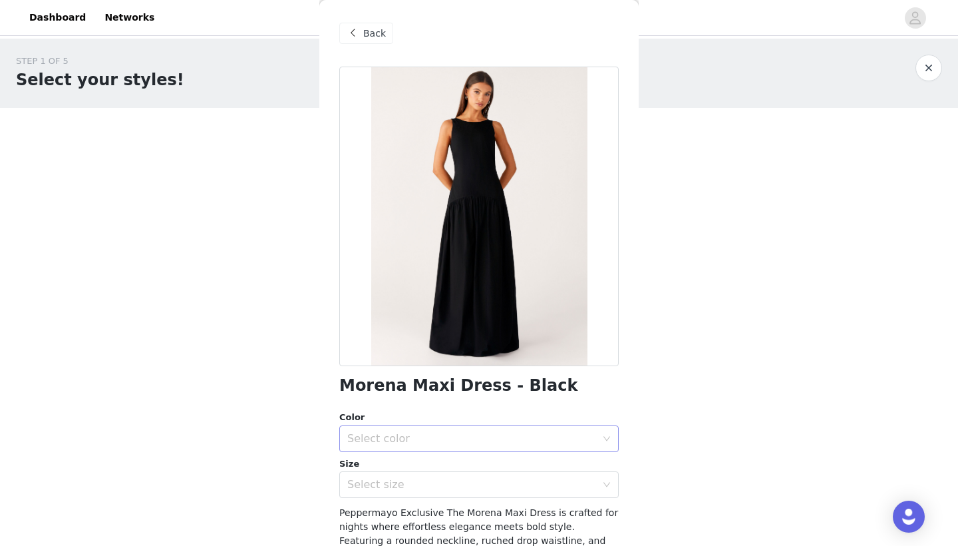
click at [512, 441] on div "Select color" at bounding box center [471, 438] width 249 height 13
click at [476, 464] on li "Black" at bounding box center [478, 466] width 279 height 21
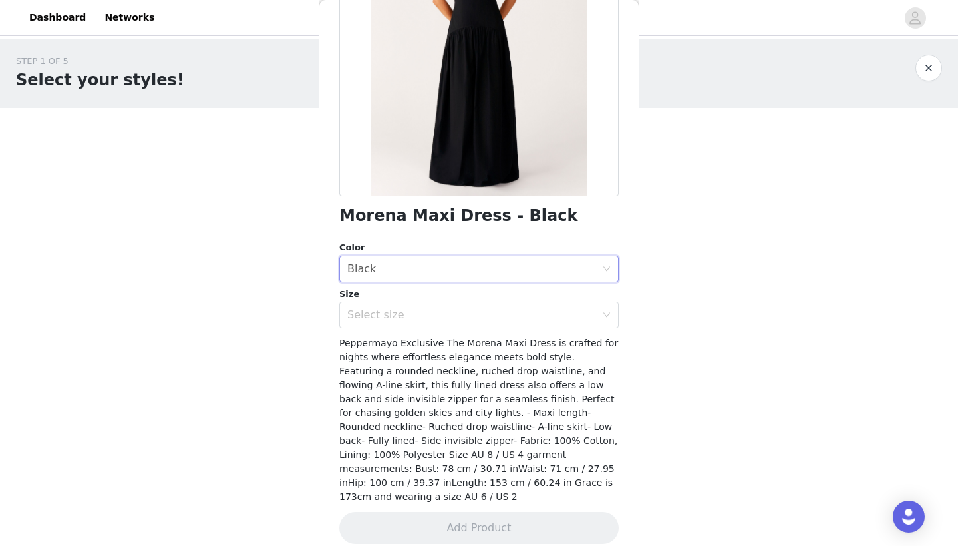
scroll to position [169, 0]
click at [506, 319] on div "Select size" at bounding box center [471, 315] width 249 height 13
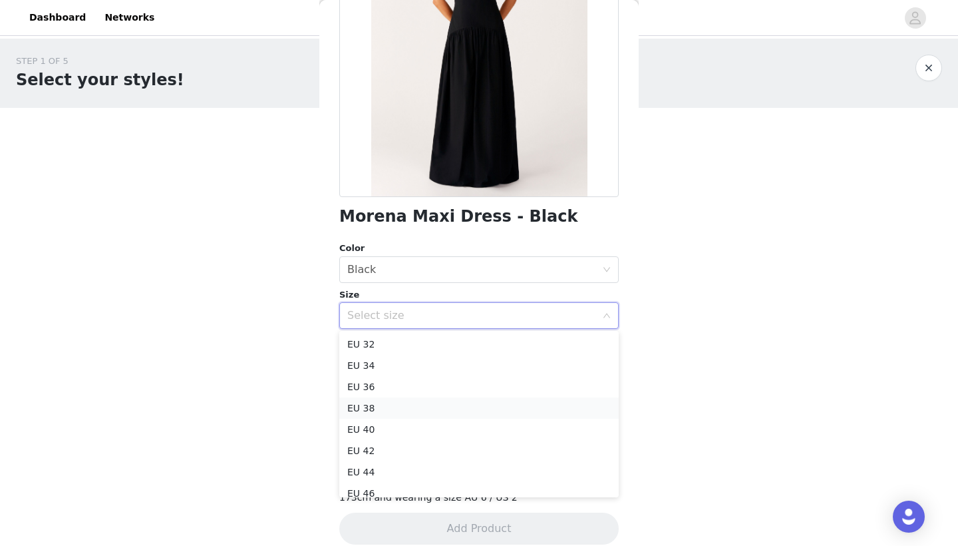
click at [407, 409] on li "EU 38" at bounding box center [478, 407] width 279 height 21
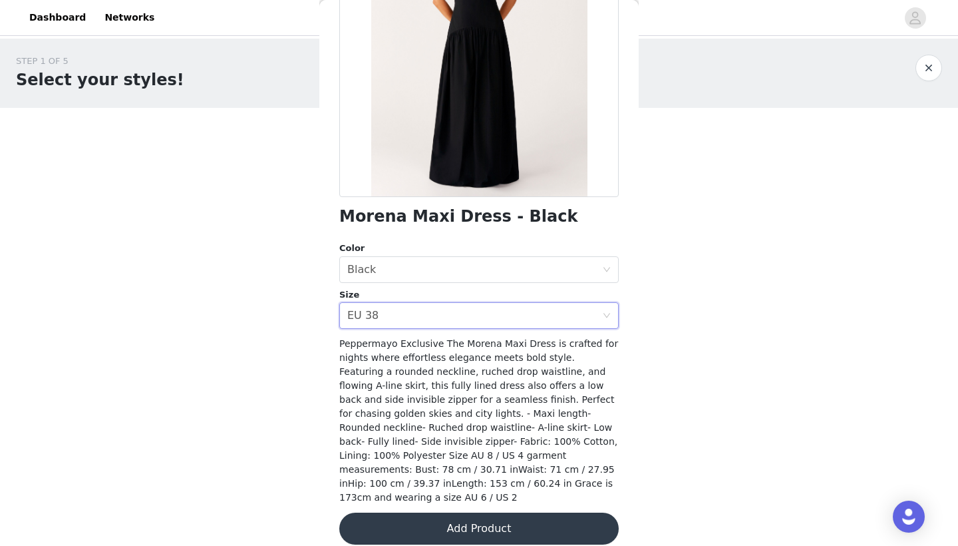
click at [456, 517] on button "Add Product" at bounding box center [478, 528] width 279 height 32
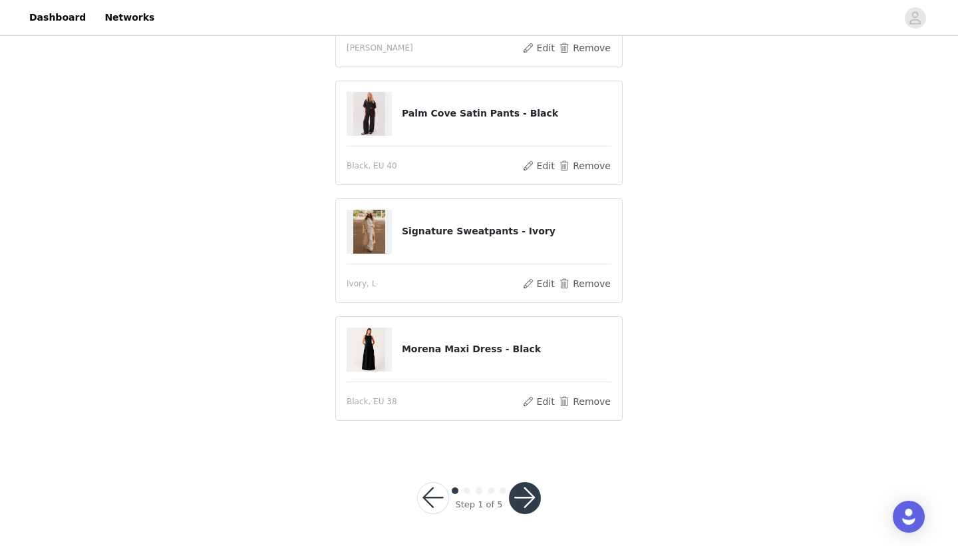
scroll to position [184, 0]
click at [532, 490] on button "button" at bounding box center [525, 498] width 32 height 32
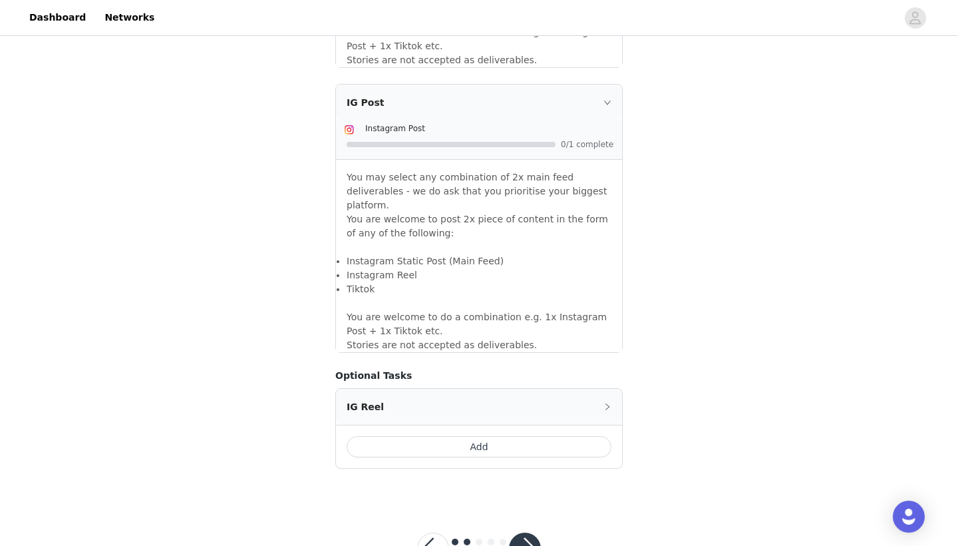
click at [522, 532] on button "button" at bounding box center [525, 548] width 32 height 32
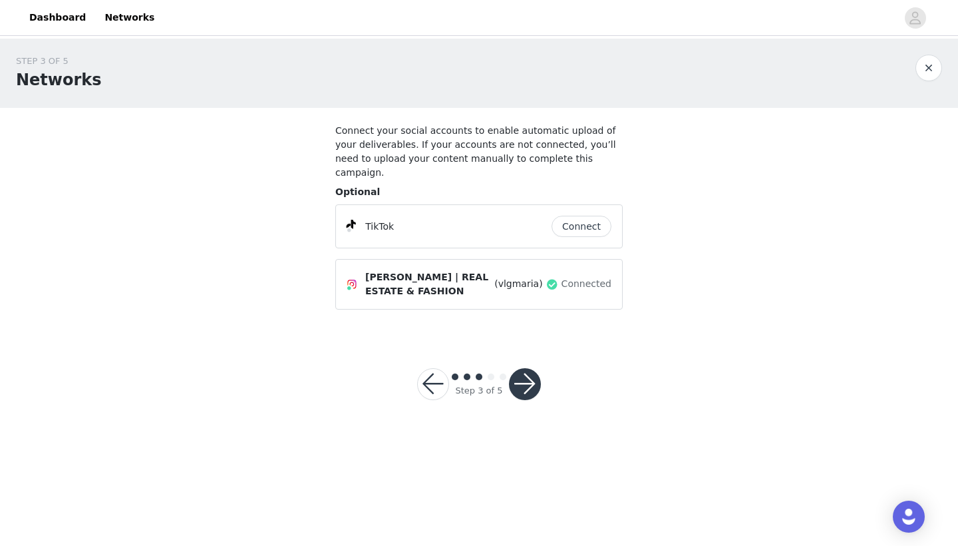
click at [523, 368] on button "button" at bounding box center [525, 384] width 32 height 32
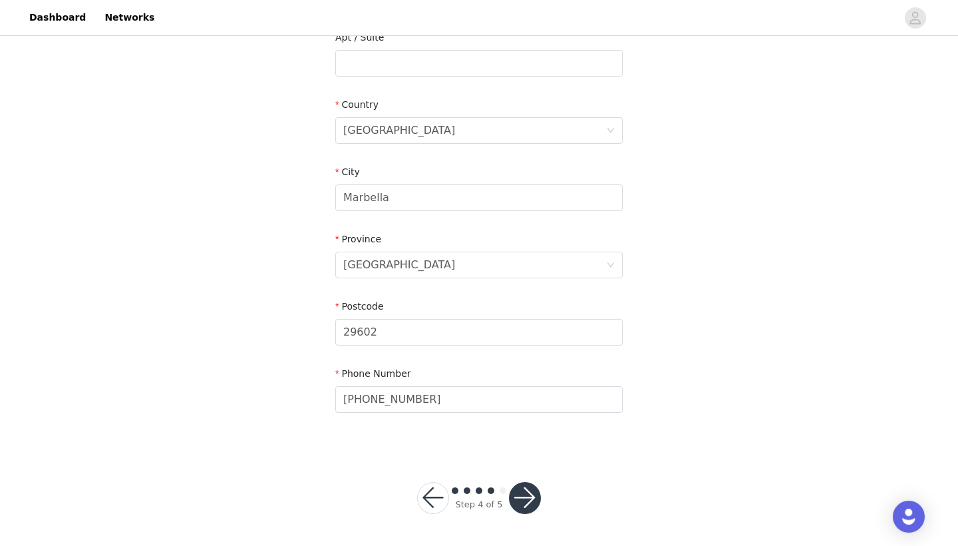
click at [522, 512] on button "button" at bounding box center [525, 498] width 32 height 32
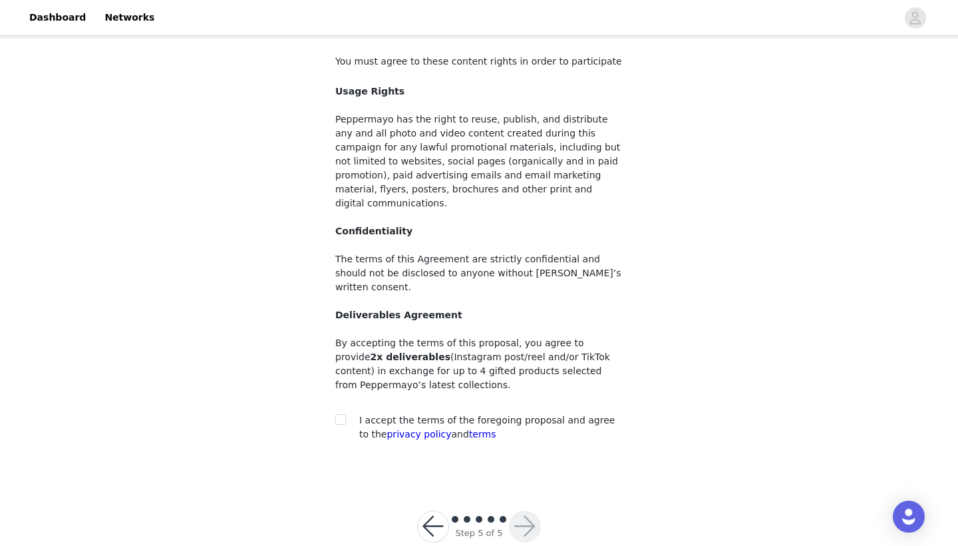
click at [341, 414] on input "checkbox" at bounding box center [339, 418] width 9 height 9
checkbox input "true"
click at [527, 510] on button "button" at bounding box center [525, 526] width 32 height 32
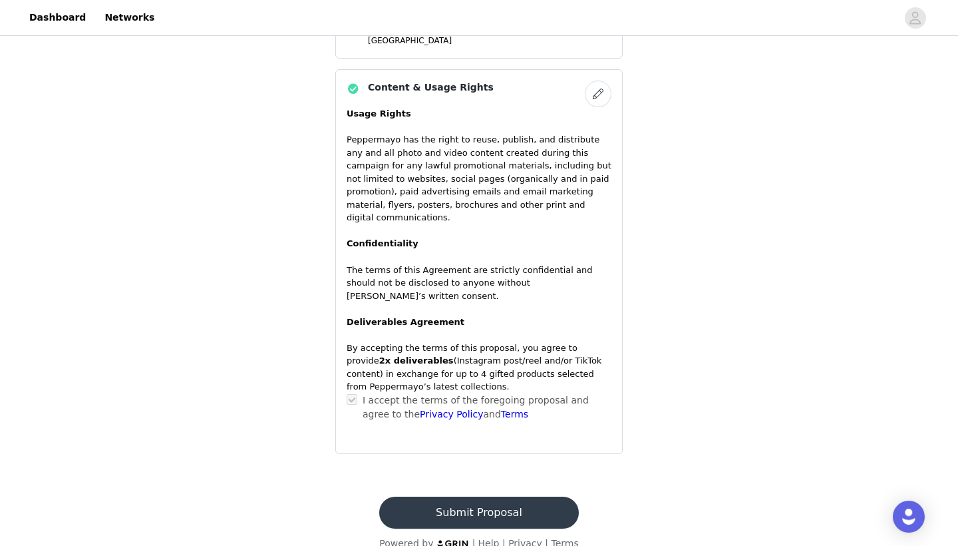
click at [504, 496] on button "Submit Proposal" at bounding box center [478, 512] width 199 height 32
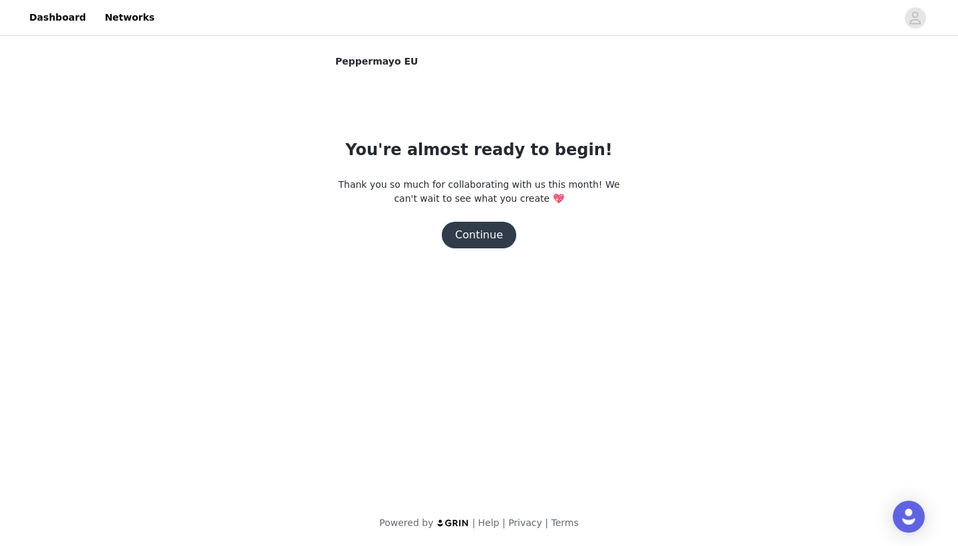
click at [473, 242] on button "Continue" at bounding box center [479, 235] width 75 height 27
